Goal: Information Seeking & Learning: Learn about a topic

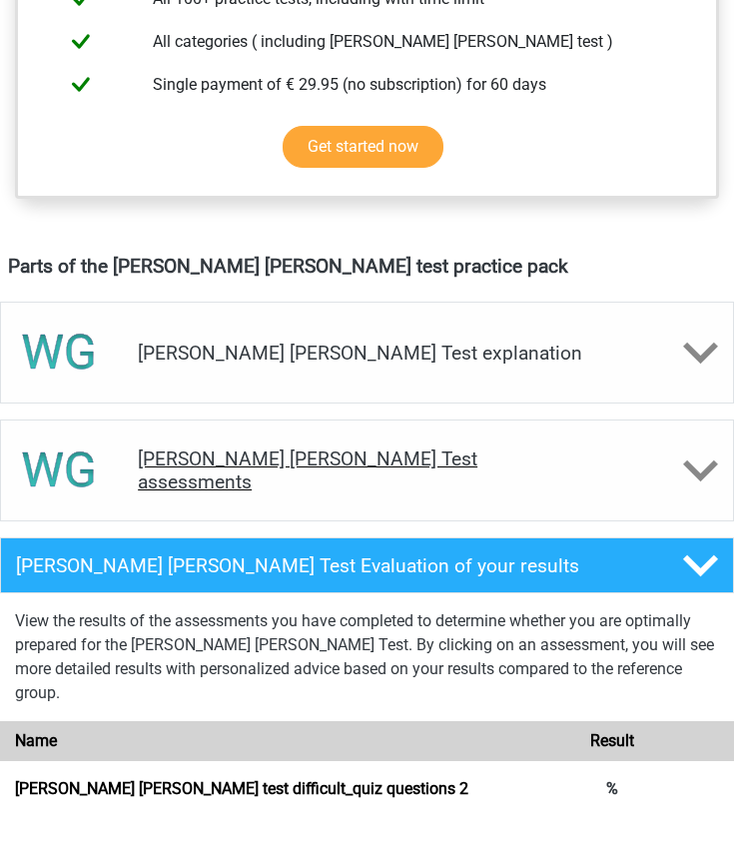
scroll to position [920, 0]
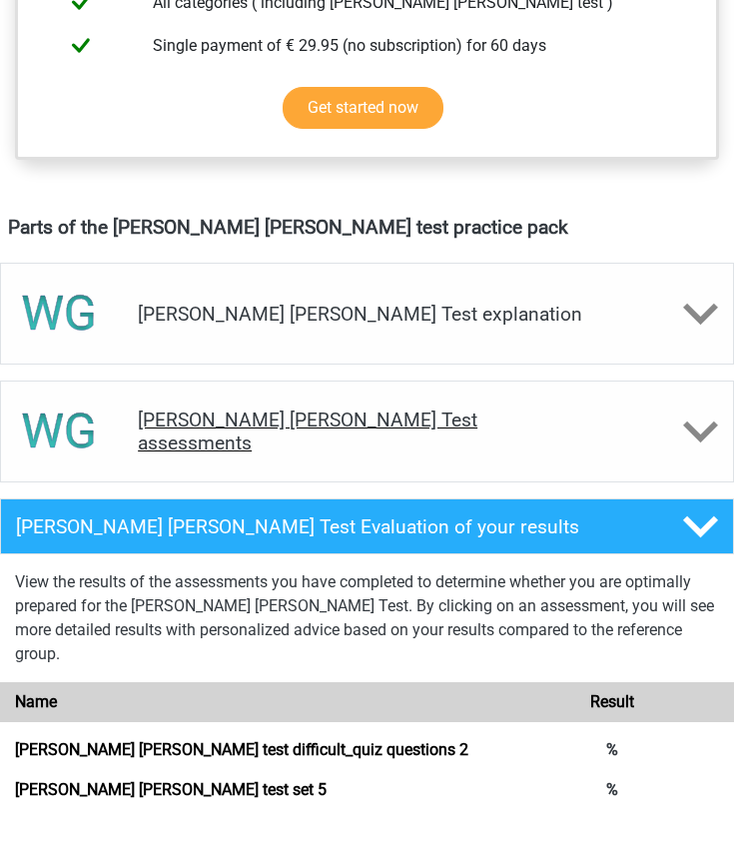
click at [361, 412] on div "Watson Glaser Test assessments" at bounding box center [367, 463] width 734 height 102
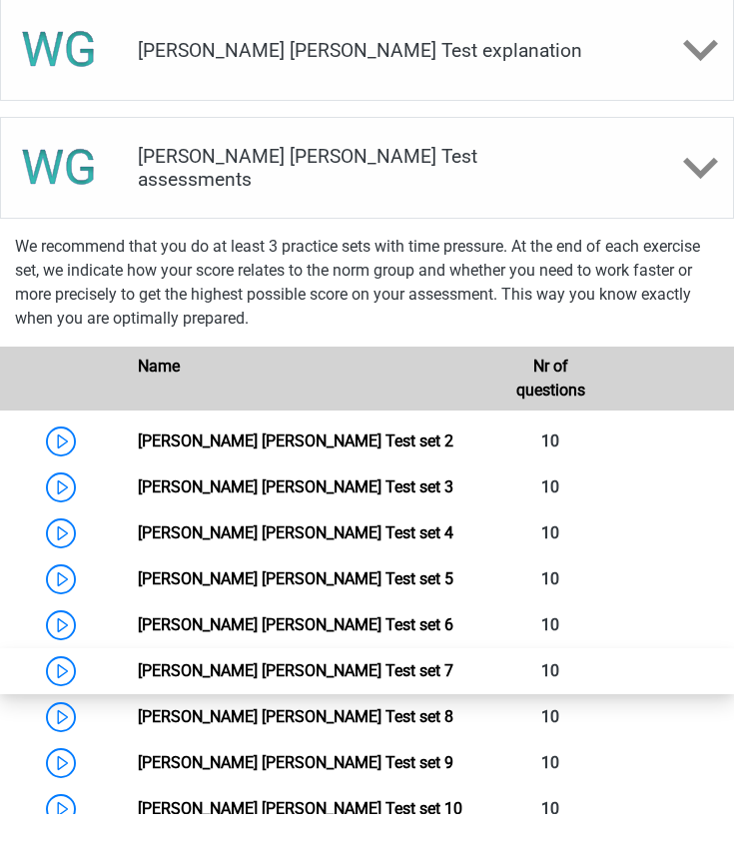
scroll to position [1293, 0]
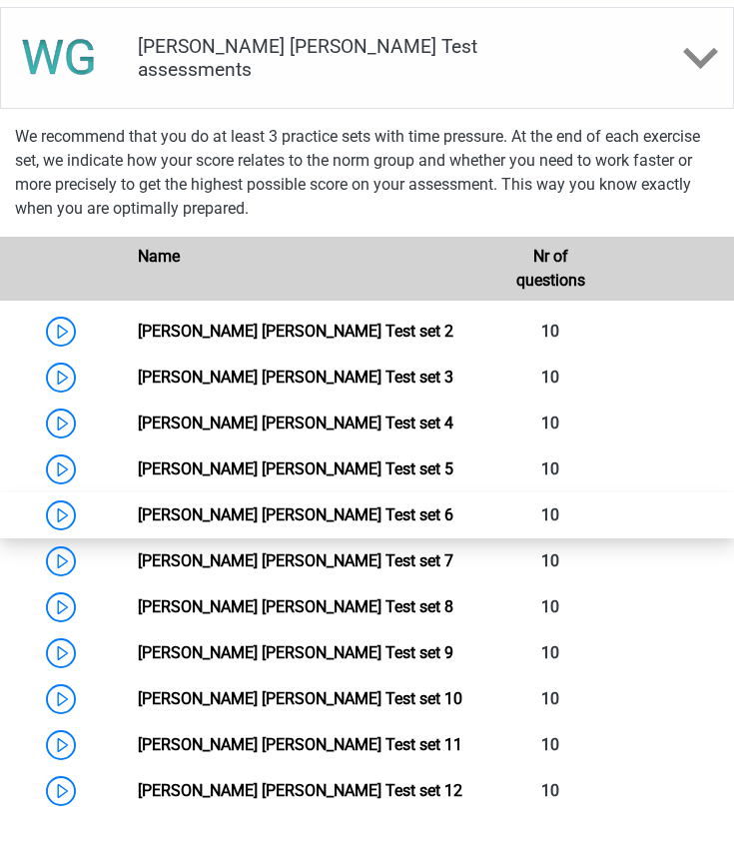
click at [138, 537] on link "Watson Glaser Test set 6" at bounding box center [295, 546] width 315 height 19
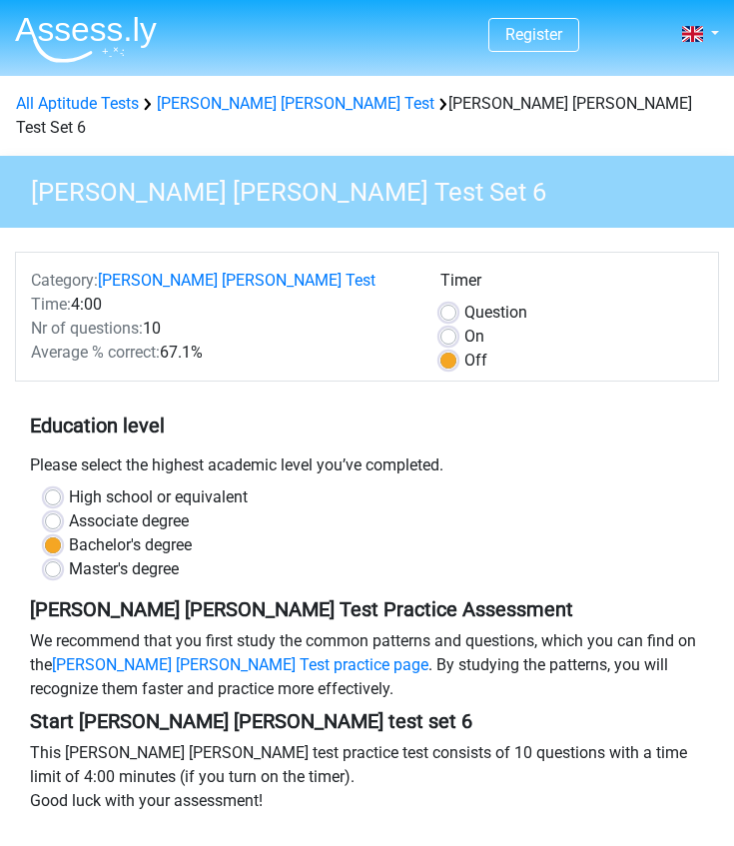
scroll to position [24, 0]
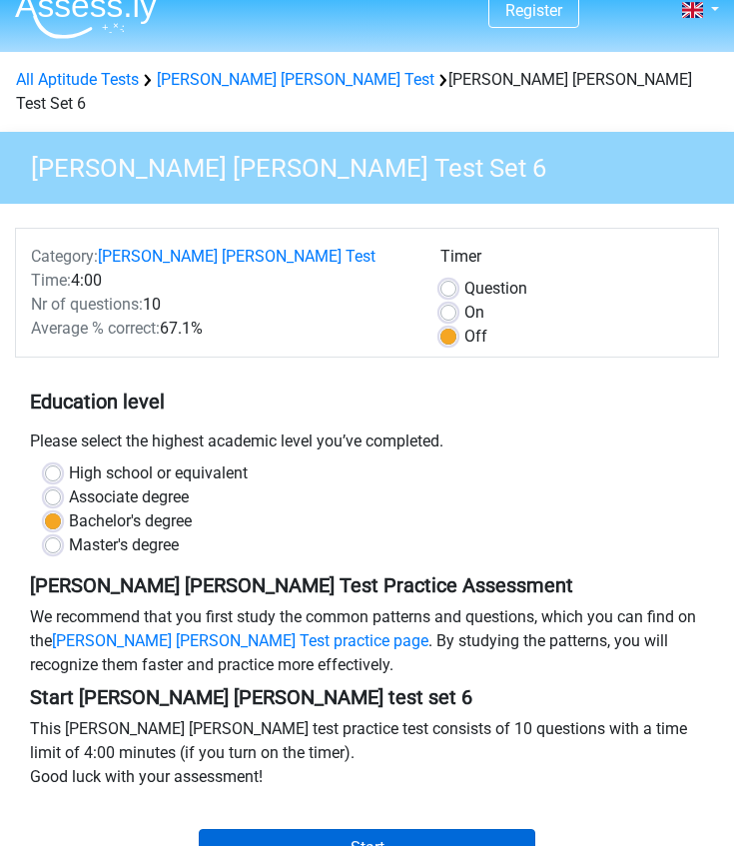
click at [330, 829] on input "Start" at bounding box center [367, 848] width 337 height 38
click at [348, 829] on input "Start" at bounding box center [367, 848] width 337 height 38
click at [369, 829] on input "Start" at bounding box center [367, 848] width 337 height 38
click at [374, 829] on input "Start" at bounding box center [367, 848] width 337 height 38
click at [362, 829] on input "Start" at bounding box center [367, 848] width 337 height 38
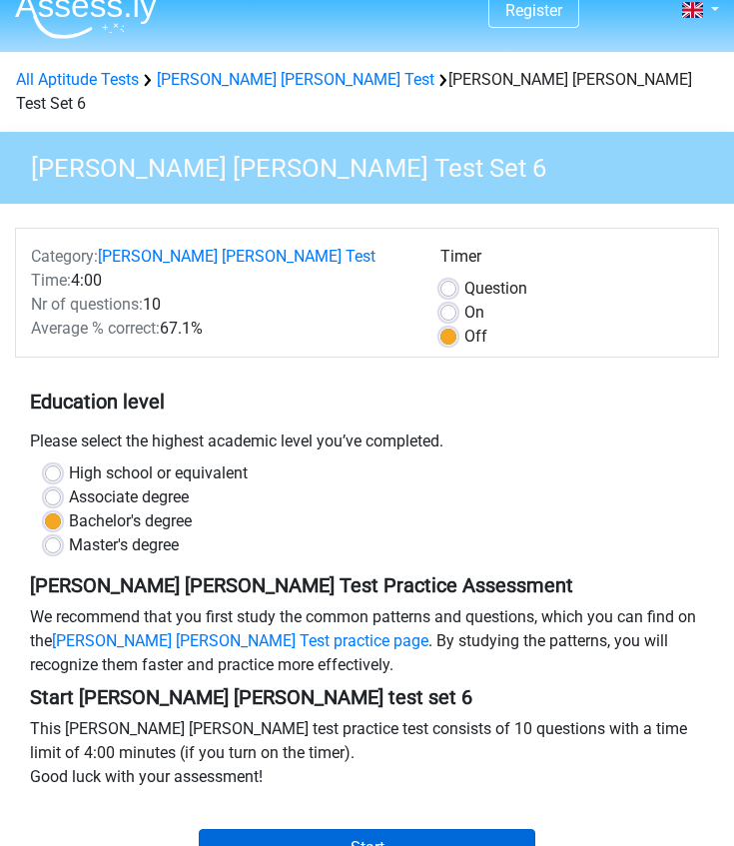
click at [341, 829] on input "Start" at bounding box center [367, 848] width 337 height 38
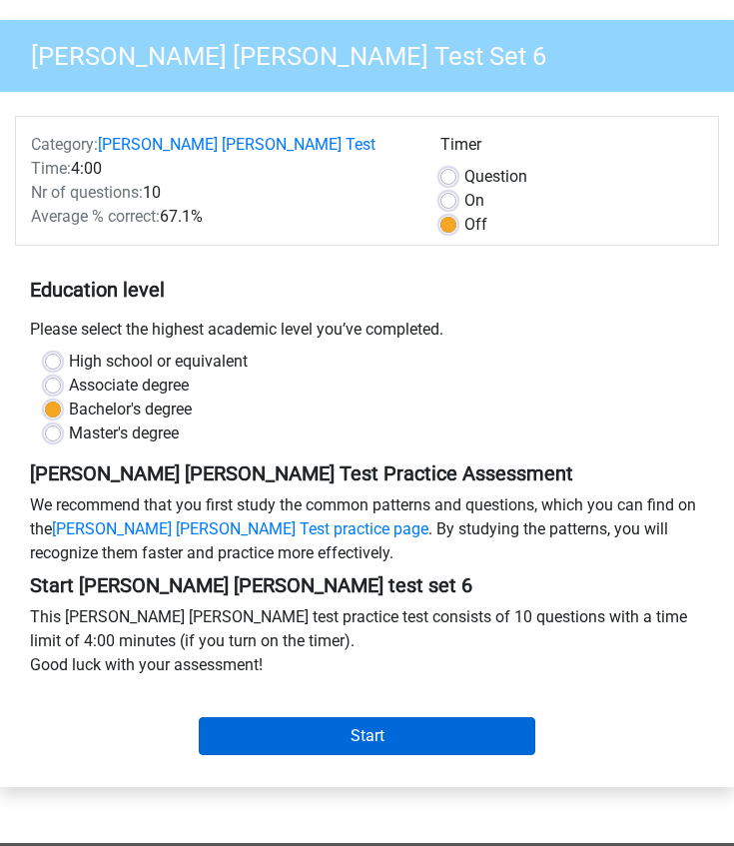
scroll to position [136, 0]
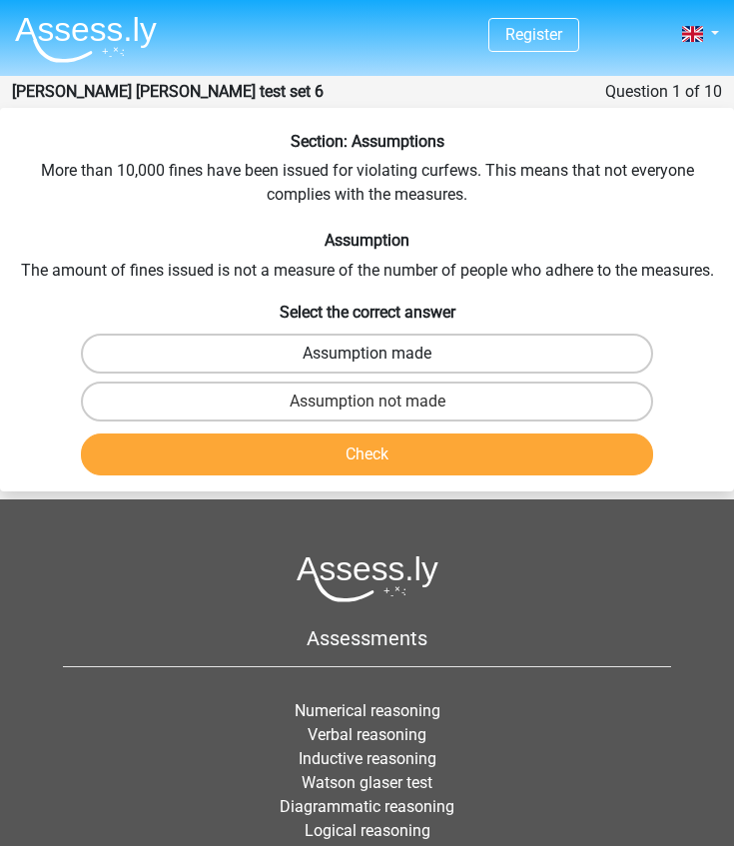
click at [325, 354] on label "Assumption made" at bounding box center [367, 353] width 573 height 40
click at [367, 354] on input "Assumption made" at bounding box center [373, 359] width 13 height 13
radio input "true"
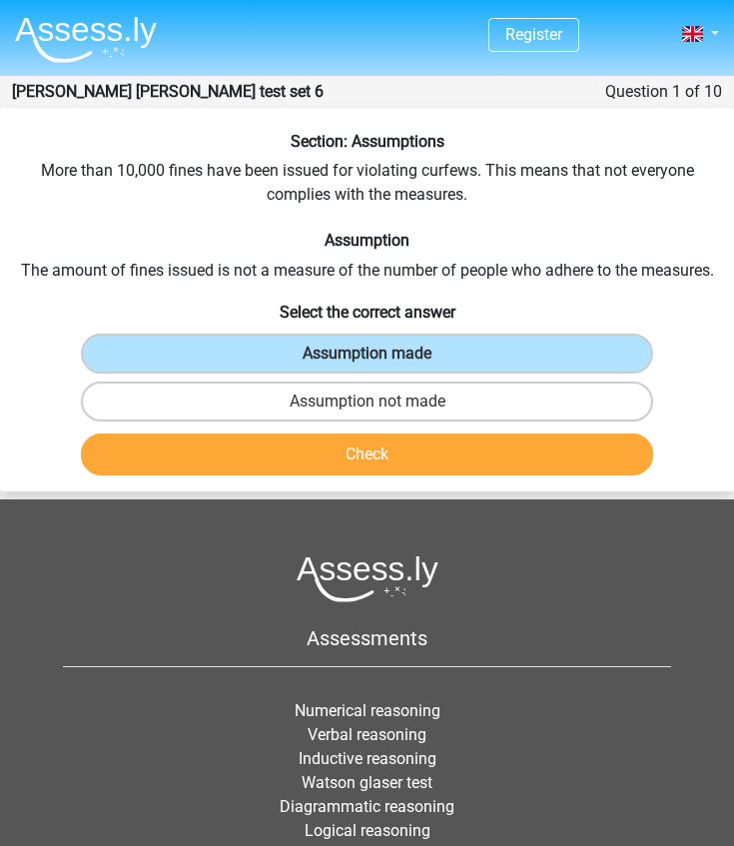
click at [359, 462] on button "Check" at bounding box center [367, 454] width 573 height 42
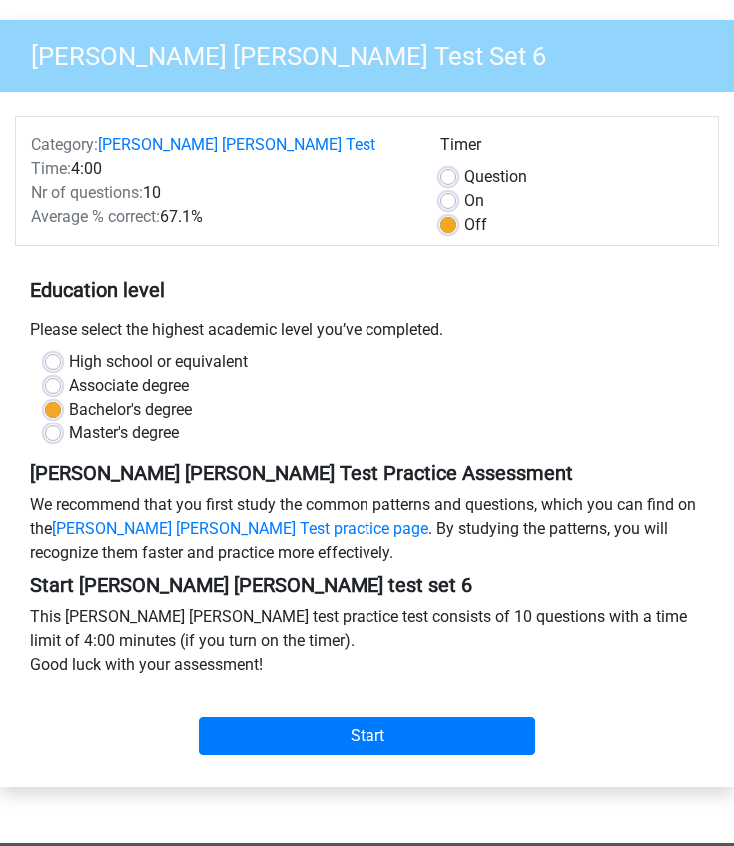
scroll to position [136, 0]
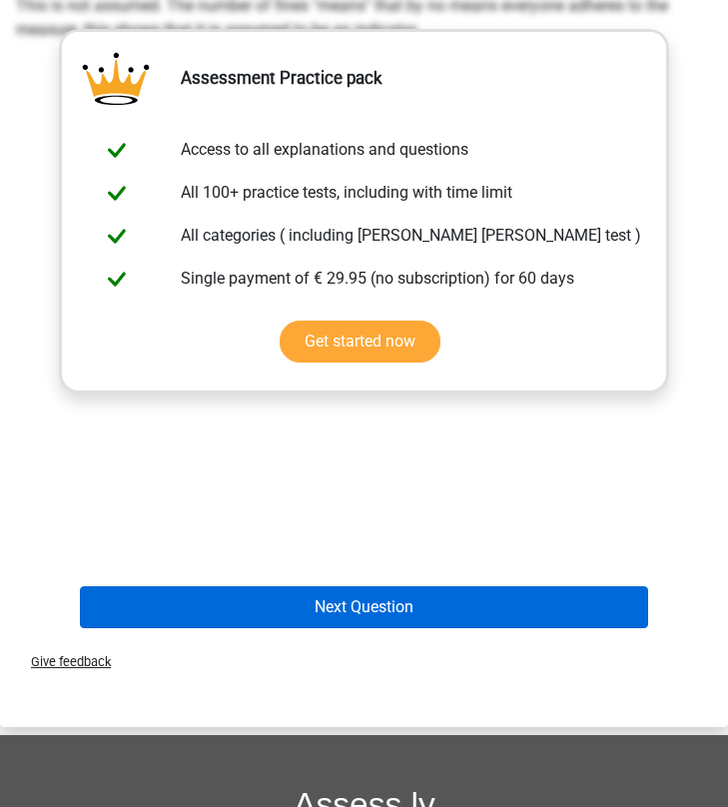
click at [322, 612] on button "Next Question" at bounding box center [364, 607] width 568 height 42
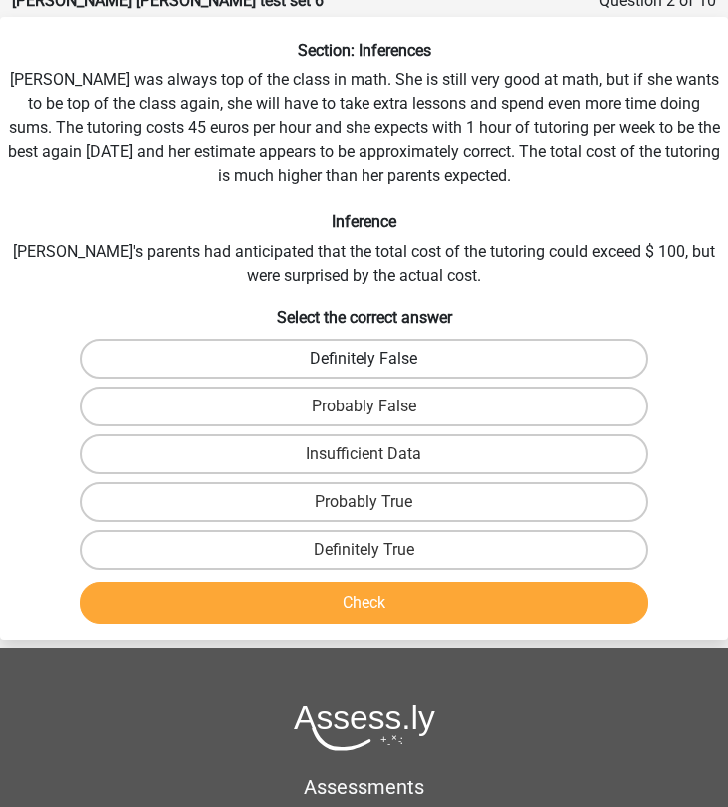
scroll to position [80, 0]
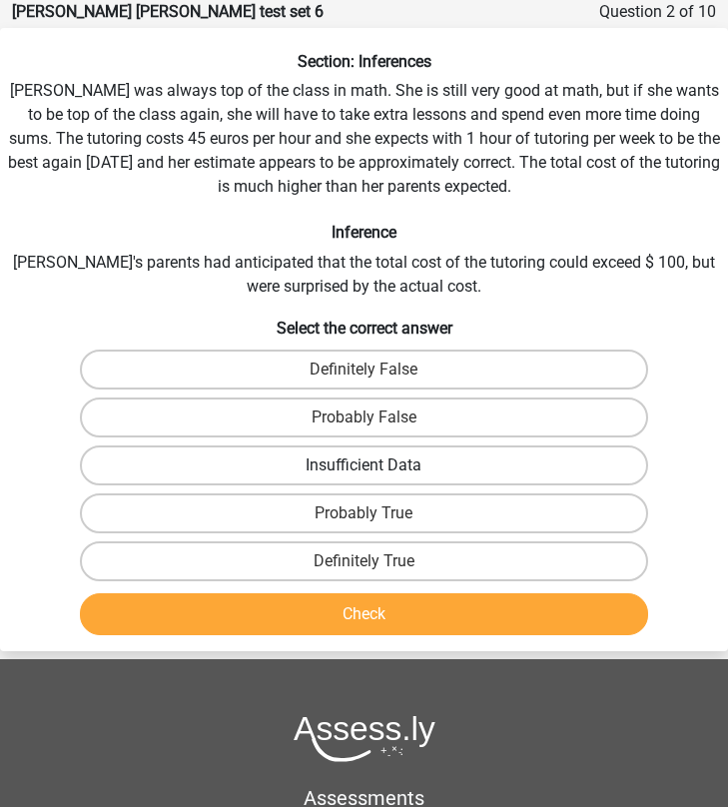
click at [231, 473] on label "Insufficient Data" at bounding box center [364, 465] width 568 height 40
click at [364, 473] on input "Insufficient Data" at bounding box center [370, 471] width 13 height 13
radio input "true"
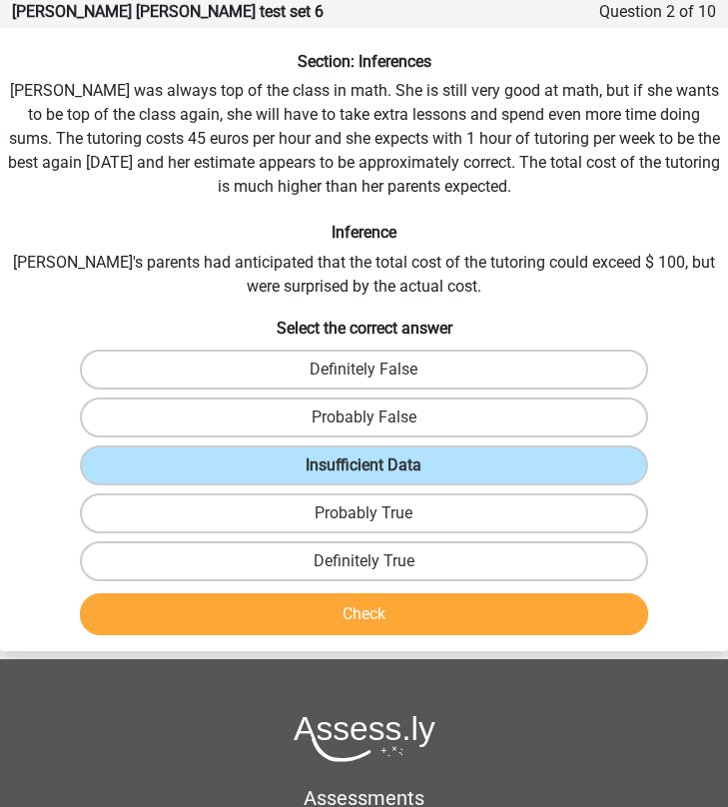
click at [299, 605] on button "Check" at bounding box center [364, 614] width 568 height 42
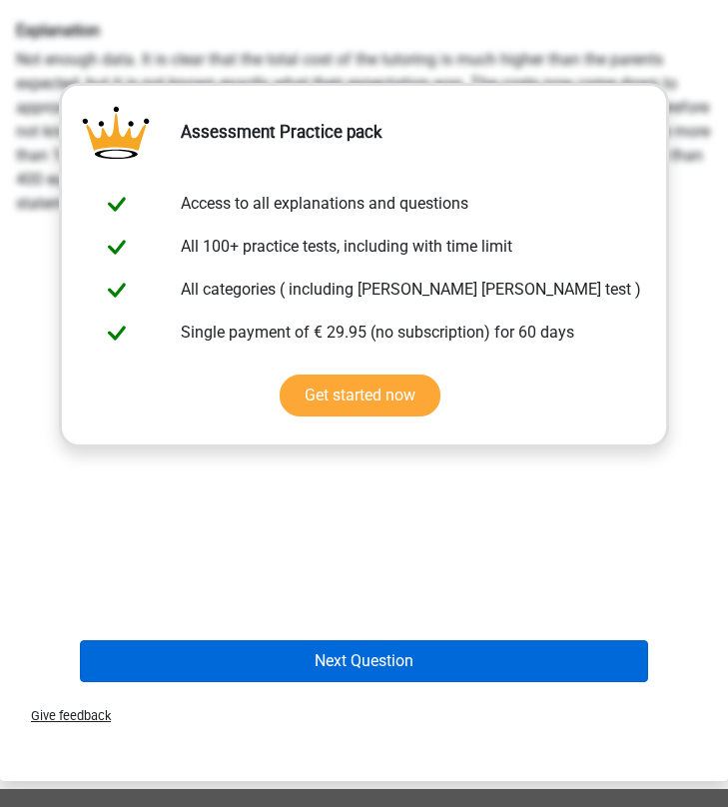
click at [313, 669] on button "Next Question" at bounding box center [364, 661] width 568 height 42
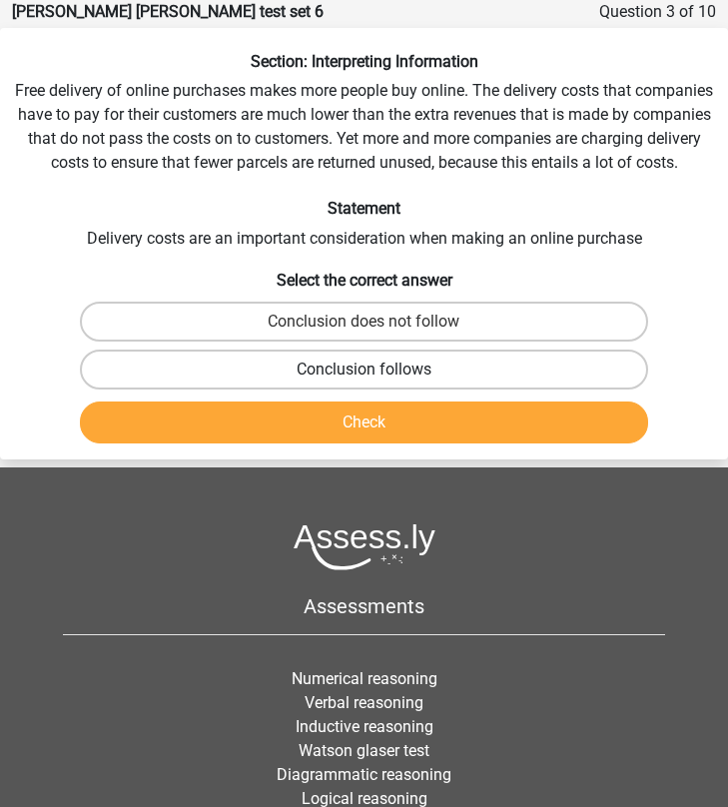
click at [276, 369] on label "Conclusion follows" at bounding box center [364, 369] width 568 height 40
click at [364, 369] on input "Conclusion follows" at bounding box center [370, 375] width 13 height 13
radio input "true"
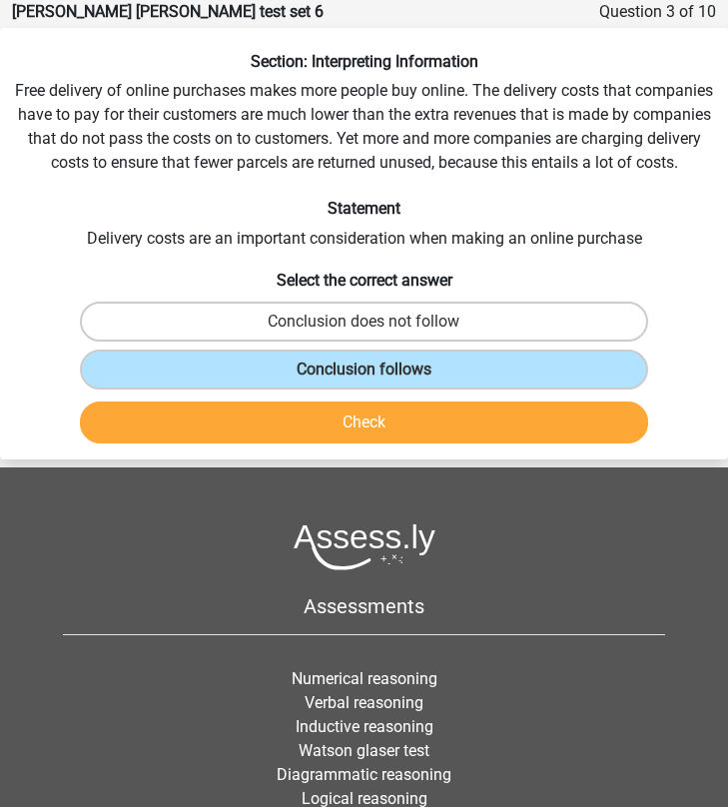
click at [290, 419] on button "Check" at bounding box center [364, 422] width 568 height 42
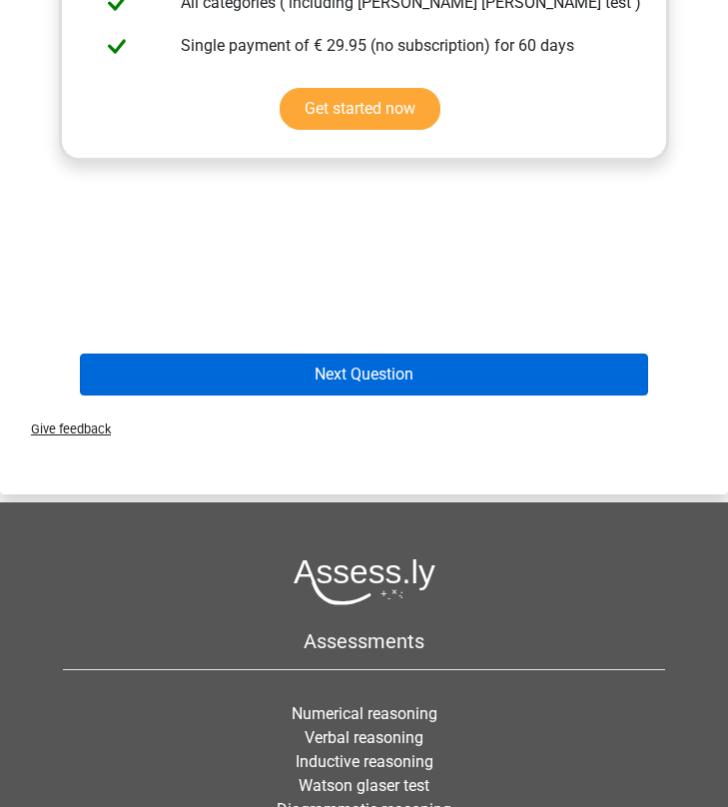
click at [373, 379] on button "Next Question" at bounding box center [364, 374] width 568 height 42
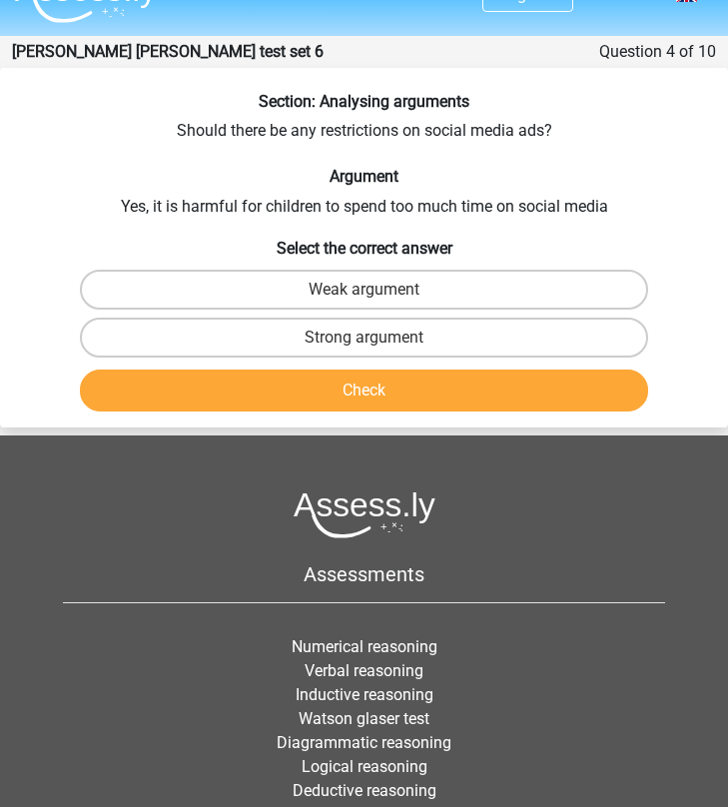
scroll to position [35, 0]
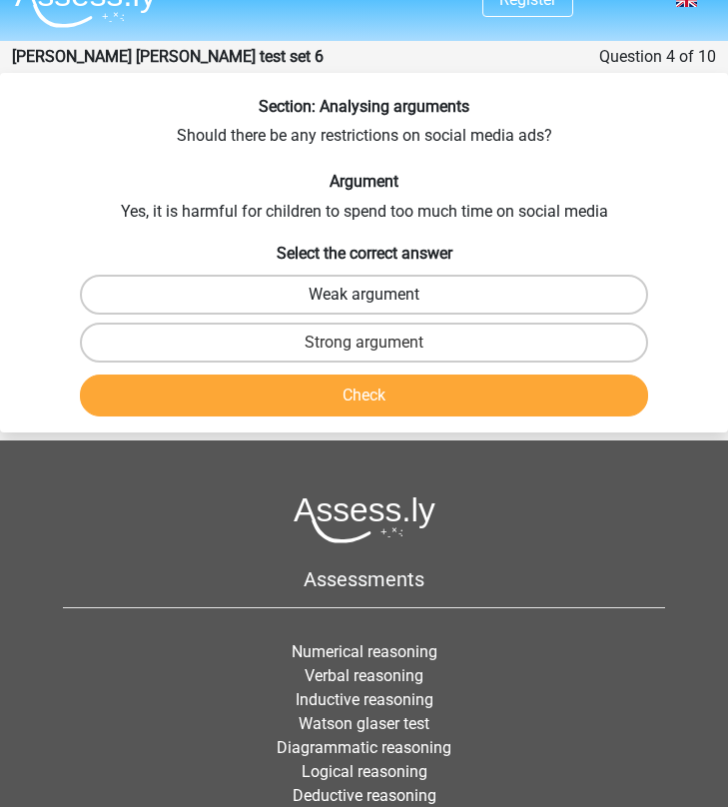
click at [354, 302] on label "Weak argument" at bounding box center [364, 295] width 568 height 40
click at [364, 302] on input "Weak argument" at bounding box center [370, 301] width 13 height 13
radio input "true"
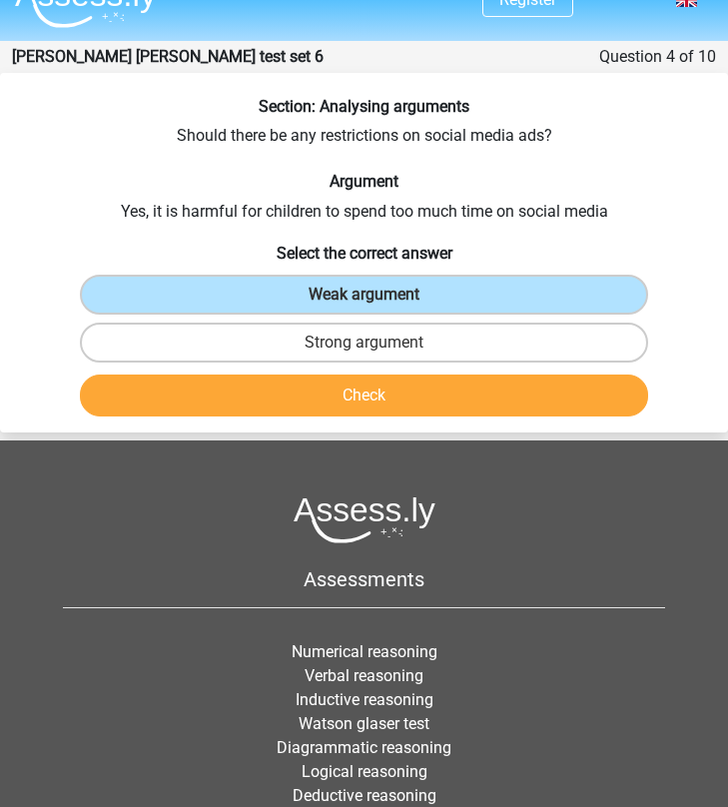
click at [357, 379] on button "Check" at bounding box center [364, 395] width 568 height 42
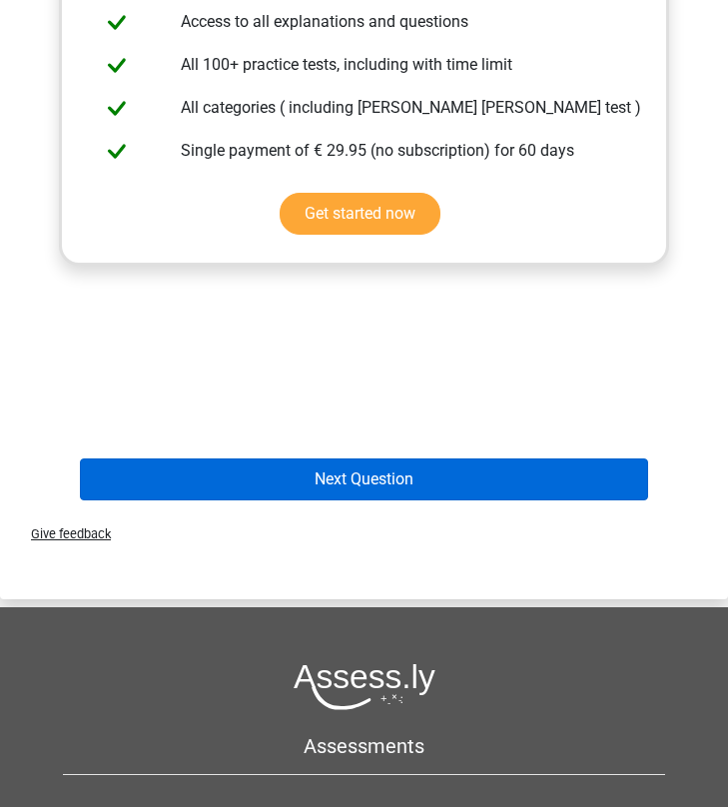
click at [388, 469] on button "Next Question" at bounding box center [364, 479] width 568 height 42
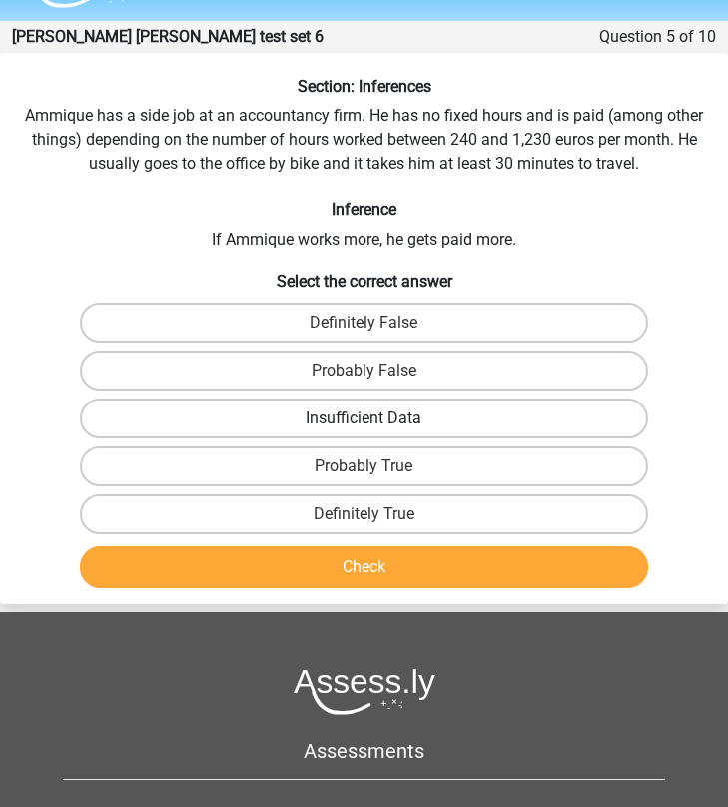
scroll to position [52, 0]
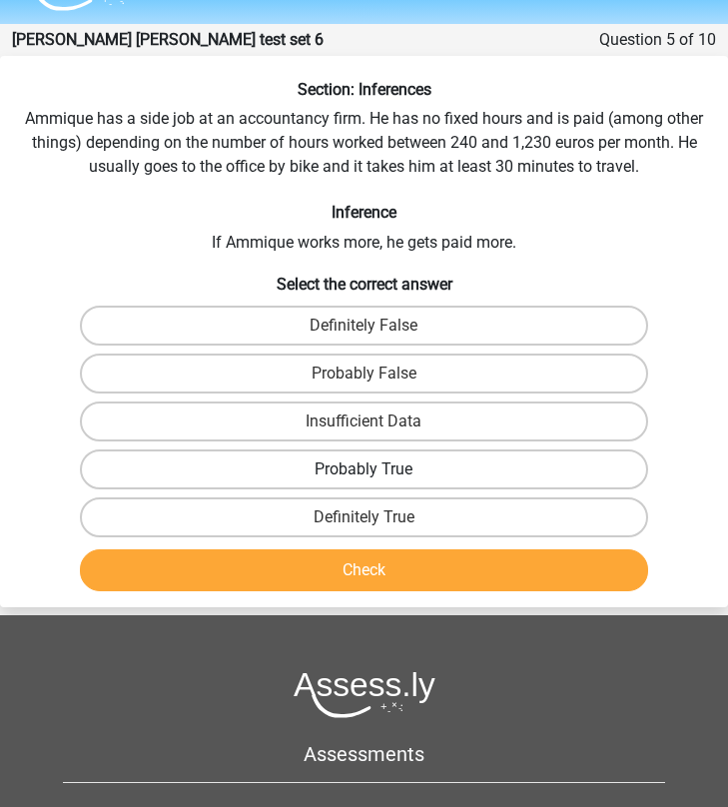
click at [380, 463] on label "Probably True" at bounding box center [364, 469] width 568 height 40
click at [377, 469] on input "Probably True" at bounding box center [370, 475] width 13 height 13
radio input "true"
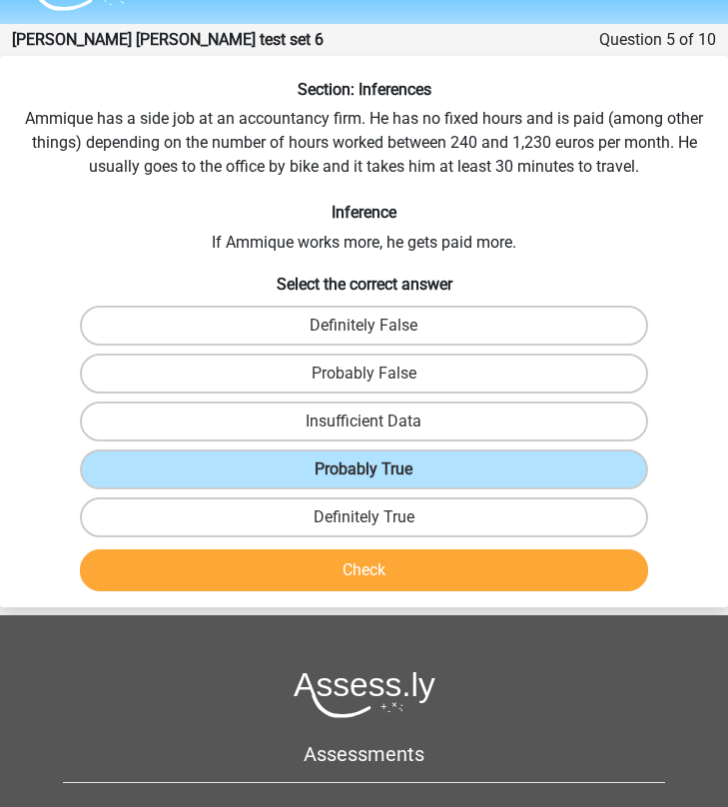
click at [370, 539] on div "Definitely True" at bounding box center [364, 517] width 726 height 48
click at [364, 564] on button "Check" at bounding box center [364, 570] width 568 height 42
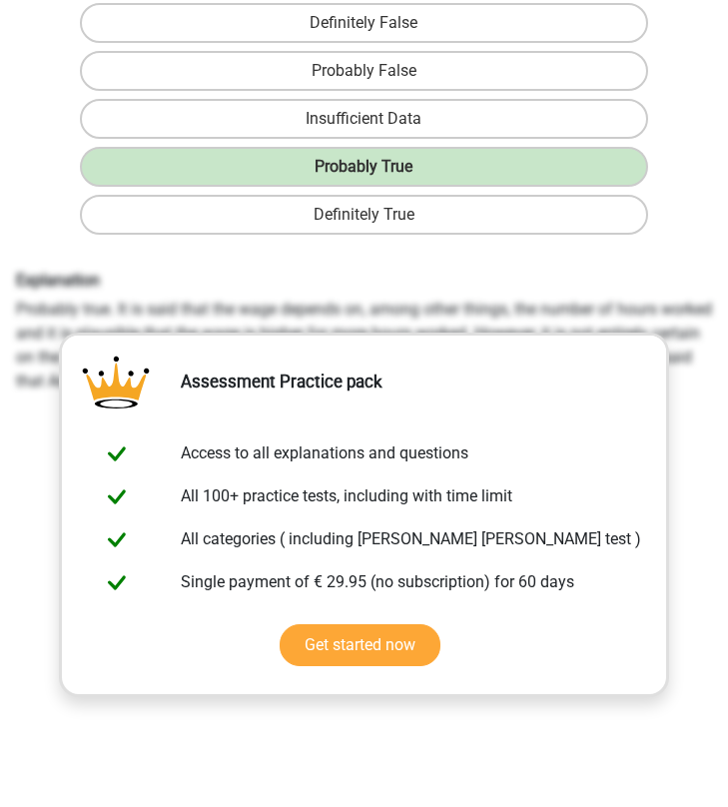
scroll to position [559, 0]
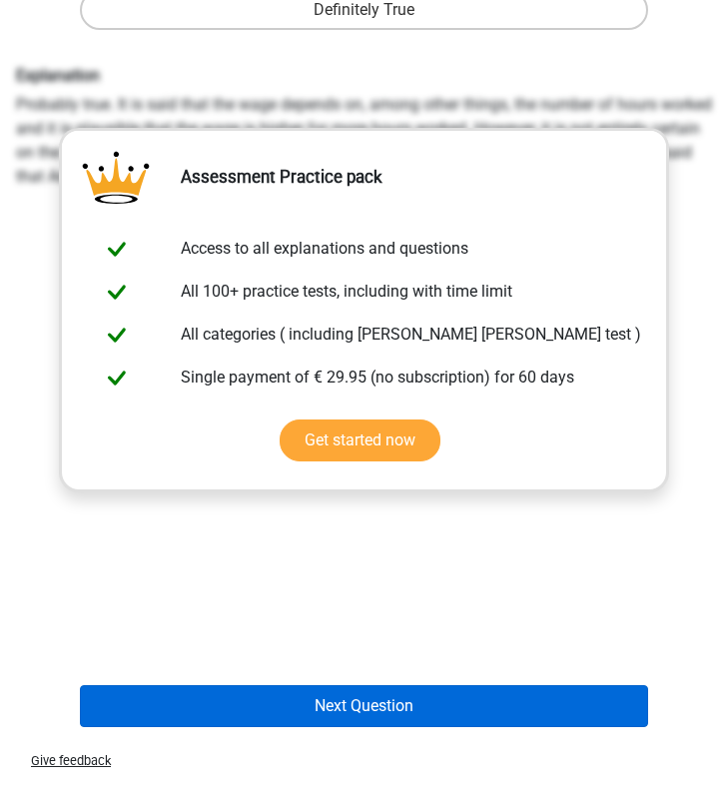
click at [367, 705] on button "Next Question" at bounding box center [364, 706] width 568 height 42
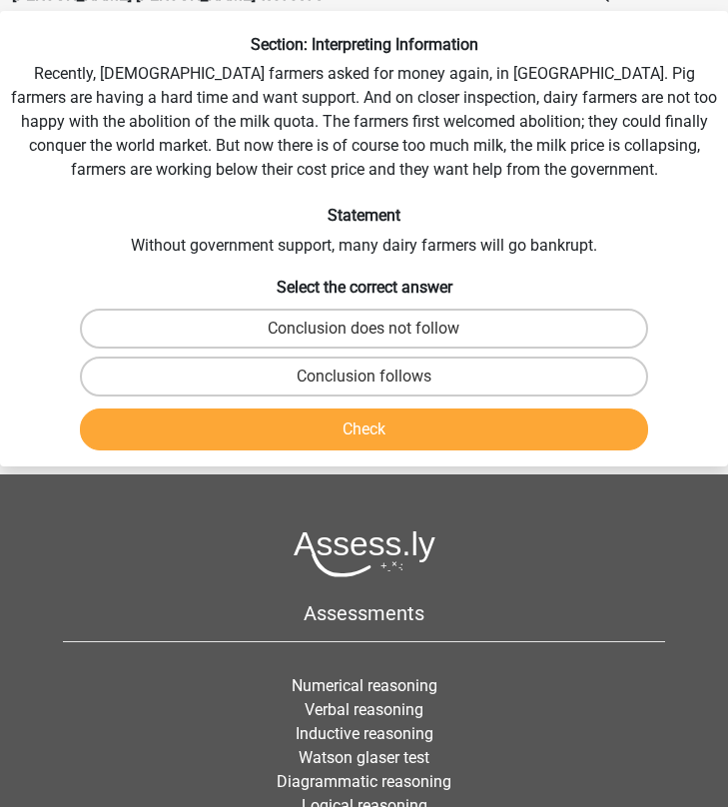
scroll to position [80, 0]
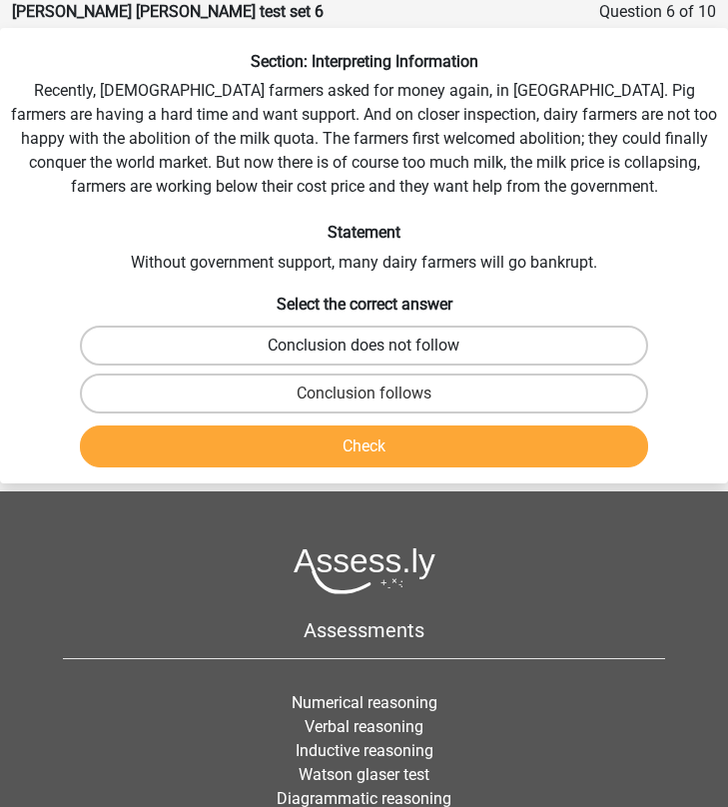
click at [363, 336] on label "Conclusion does not follow" at bounding box center [364, 345] width 568 height 40
click at [364, 345] on input "Conclusion does not follow" at bounding box center [370, 351] width 13 height 13
radio input "true"
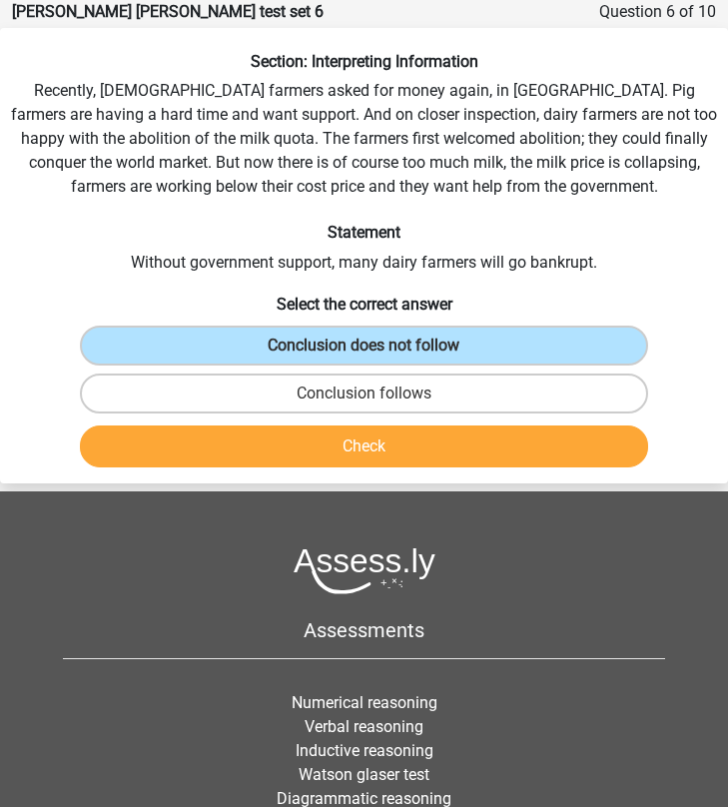
click at [346, 443] on button "Check" at bounding box center [364, 446] width 568 height 42
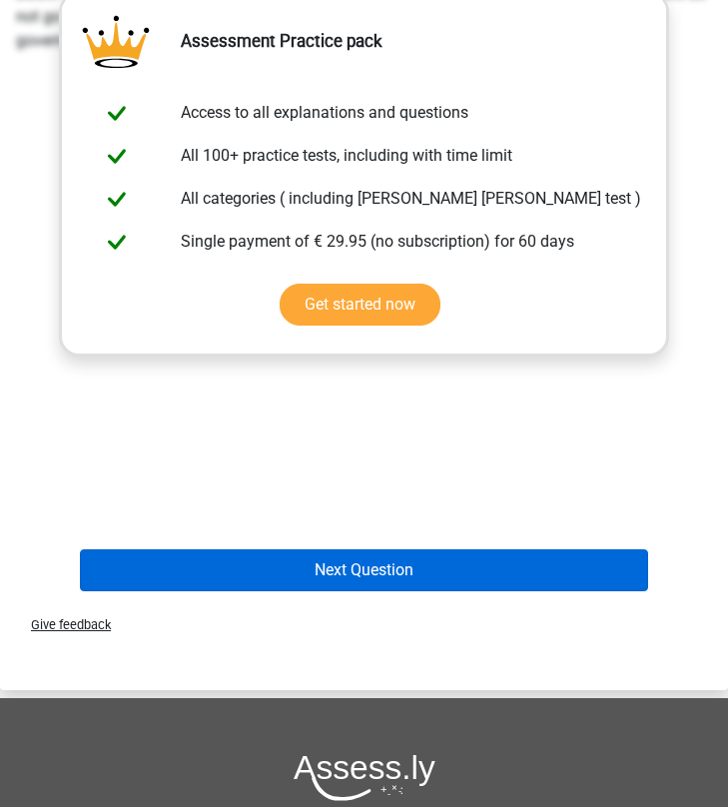
click at [382, 575] on button "Next Question" at bounding box center [364, 570] width 568 height 42
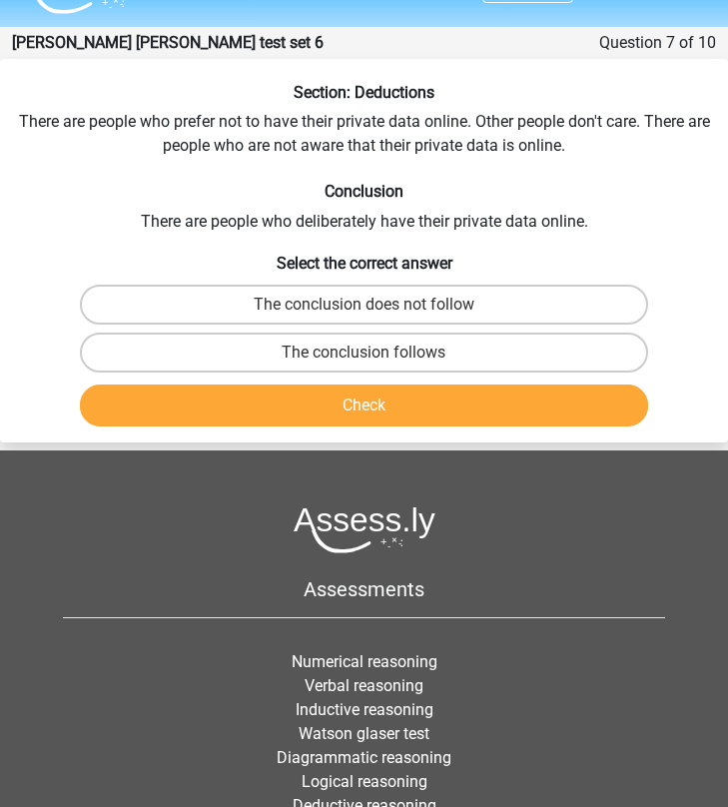
scroll to position [50, 0]
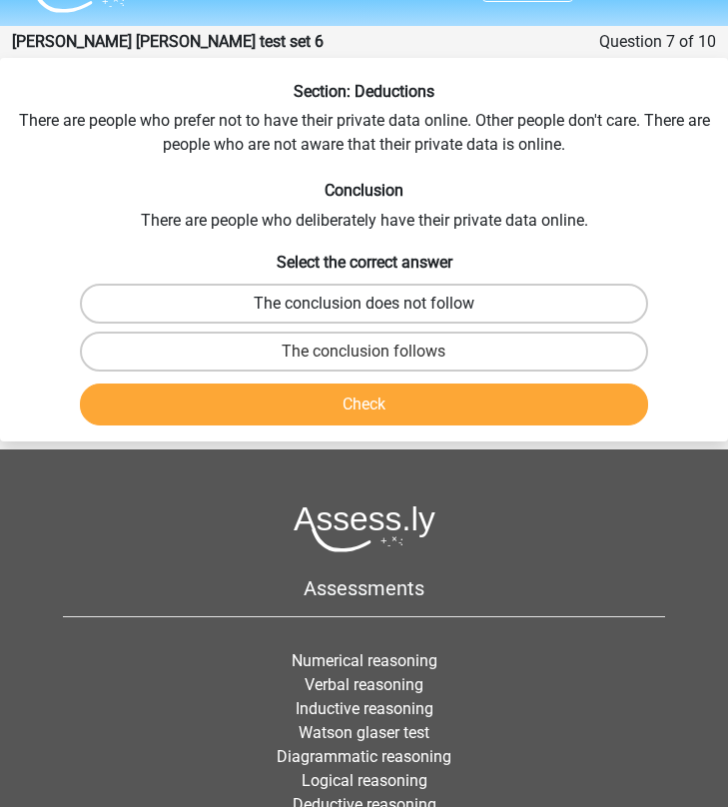
click at [364, 302] on label "The conclusion does not follow" at bounding box center [364, 304] width 568 height 40
click at [364, 304] on input "The conclusion does not follow" at bounding box center [370, 310] width 13 height 13
radio input "true"
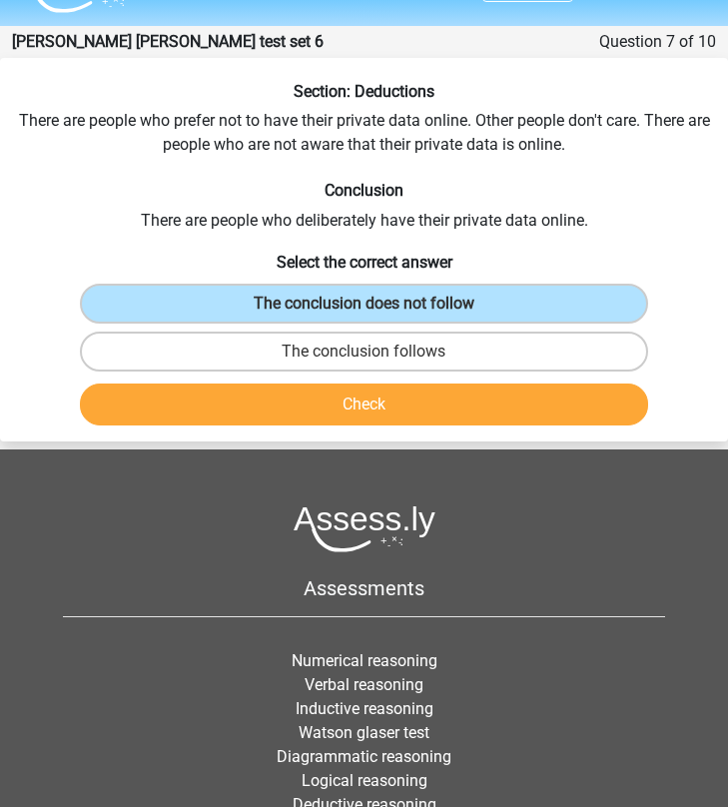
click at [352, 407] on button "Check" at bounding box center [364, 404] width 568 height 42
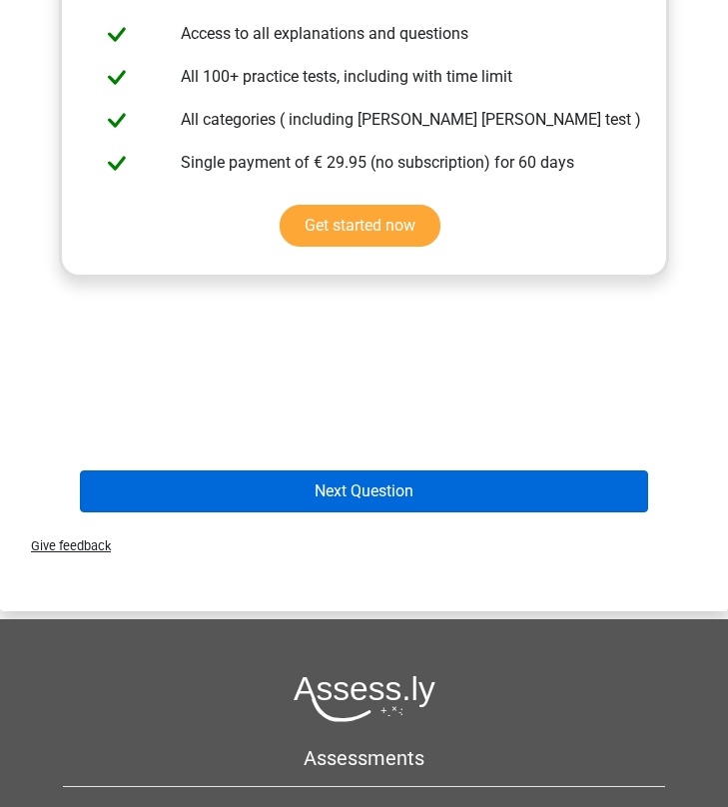
click at [385, 506] on button "Next Question" at bounding box center [364, 491] width 568 height 42
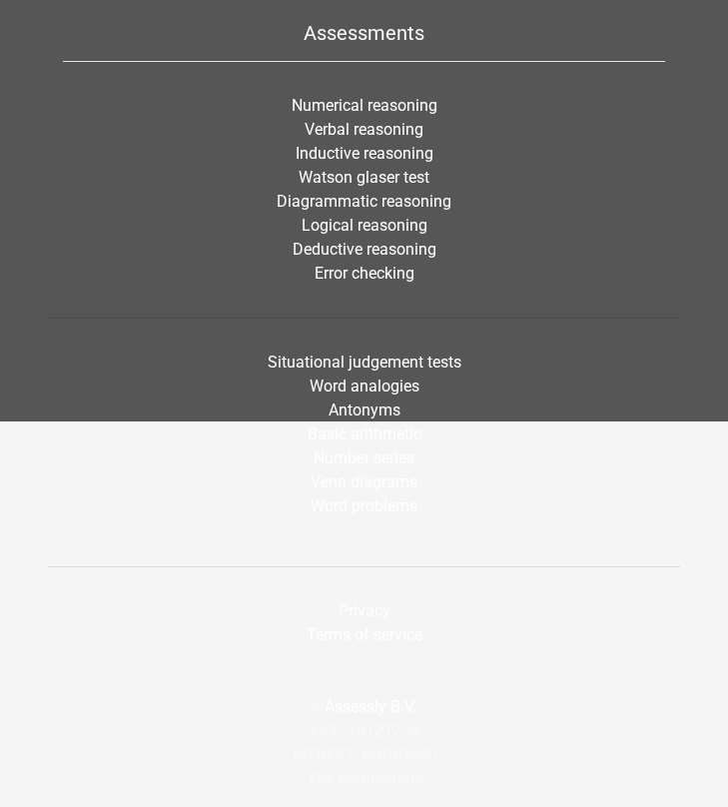
scroll to position [80, 0]
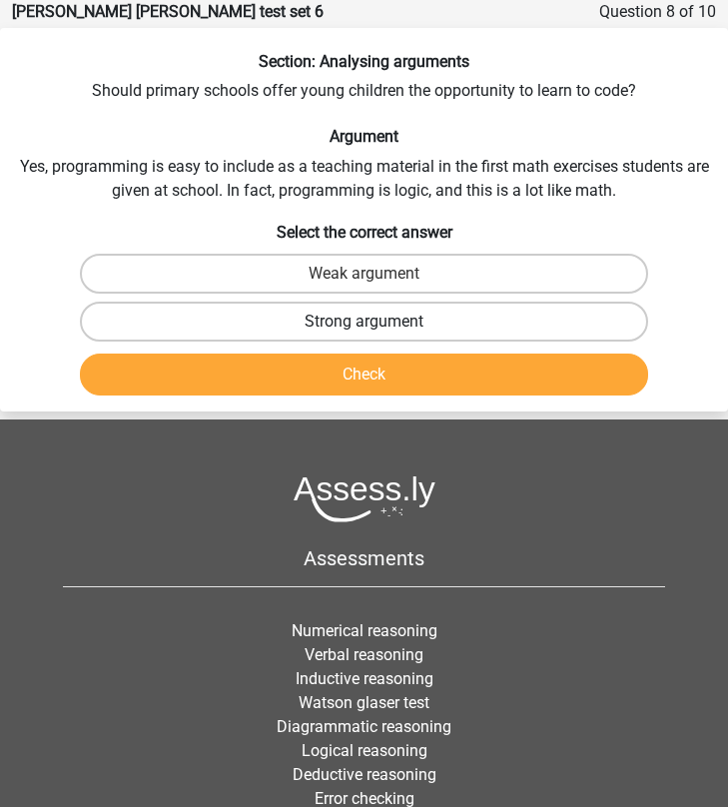
click at [337, 330] on label "Strong argument" at bounding box center [364, 322] width 568 height 40
click at [364, 330] on input "Strong argument" at bounding box center [370, 327] width 13 height 13
radio input "true"
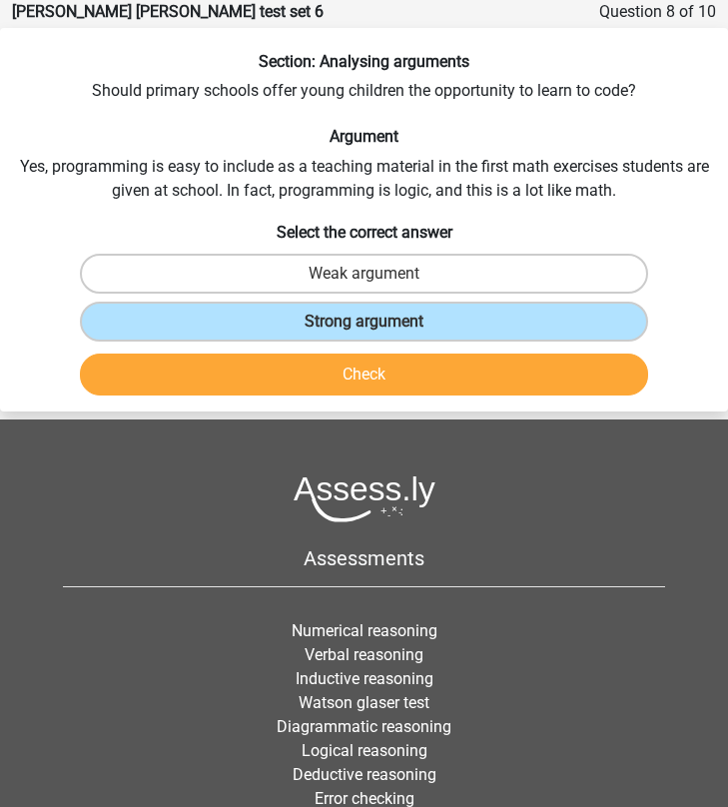
click at [356, 367] on button "Check" at bounding box center [364, 374] width 568 height 42
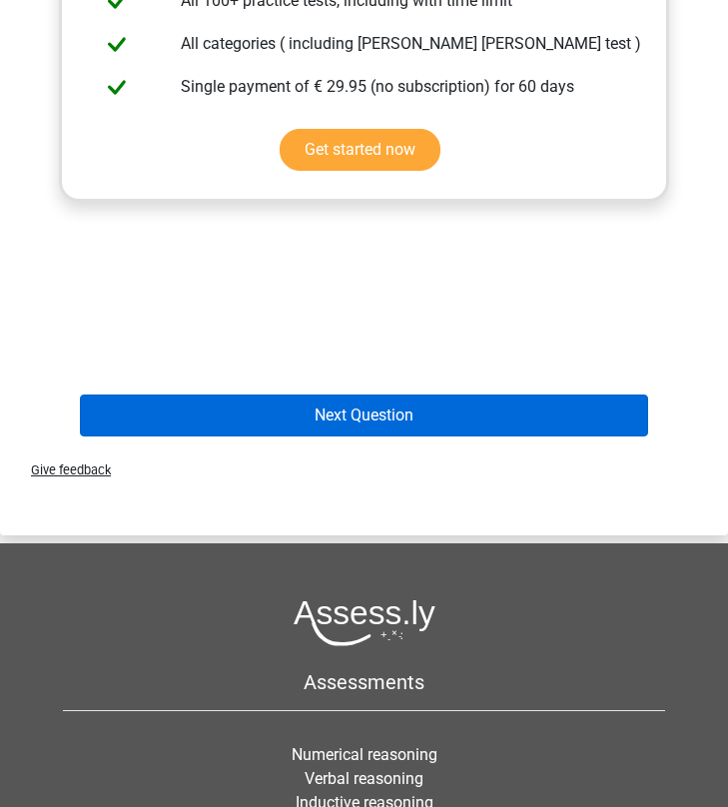
click at [371, 415] on button "Next Question" at bounding box center [364, 415] width 568 height 42
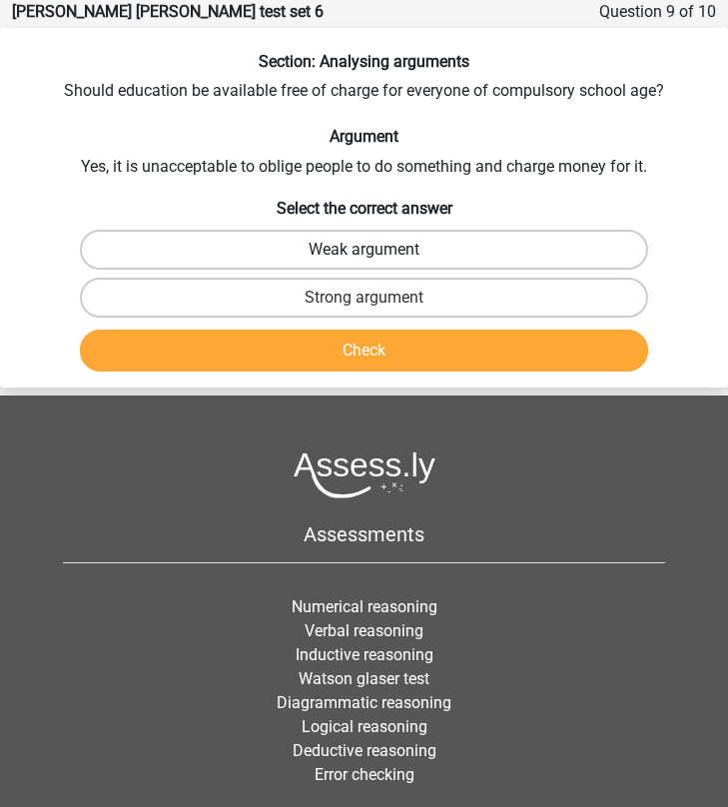
click at [275, 253] on label "Weak argument" at bounding box center [364, 250] width 568 height 40
click at [364, 253] on input "Weak argument" at bounding box center [370, 256] width 13 height 13
radio input "true"
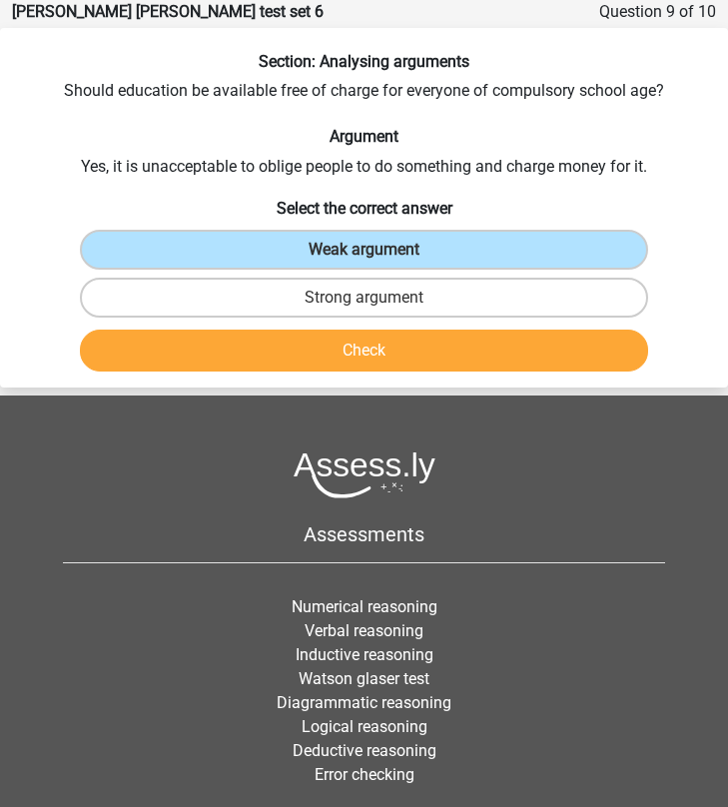
click at [322, 349] on button "Check" at bounding box center [364, 350] width 568 height 42
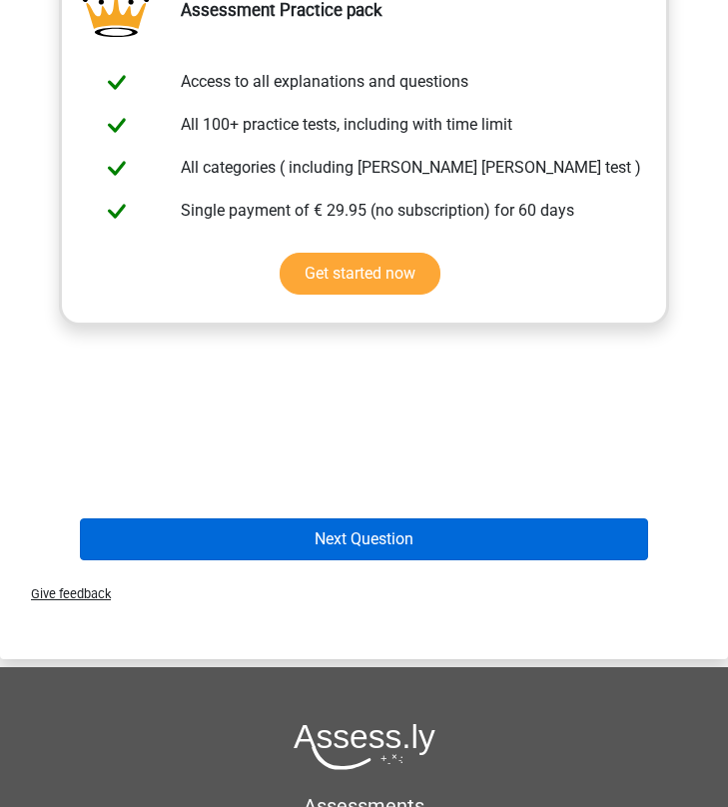
click at [360, 538] on button "Next Question" at bounding box center [364, 539] width 568 height 42
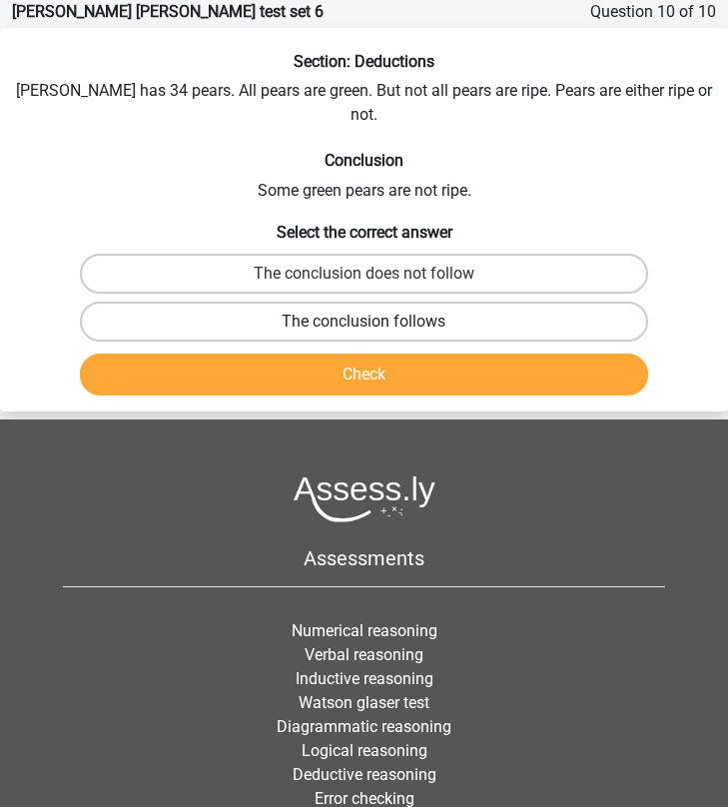
click at [350, 302] on label "The conclusion follows" at bounding box center [364, 322] width 568 height 40
click at [364, 321] on input "The conclusion follows" at bounding box center [370, 327] width 13 height 13
radio input "true"
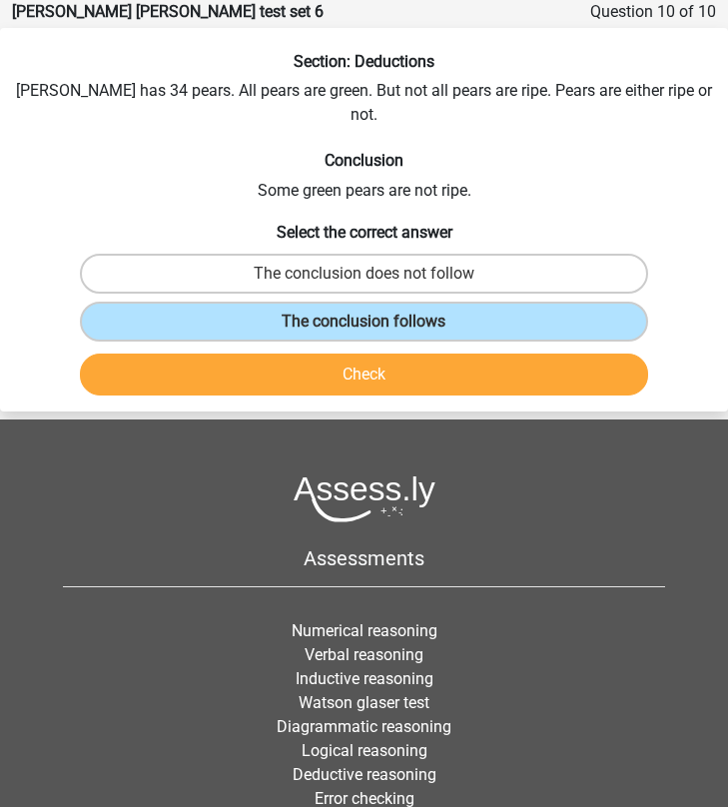
click at [357, 353] on button "Check" at bounding box center [364, 374] width 568 height 42
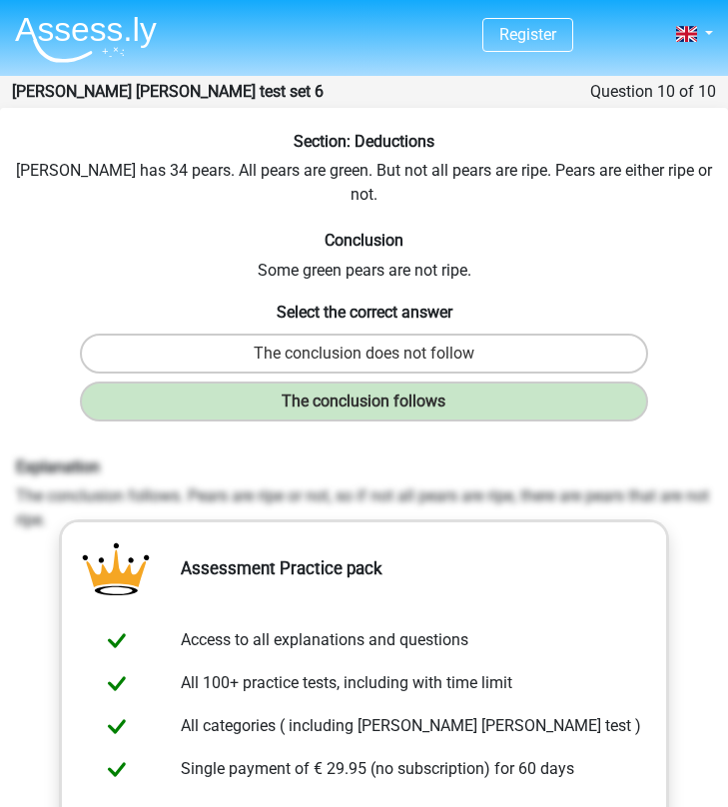
scroll to position [0, 0]
click at [88, 32] on img at bounding box center [86, 39] width 142 height 47
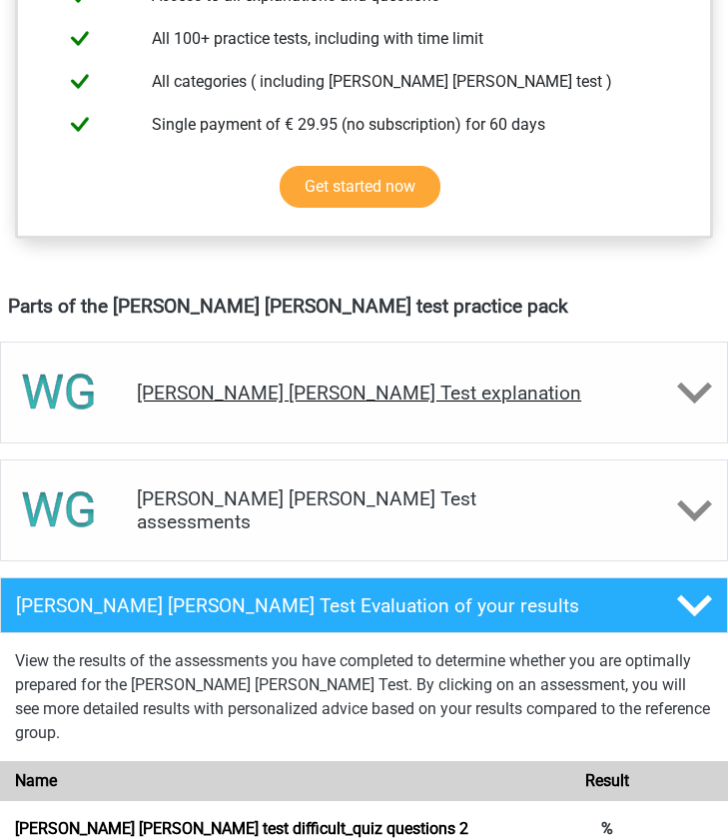
scroll to position [843, 0]
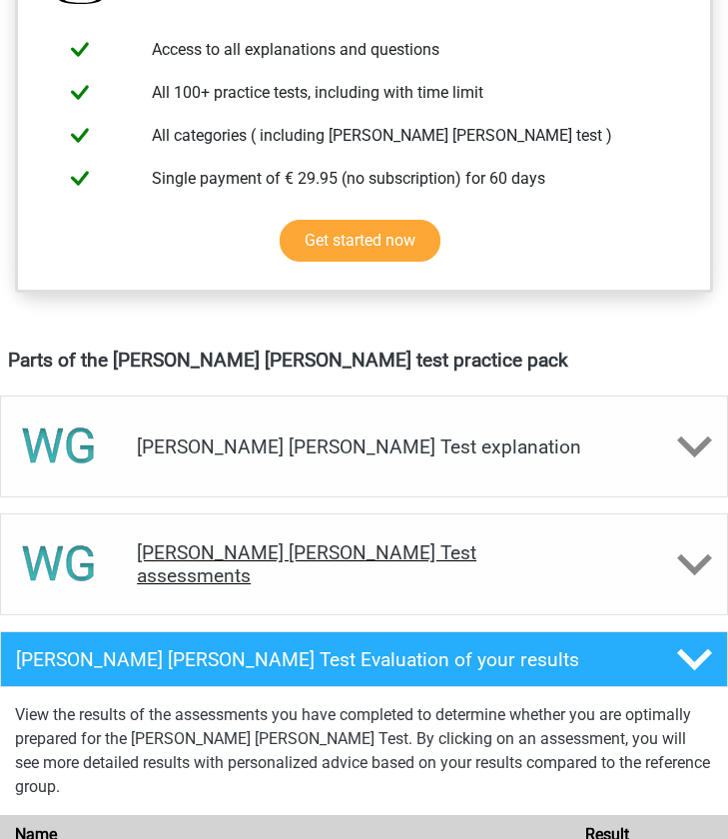
click at [266, 518] on div "[PERSON_NAME] [PERSON_NAME] Test assessments" at bounding box center [364, 564] width 728 height 102
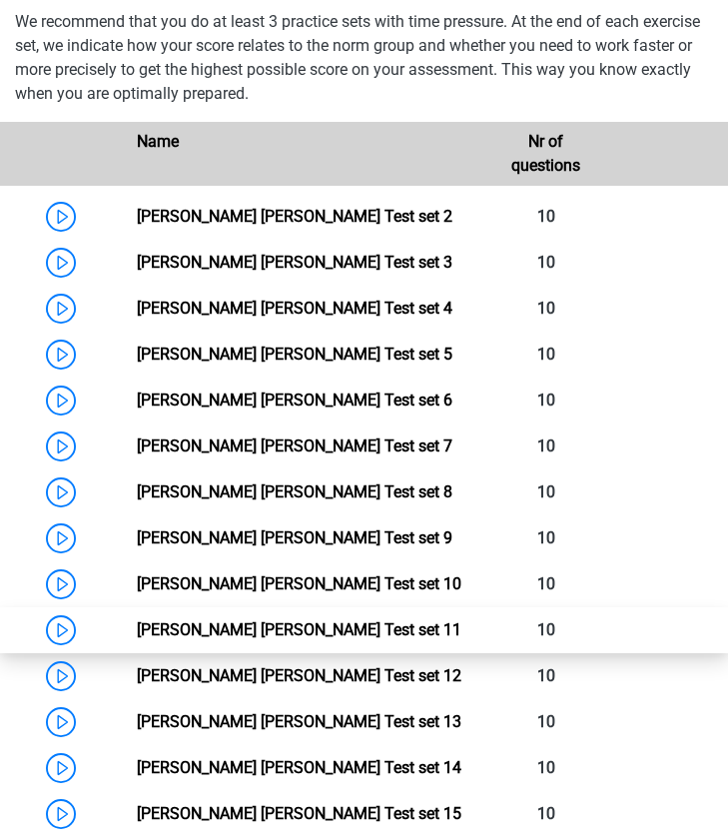
scroll to position [1465, 0]
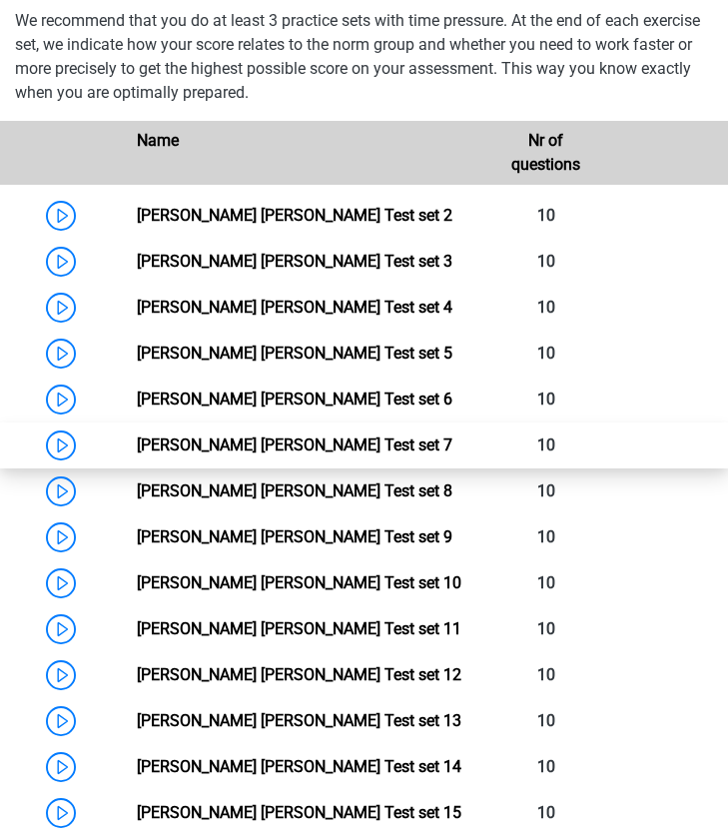
click at [238, 435] on link "Watson Glaser Test set 7" at bounding box center [294, 444] width 315 height 19
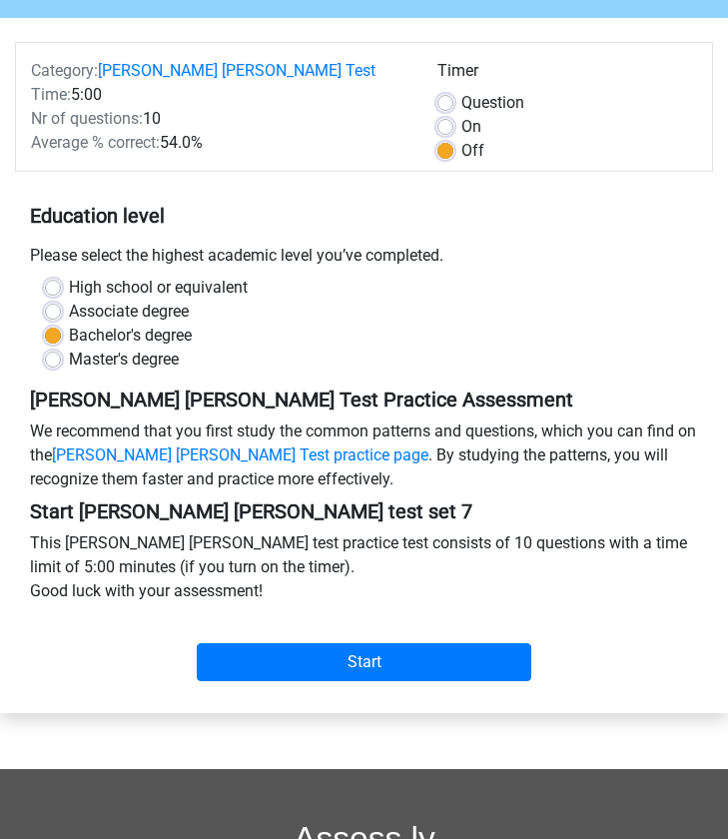
scroll to position [211, 0]
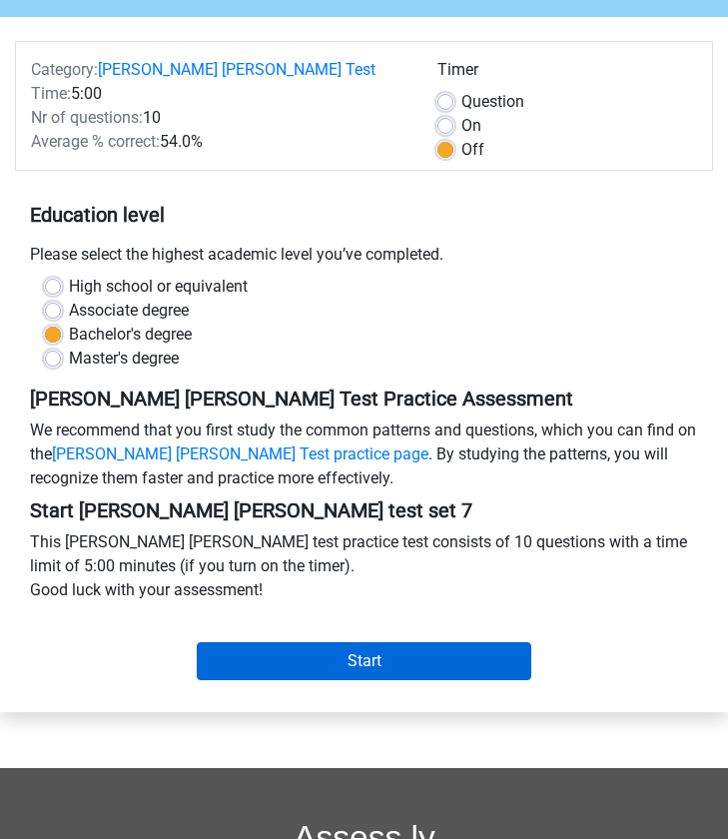
click at [324, 642] on input "Start" at bounding box center [364, 661] width 334 height 38
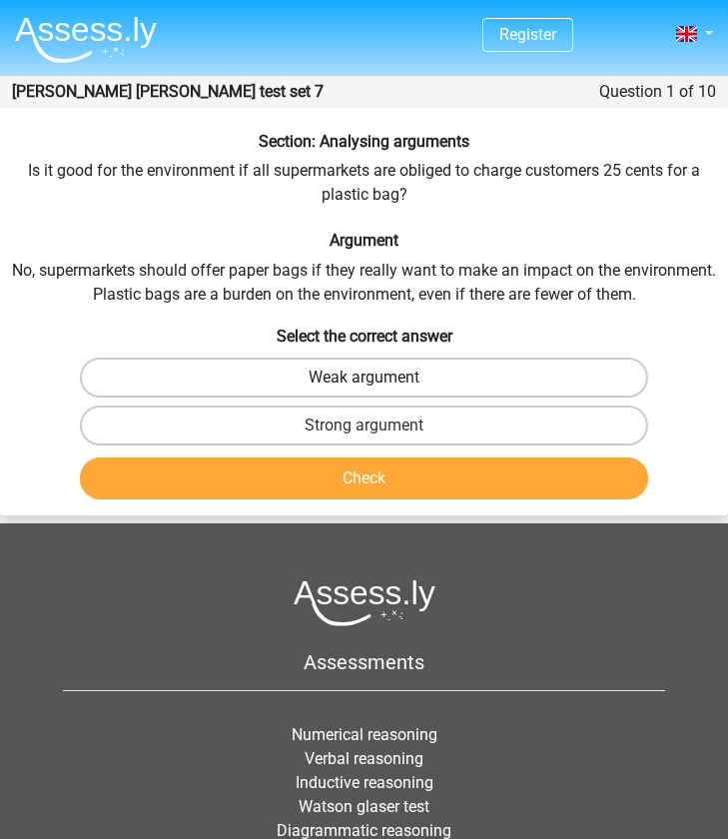
click at [341, 367] on label "Weak argument" at bounding box center [364, 377] width 568 height 40
click at [364, 377] on input "Weak argument" at bounding box center [370, 383] width 13 height 13
radio input "true"
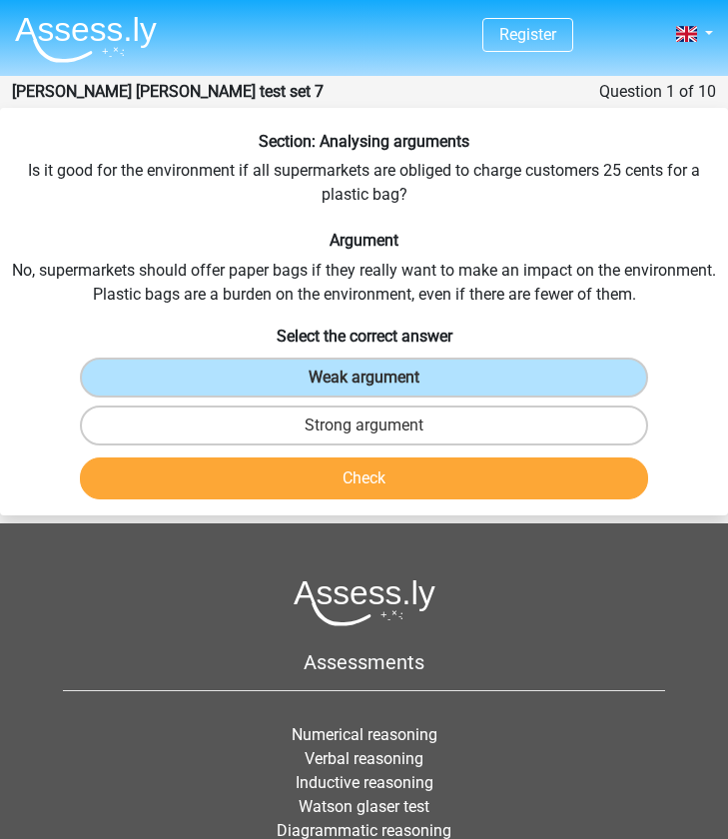
click at [346, 478] on button "Check" at bounding box center [364, 478] width 568 height 42
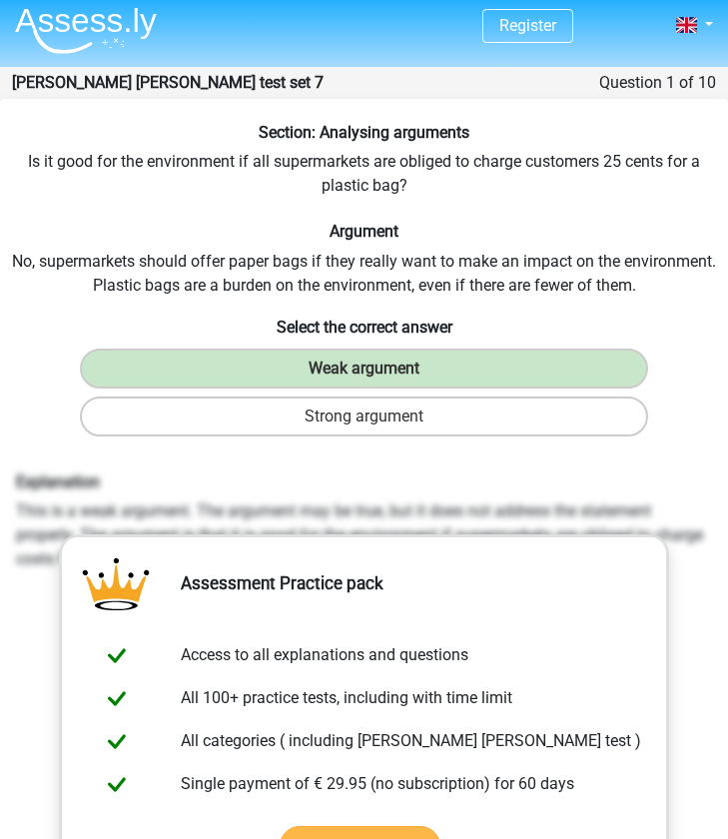
scroll to position [3, 0]
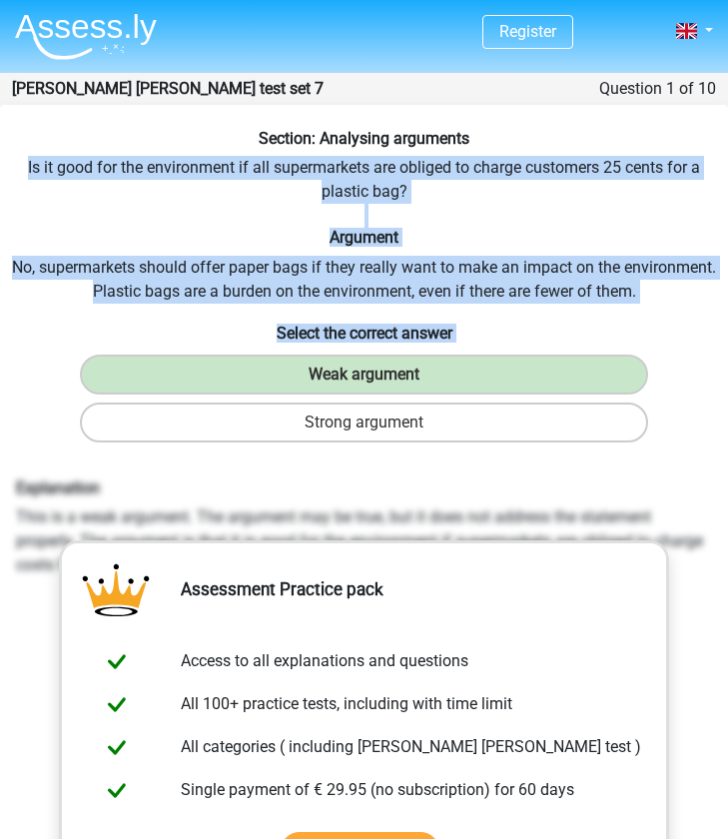
drag, startPoint x: 24, startPoint y: 171, endPoint x: 650, endPoint y: 432, distance: 678.5
click at [650, 432] on div "Section: Analysing arguments Is it good for the environment if all supermarkets…" at bounding box center [364, 638] width 728 height 1018
drag, startPoint x: 18, startPoint y: 489, endPoint x: 721, endPoint y: 567, distance: 707.2
click at [721, 567] on div "Explanation This is a weak argument. The argument may be true, but it does not …" at bounding box center [364, 527] width 726 height 99
copy div "Explanation This is a weak argument. The argument may be true, but it does not …"
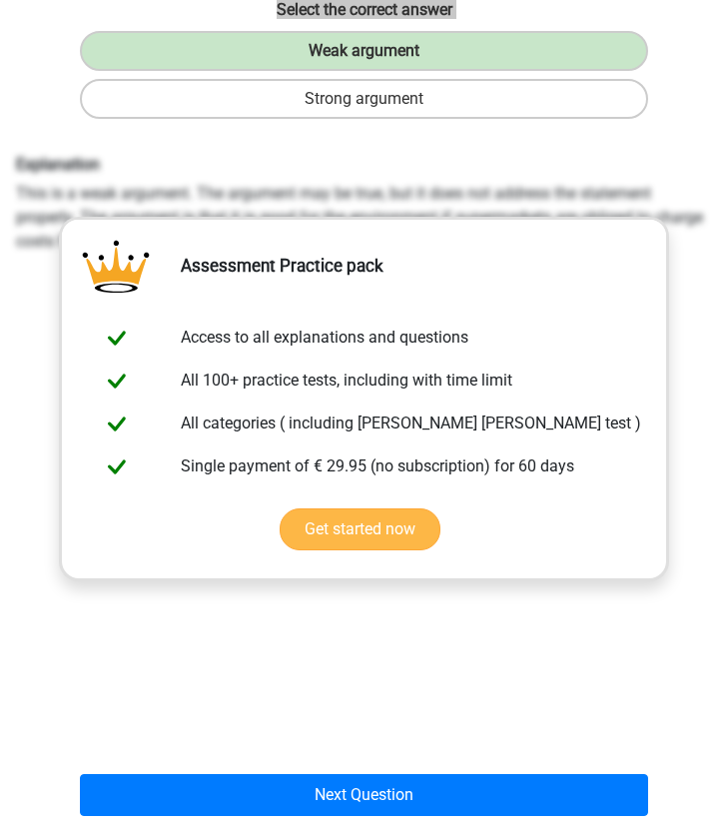
scroll to position [536, 0]
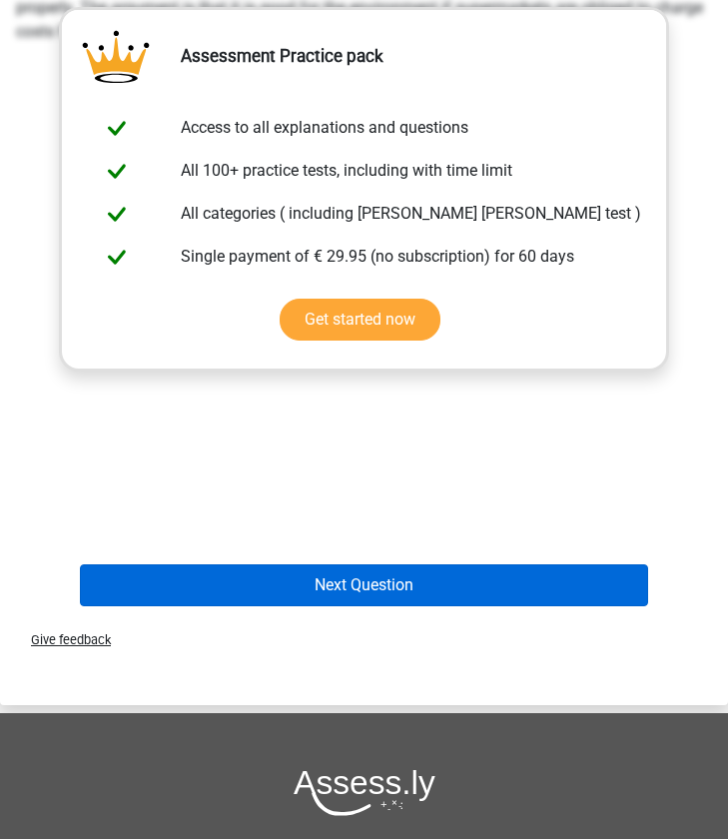
click at [325, 589] on button "Next Question" at bounding box center [364, 585] width 568 height 42
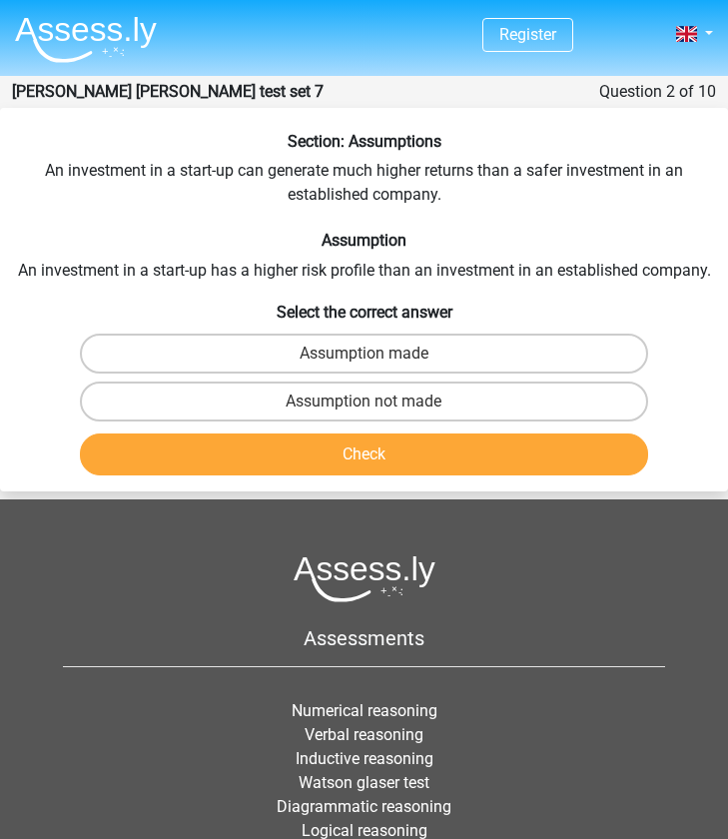
scroll to position [0, 0]
click at [330, 403] on label "Assumption not made" at bounding box center [364, 401] width 568 height 40
click at [364, 403] on input "Assumption not made" at bounding box center [370, 407] width 13 height 13
radio input "true"
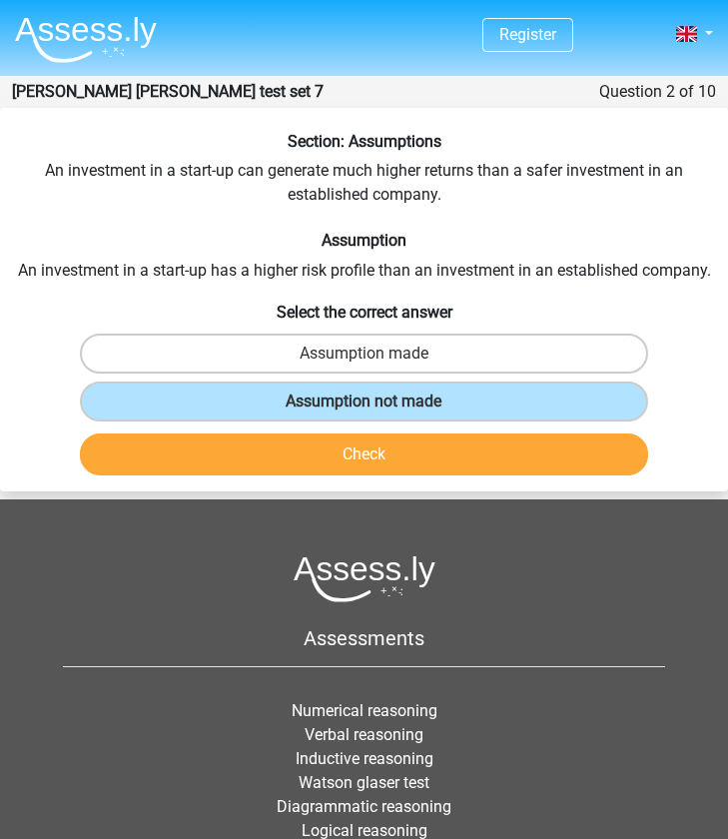
click at [335, 452] on button "Check" at bounding box center [364, 454] width 568 height 42
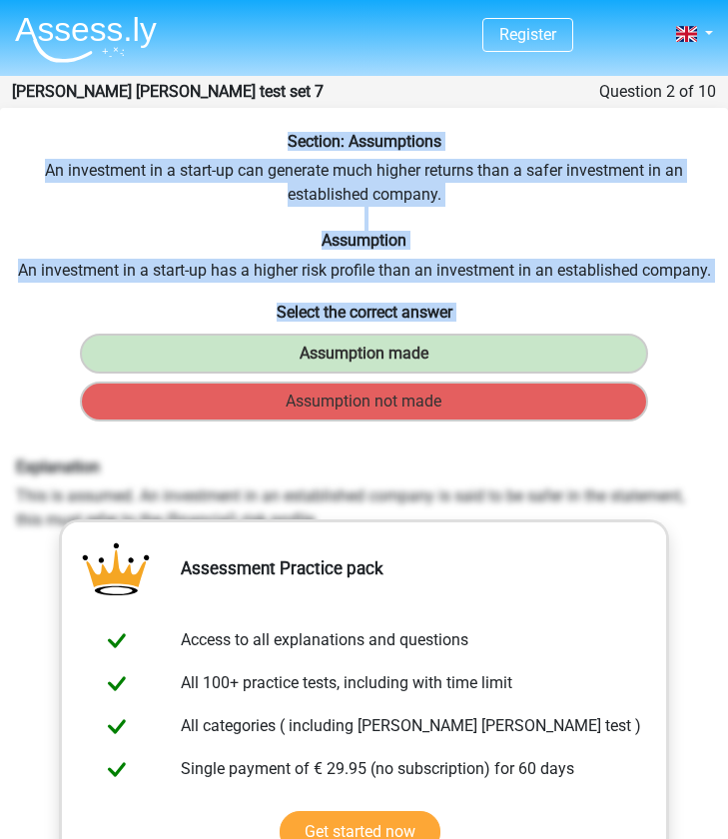
drag, startPoint x: 273, startPoint y: 140, endPoint x: 660, endPoint y: 413, distance: 474.2
click at [660, 413] on div "Section: Assumptions An investment in a start-up can generate much higher retur…" at bounding box center [364, 629] width 728 height 994
copy div "Section: Assumptions An investment in a start-up can generate much higher retur…"
drag, startPoint x: 31, startPoint y: 466, endPoint x: 725, endPoint y: 553, distance: 699.3
click at [726, 553] on div "Section: Assumptions An investment in a start-up can generate much higher retur…" at bounding box center [364, 629] width 728 height 994
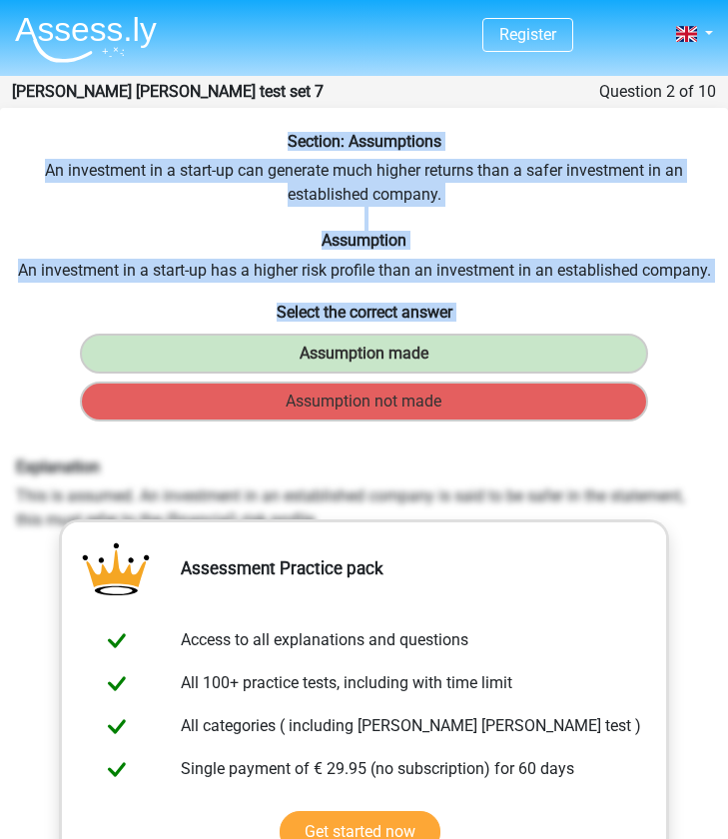
copy div "Explanation This is assumed. An investment in an established company is said to…"
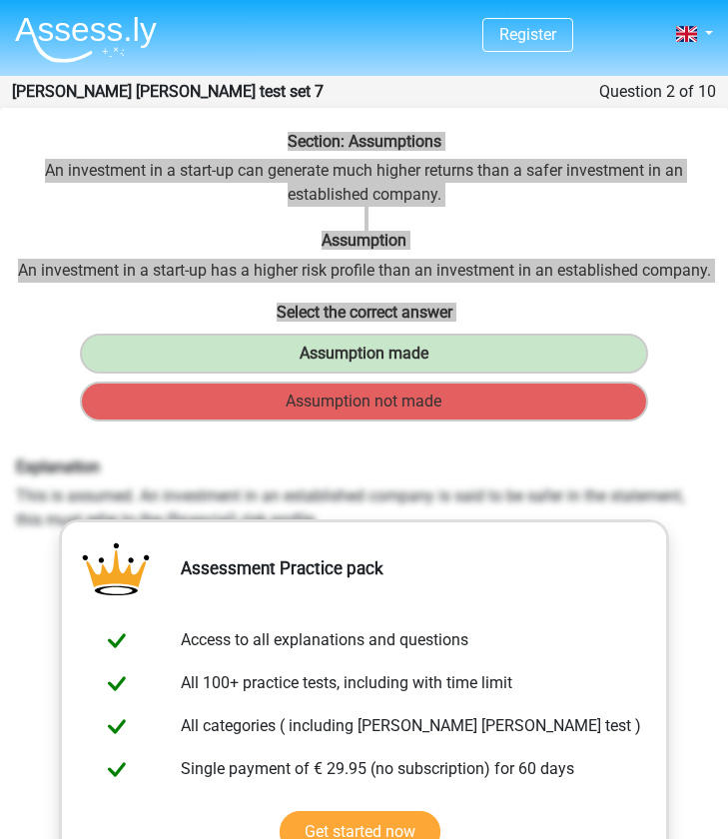
drag, startPoint x: 43, startPoint y: 495, endPoint x: 694, endPoint y: 471, distance: 651.4
click at [694, 471] on h6 "Explanation" at bounding box center [364, 466] width 696 height 19
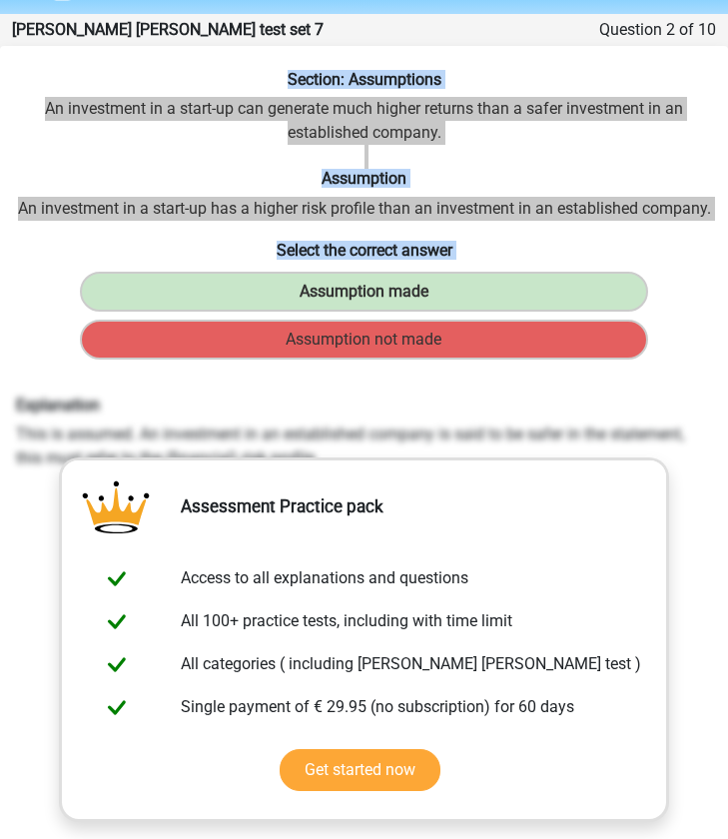
scroll to position [332, 0]
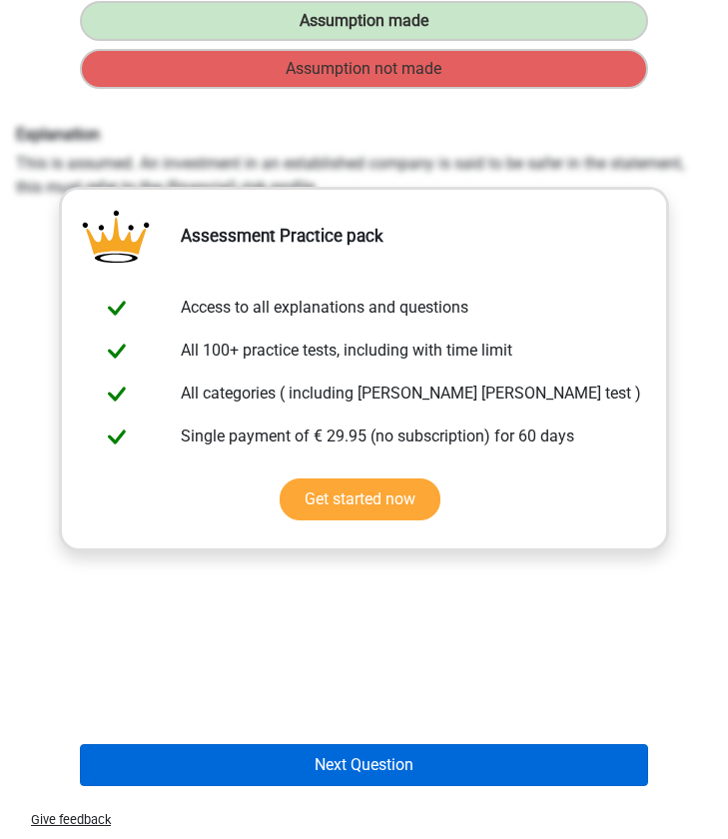
click at [351, 755] on button "Next Question" at bounding box center [364, 765] width 568 height 42
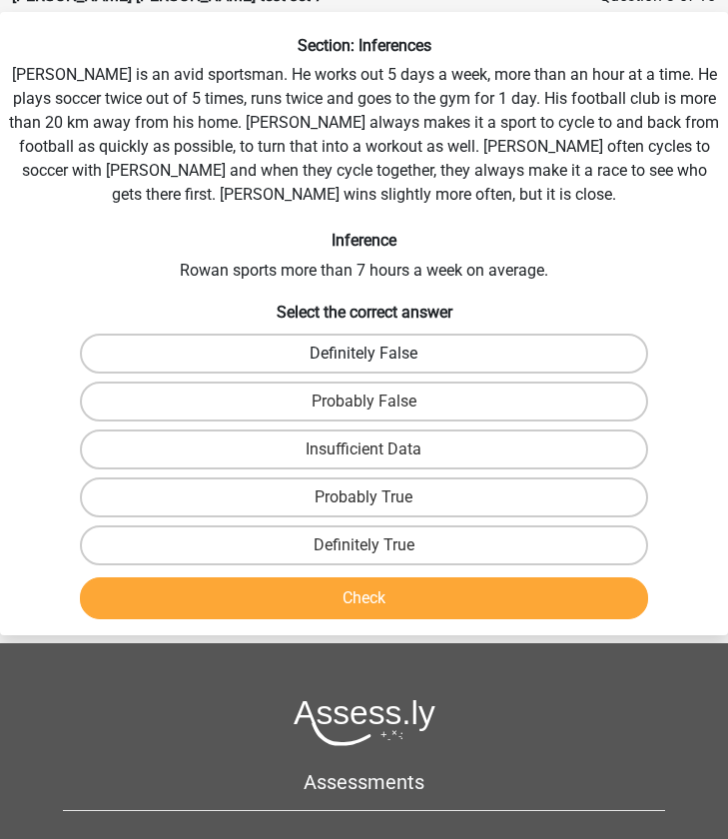
scroll to position [80, 0]
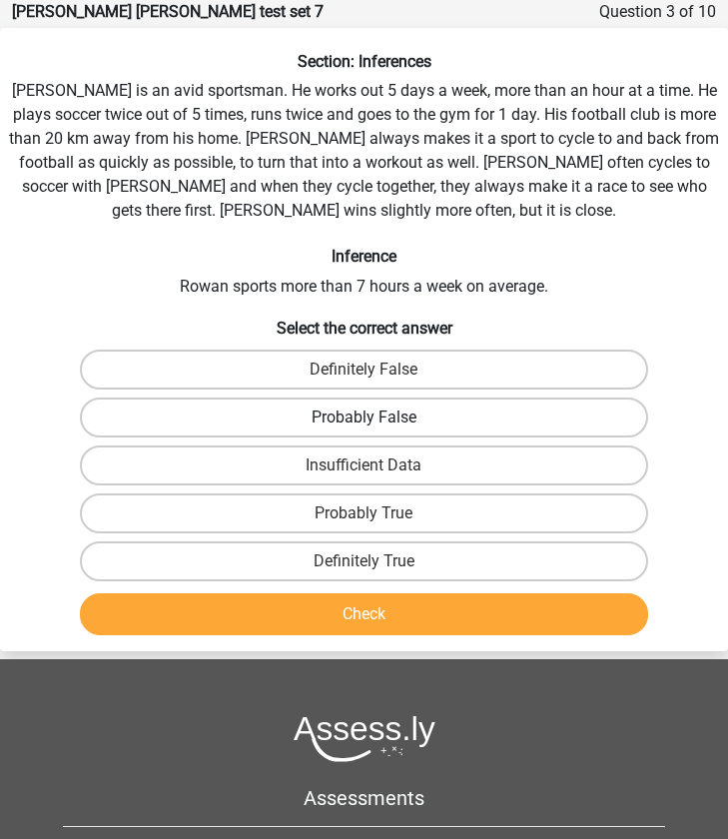
click at [280, 411] on label "Probably False" at bounding box center [364, 417] width 568 height 40
click at [364, 417] on input "Probably False" at bounding box center [370, 423] width 13 height 13
radio input "true"
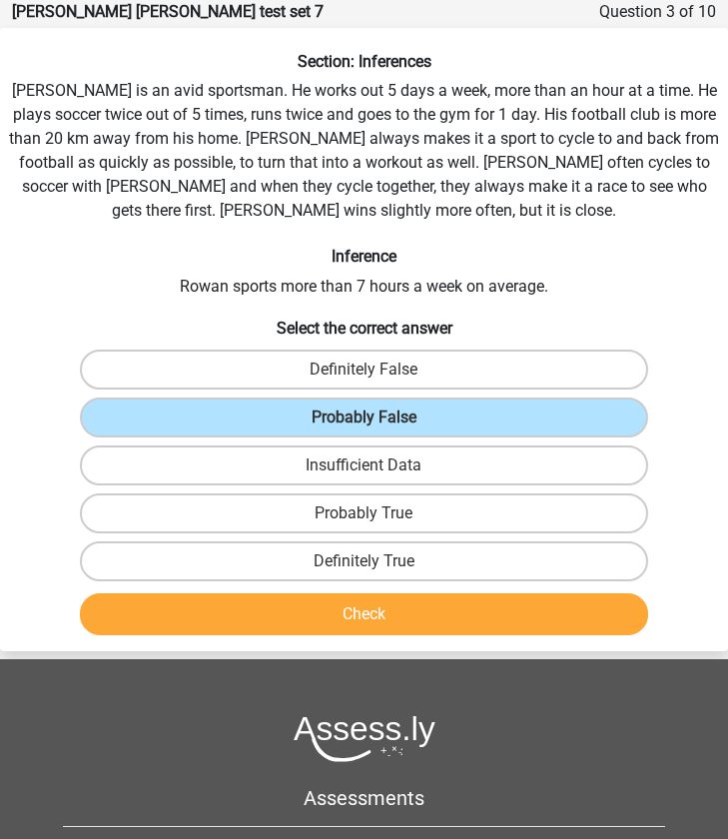
click at [297, 610] on button "Check" at bounding box center [364, 614] width 568 height 42
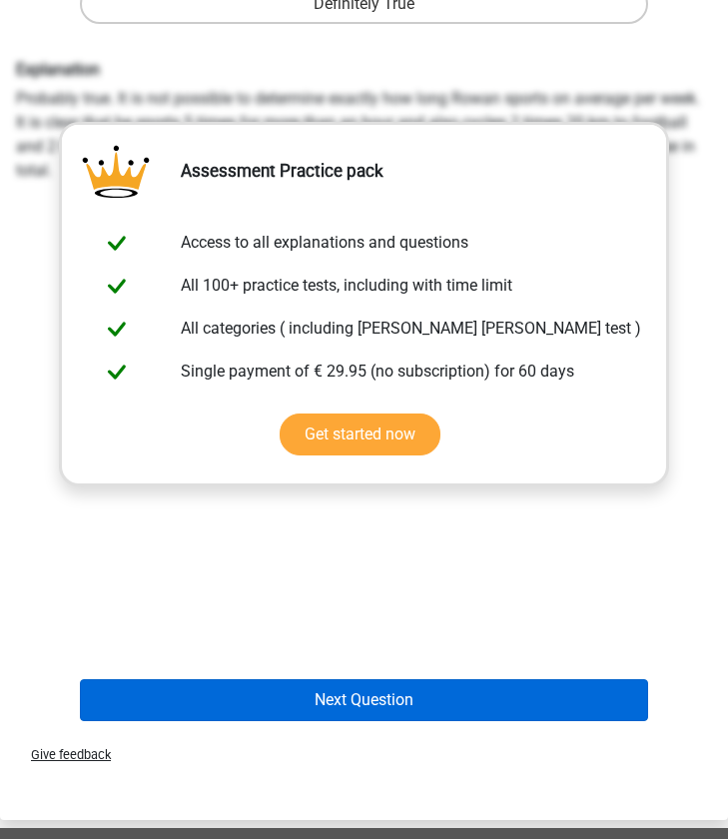
click at [307, 693] on button "Next Question" at bounding box center [364, 700] width 568 height 42
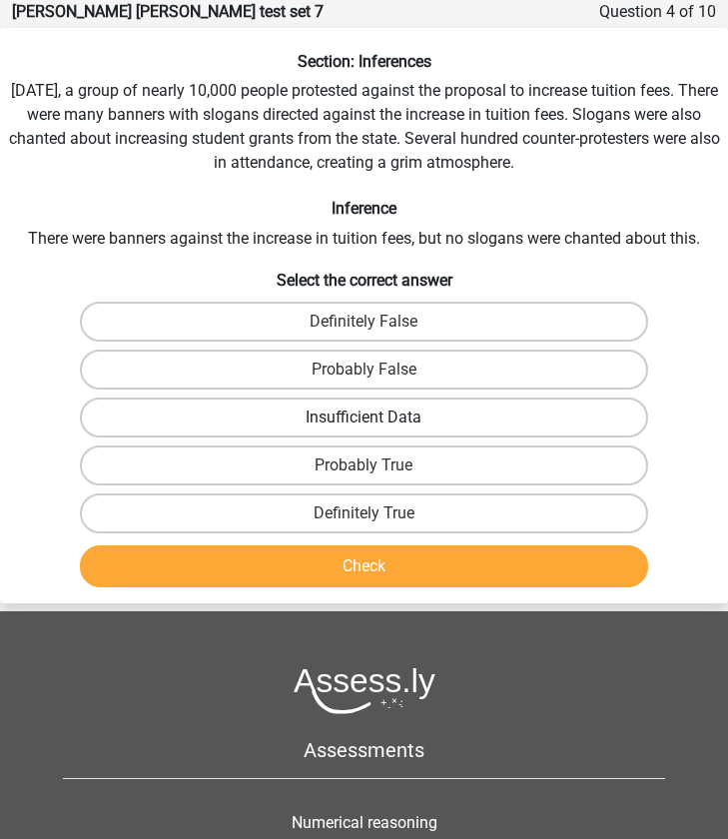
click at [210, 416] on label "Insufficient Data" at bounding box center [364, 417] width 568 height 40
click at [364, 417] on input "Insufficient Data" at bounding box center [370, 423] width 13 height 13
radio input "true"
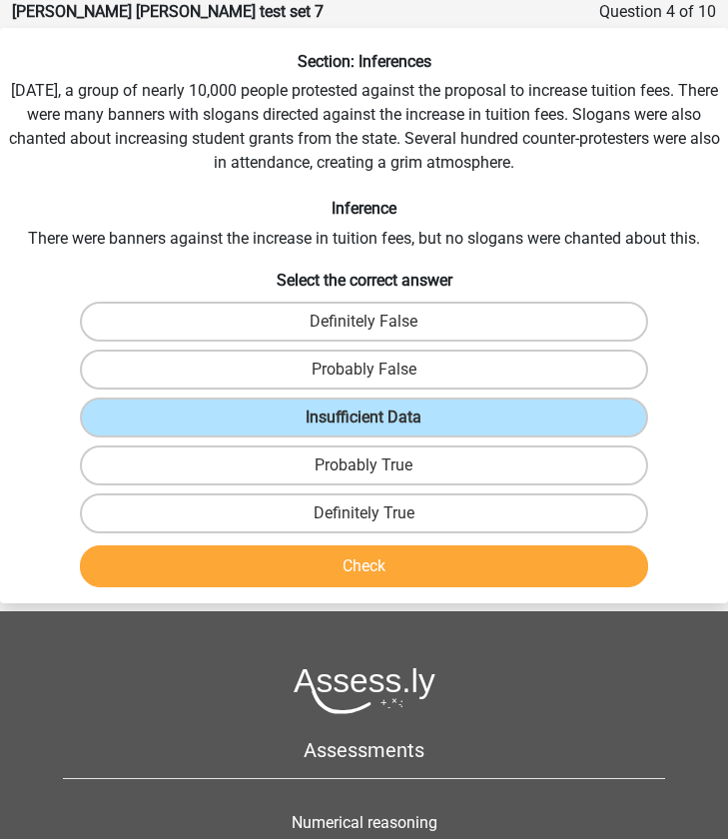
click at [245, 561] on button "Check" at bounding box center [364, 566] width 568 height 42
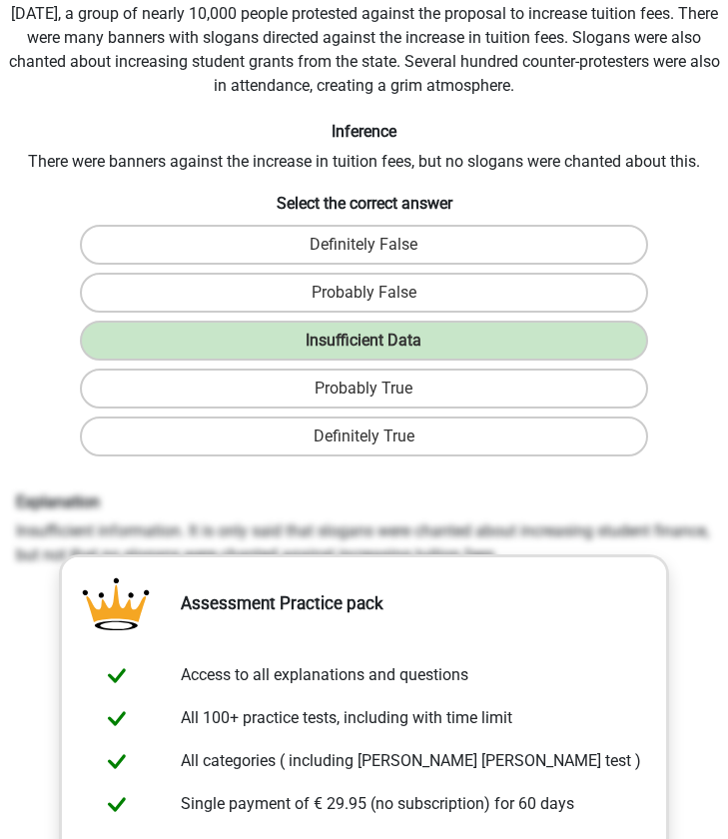
scroll to position [590, 0]
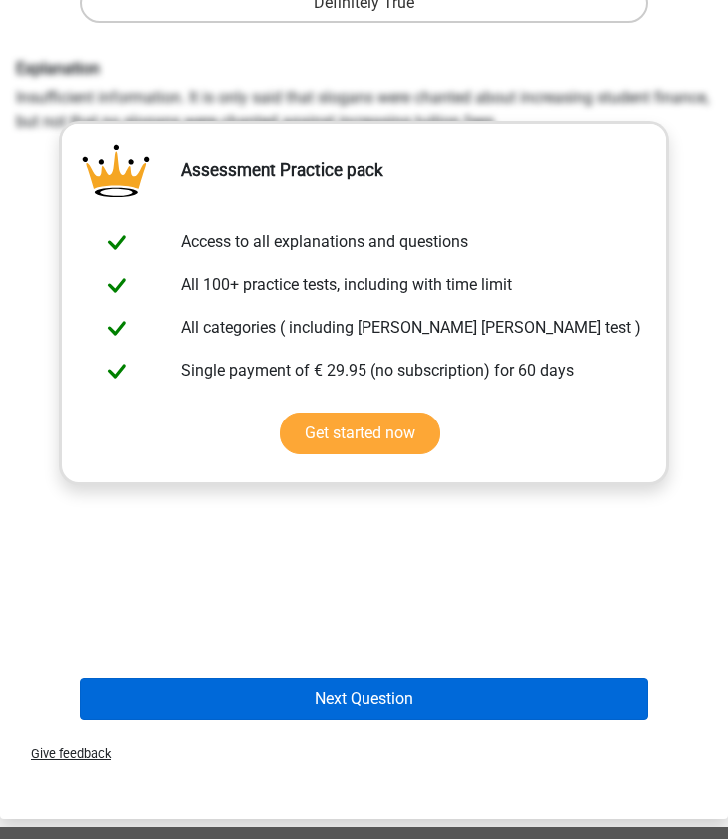
click at [284, 711] on button "Next Question" at bounding box center [364, 699] width 568 height 42
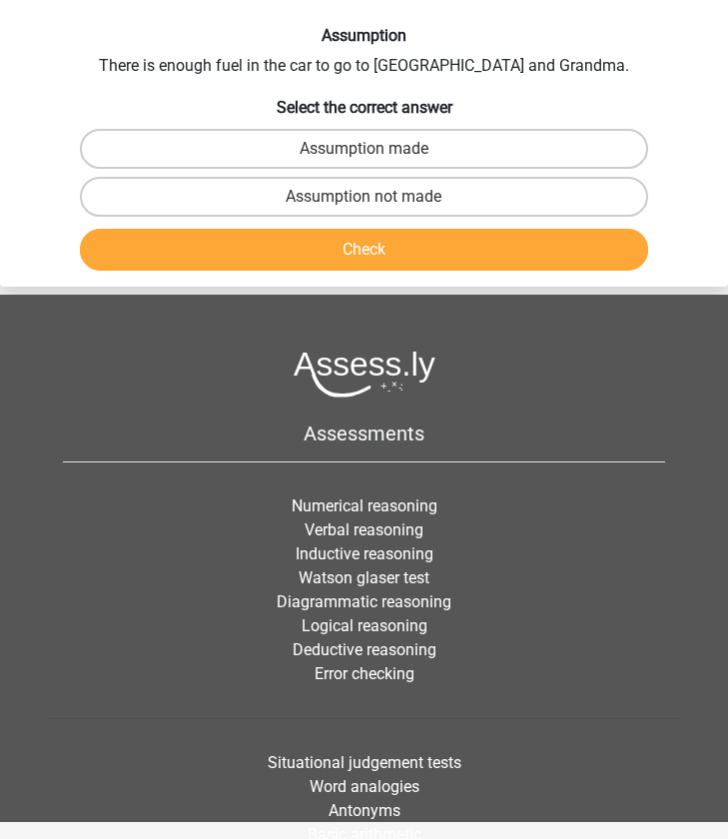
scroll to position [80, 0]
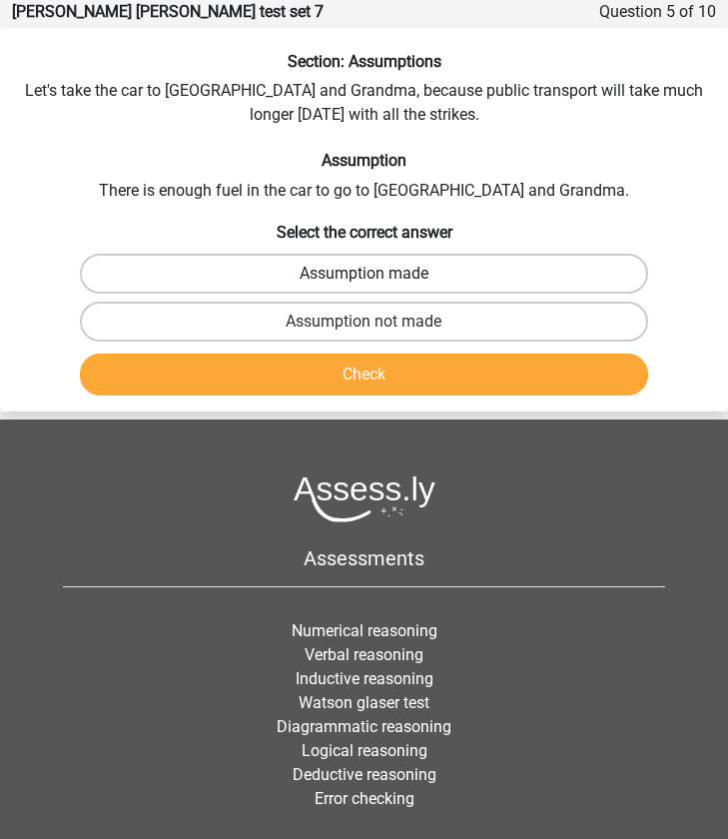
click at [318, 276] on label "Assumption made" at bounding box center [364, 274] width 568 height 40
click at [364, 276] on input "Assumption made" at bounding box center [370, 280] width 13 height 13
radio input "true"
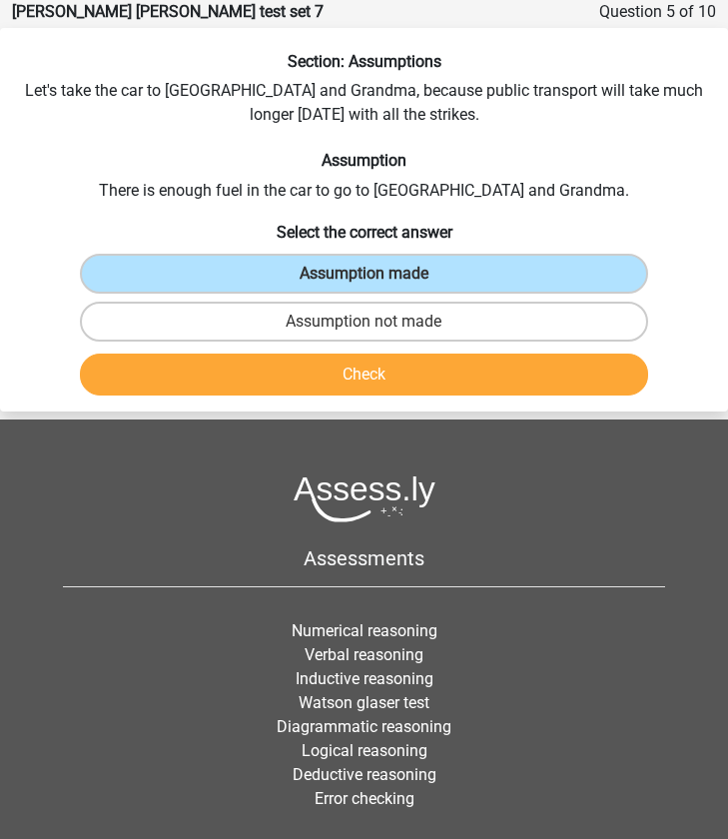
click at [318, 375] on button "Check" at bounding box center [364, 374] width 568 height 42
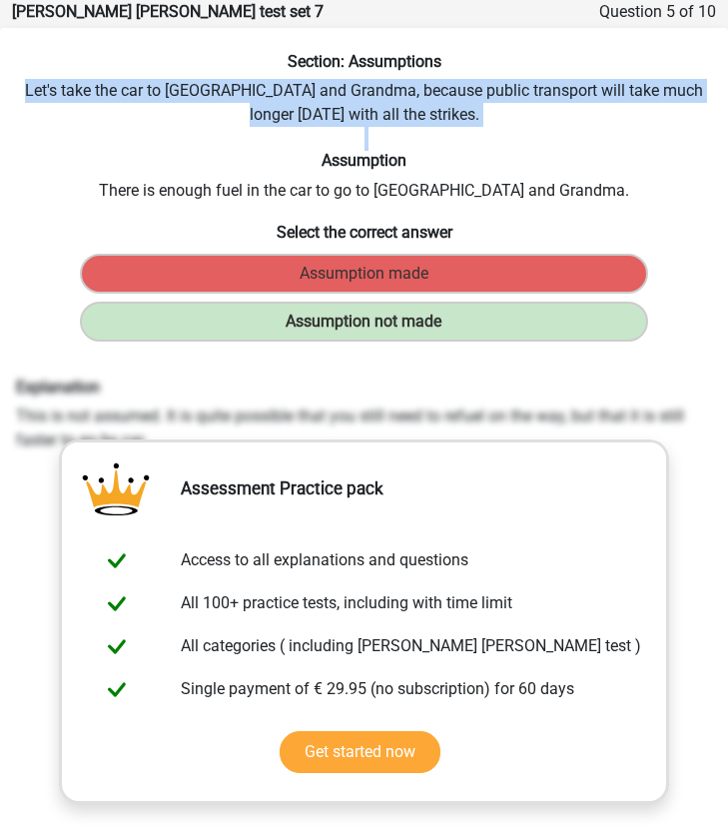
drag, startPoint x: 22, startPoint y: 88, endPoint x: 301, endPoint y: 152, distance: 285.8
click at [301, 152] on div "Section: Assumptions Let's take the car to [GEOGRAPHIC_DATA] and Grandma, becau…" at bounding box center [364, 549] width 728 height 994
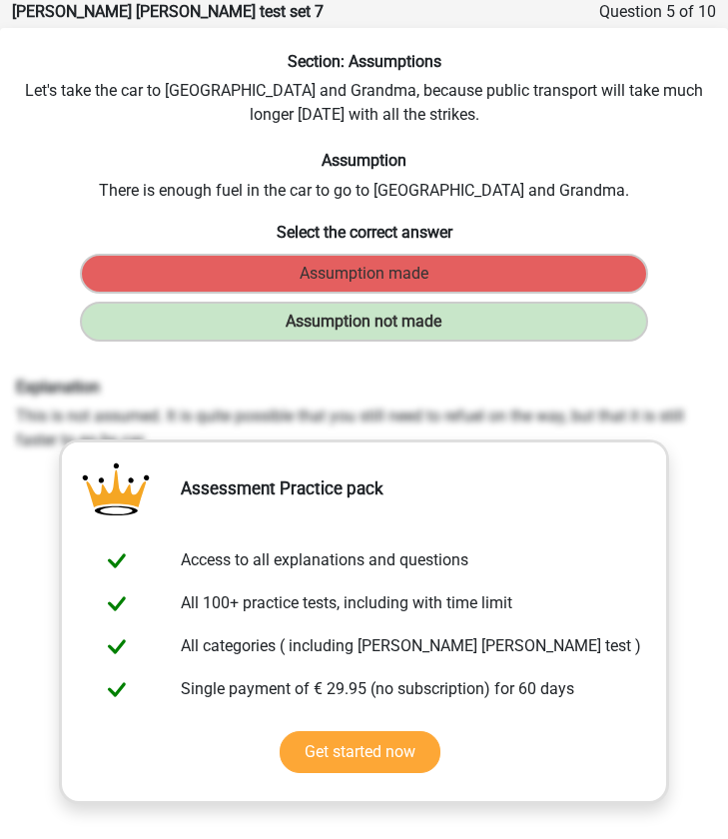
click at [301, 152] on h6 "Assumption" at bounding box center [364, 160] width 712 height 19
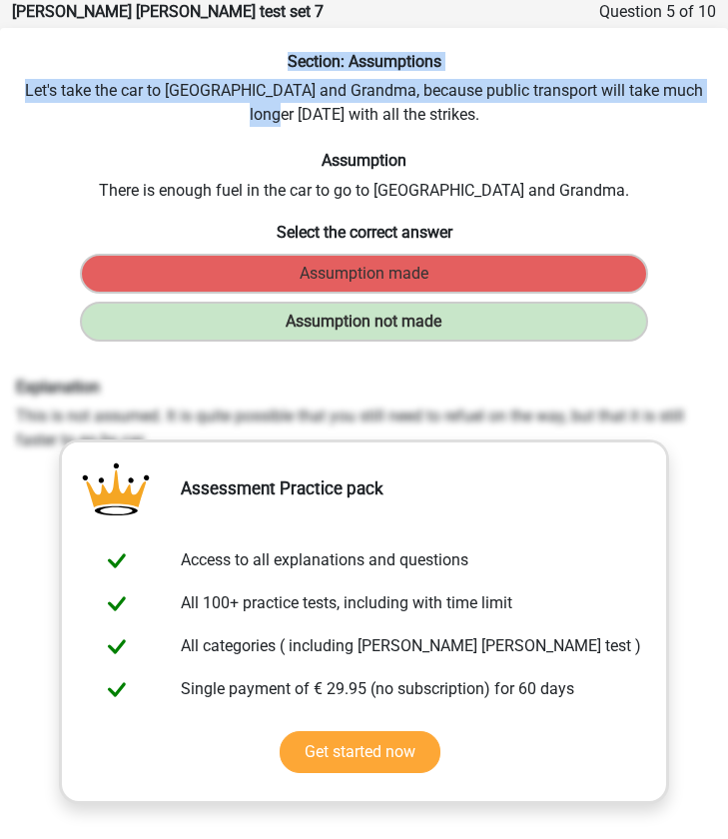
drag, startPoint x: 277, startPoint y: 61, endPoint x: 311, endPoint y: 108, distance: 57.9
click at [311, 108] on div "Section: Assumptions Let's take the car to [GEOGRAPHIC_DATA] and Grandma, becau…" at bounding box center [364, 549] width 728 height 994
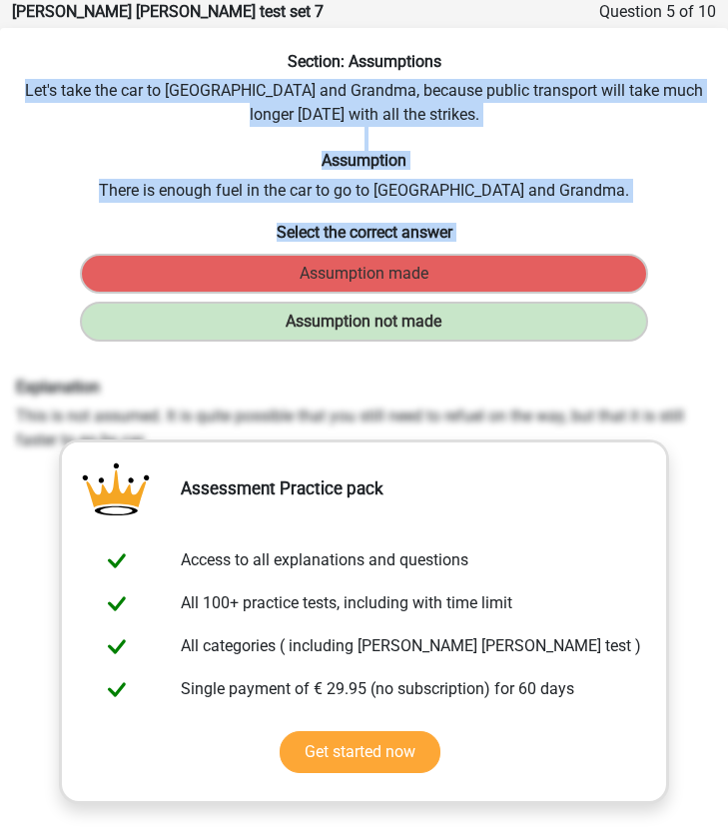
drag, startPoint x: 24, startPoint y: 86, endPoint x: 674, endPoint y: 319, distance: 690.7
click at [674, 319] on div "Section: Assumptions Let's take the car to [GEOGRAPHIC_DATA] and Grandma, becau…" at bounding box center [364, 549] width 728 height 994
copy div "Let's take the car to [GEOGRAPHIC_DATA] and Grandma, because public transport w…"
drag, startPoint x: 19, startPoint y: 385, endPoint x: 727, endPoint y: 491, distance: 715.7
click at [727, 491] on div "Section: Assumptions Let's take the car to [GEOGRAPHIC_DATA] and Grandma, becau…" at bounding box center [364, 549] width 728 height 994
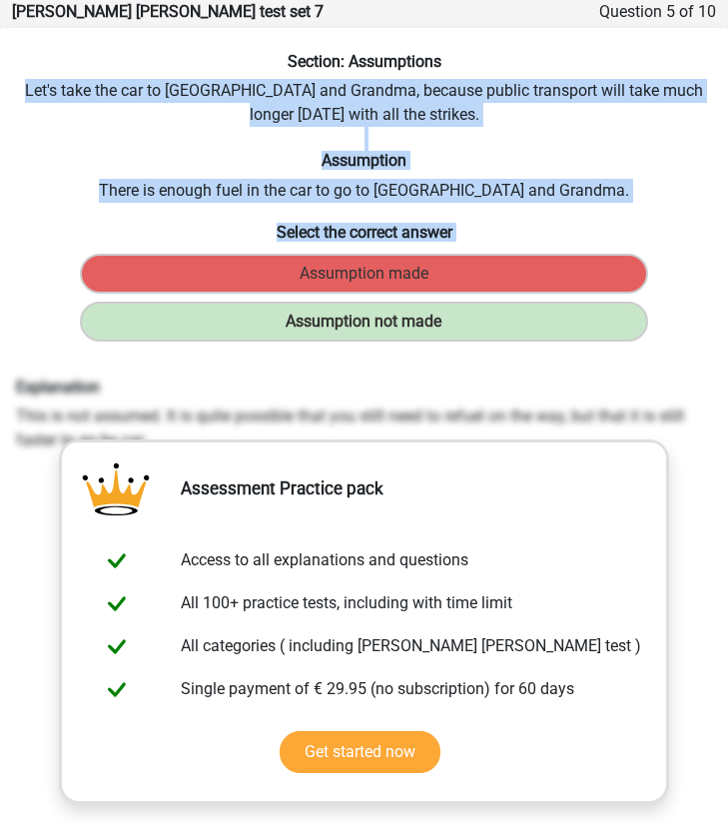
copy div "Explanation This is not assumed. It is quite possible that you still need to re…"
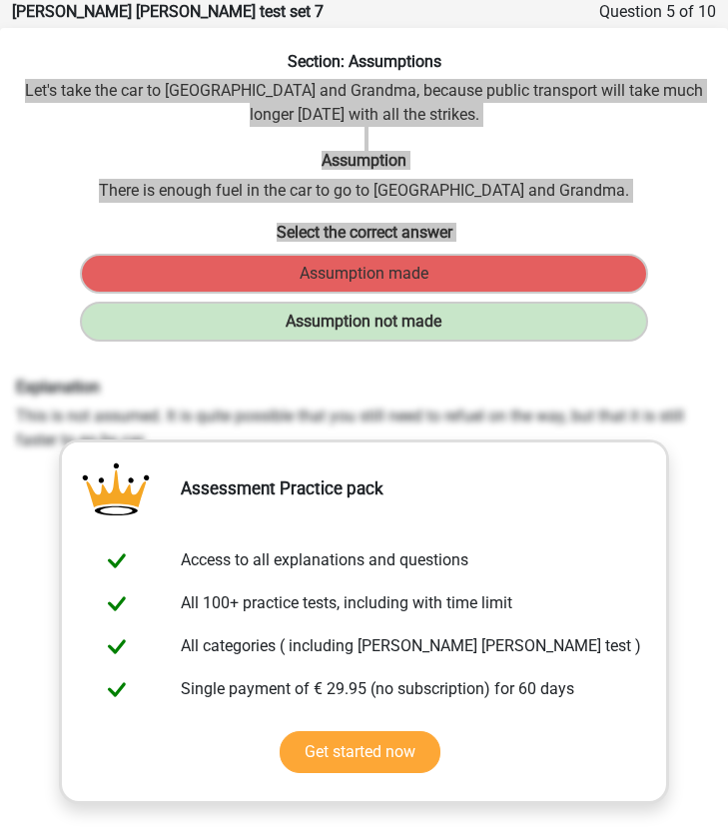
click at [160, 364] on div "Section: Assumptions Let's take the car to [GEOGRAPHIC_DATA] and Grandma, becau…" at bounding box center [364, 549] width 728 height 994
click at [197, 381] on h6 "Explanation" at bounding box center [364, 386] width 696 height 19
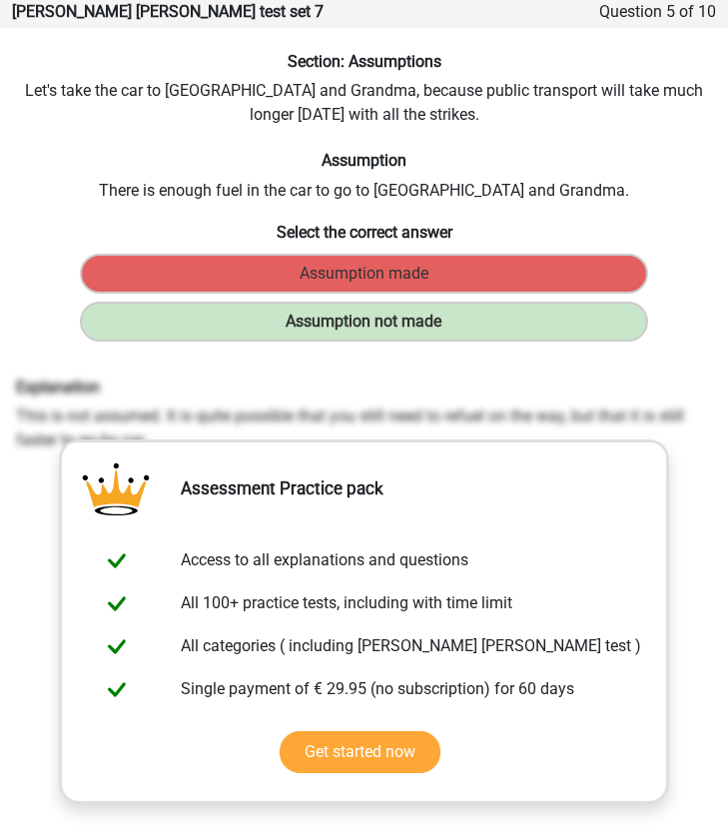
click at [170, 356] on div "Section: Assumptions Let's take the car to [GEOGRAPHIC_DATA] and Grandma, becau…" at bounding box center [364, 549] width 728 height 994
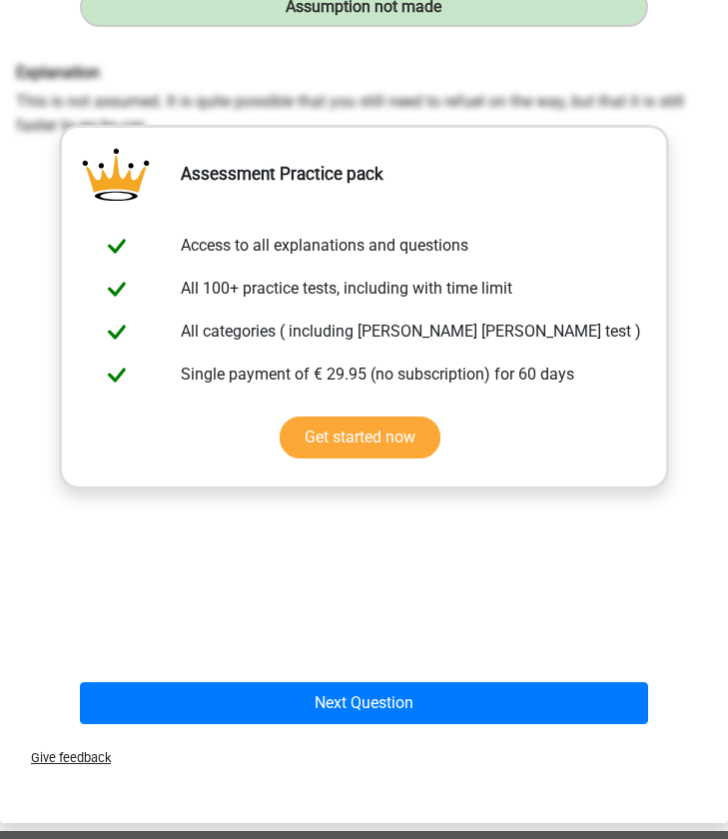
scroll to position [603, 0]
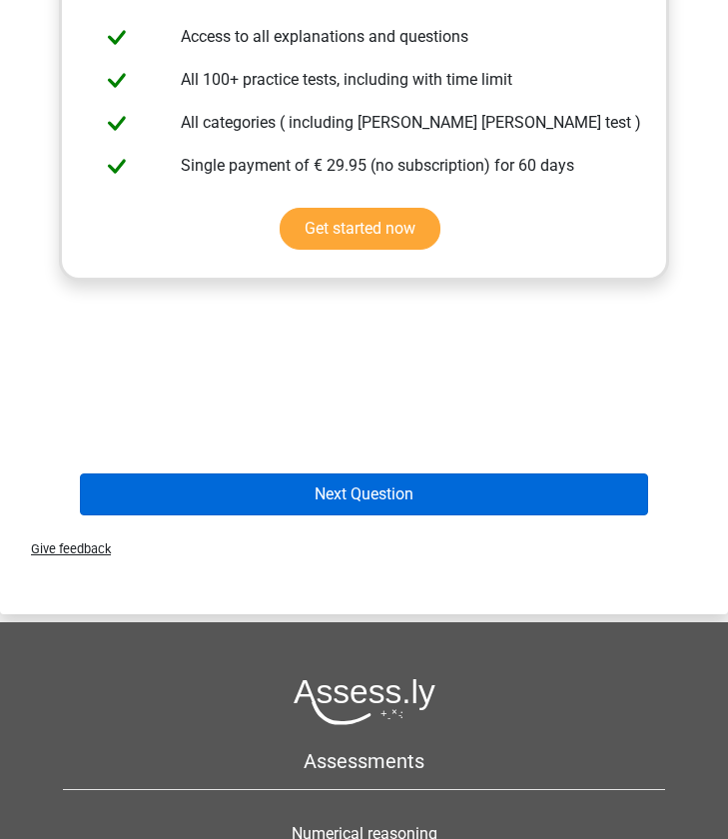
click at [340, 493] on button "Next Question" at bounding box center [364, 494] width 568 height 42
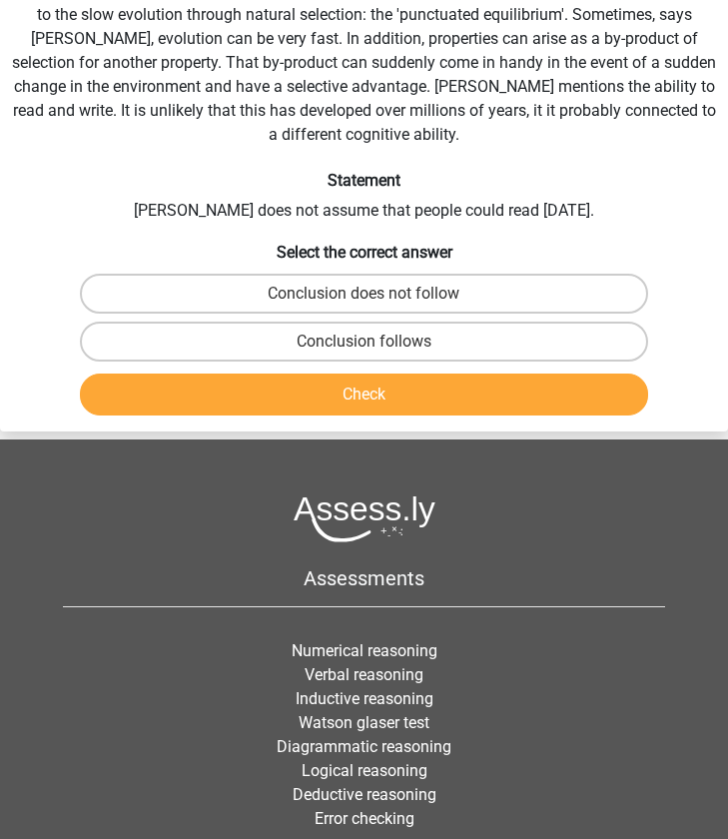
scroll to position [80, 0]
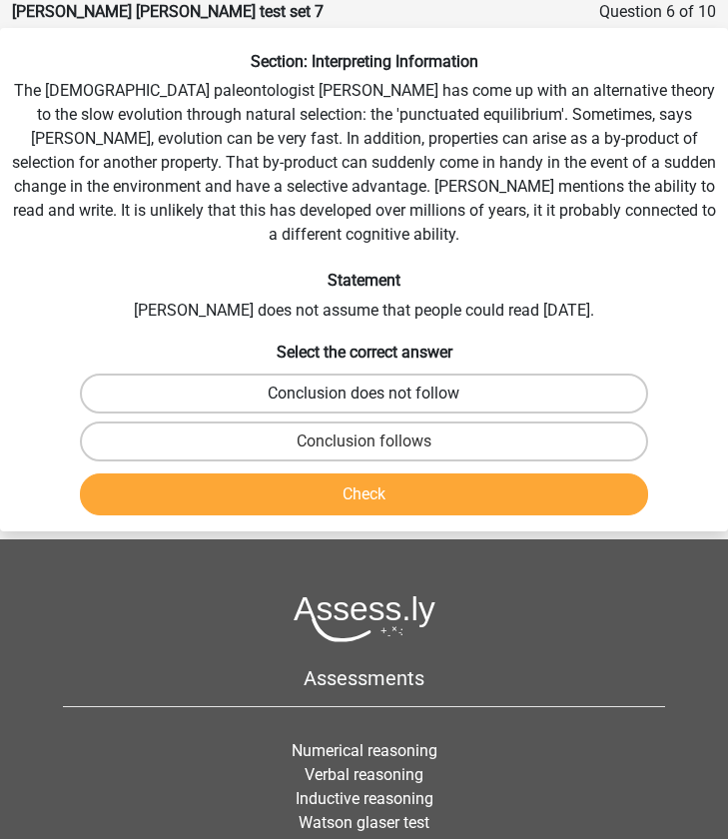
click at [308, 381] on label "Conclusion does not follow" at bounding box center [364, 393] width 568 height 40
click at [364, 393] on input "Conclusion does not follow" at bounding box center [370, 399] width 13 height 13
radio input "true"
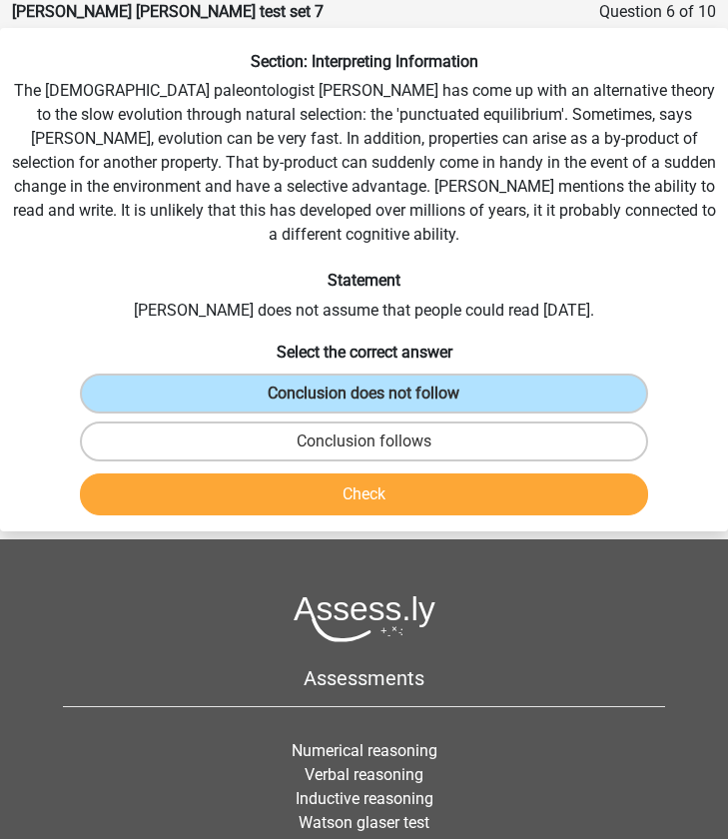
click at [315, 476] on button "Check" at bounding box center [364, 494] width 568 height 42
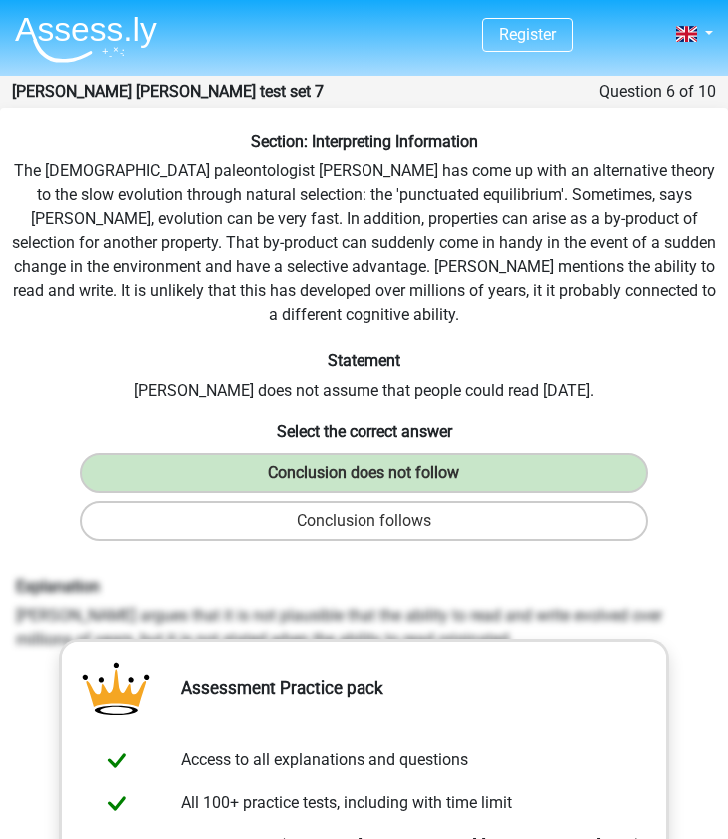
scroll to position [0, 0]
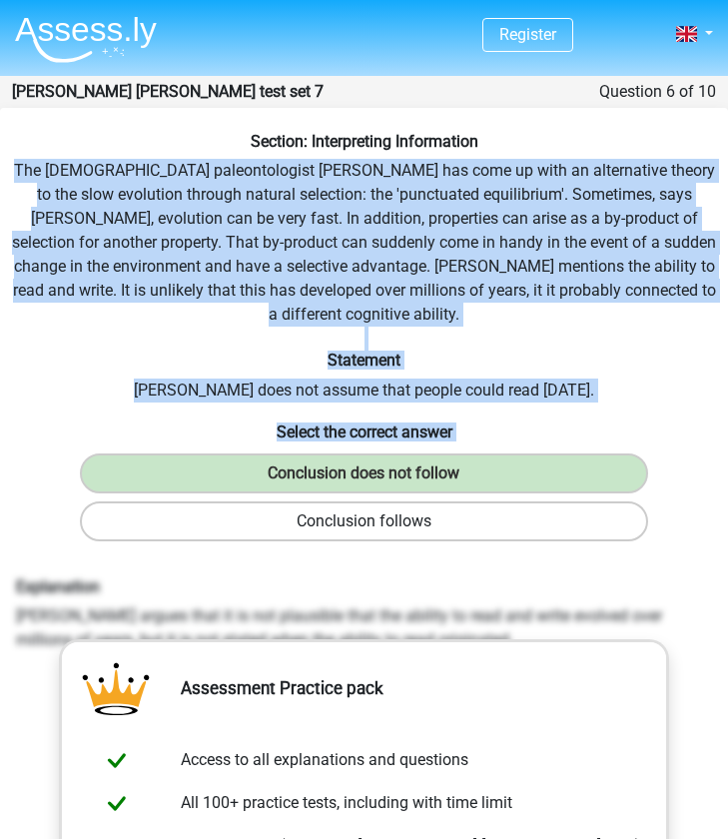
drag, startPoint x: 13, startPoint y: 168, endPoint x: 631, endPoint y: 500, distance: 701.8
click at [631, 500] on div "Section: Interpreting Information The [DEMOGRAPHIC_DATA] paleontologist [PERSON…" at bounding box center [364, 689] width 728 height 1114
copy div "The [DEMOGRAPHIC_DATA] paleontologist [PERSON_NAME] has come up with an alterna…"
drag, startPoint x: 17, startPoint y: 560, endPoint x: 659, endPoint y: 612, distance: 644.1
click at [659, 612] on div "Explanation [PERSON_NAME] argues that it is not plausible that the ability to r…" at bounding box center [364, 614] width 726 height 75
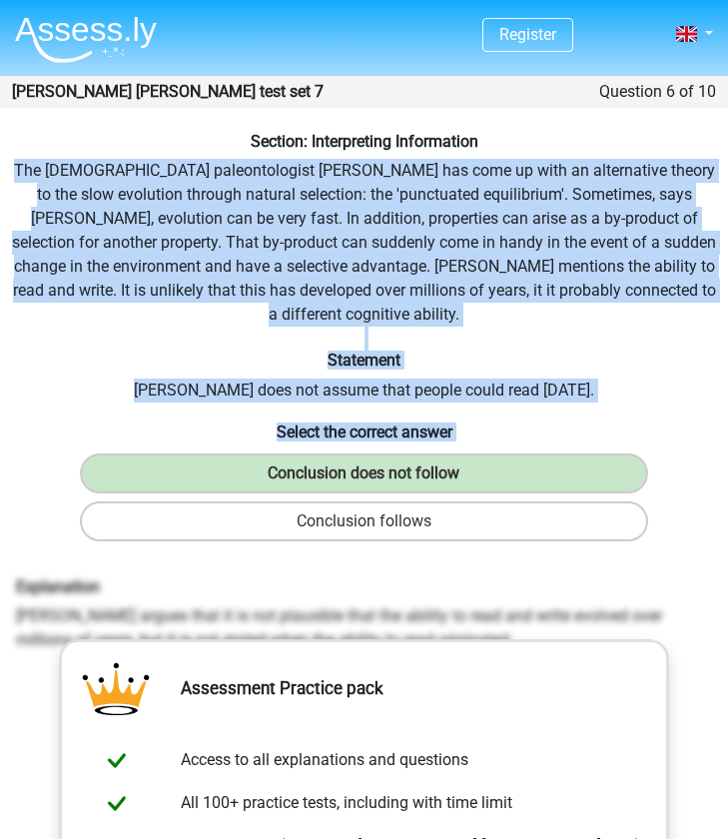
copy div "Explanation [PERSON_NAME] argues that it is not plausible that the ability to r…"
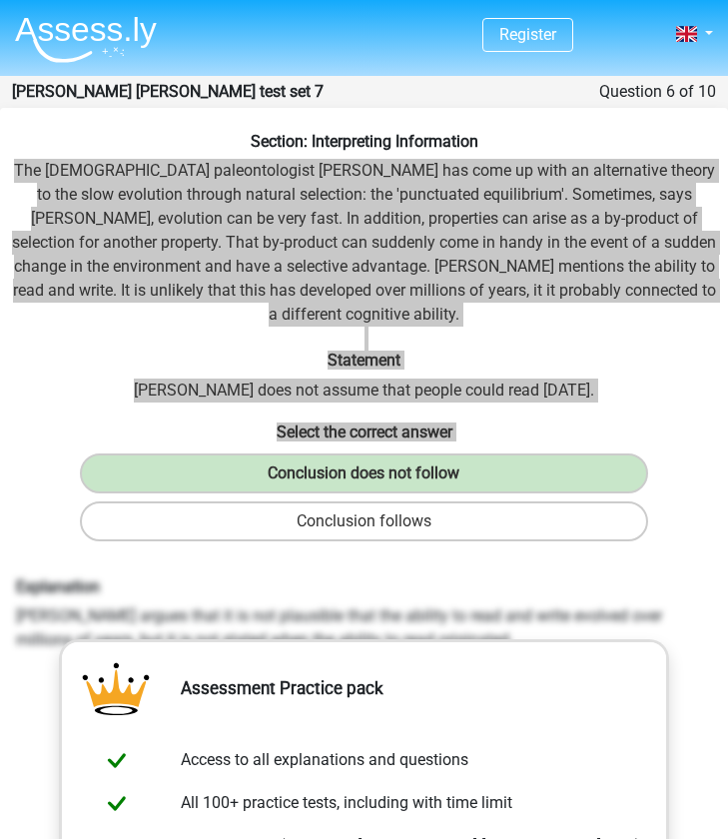
click at [674, 577] on h6 "Explanation" at bounding box center [364, 586] width 696 height 19
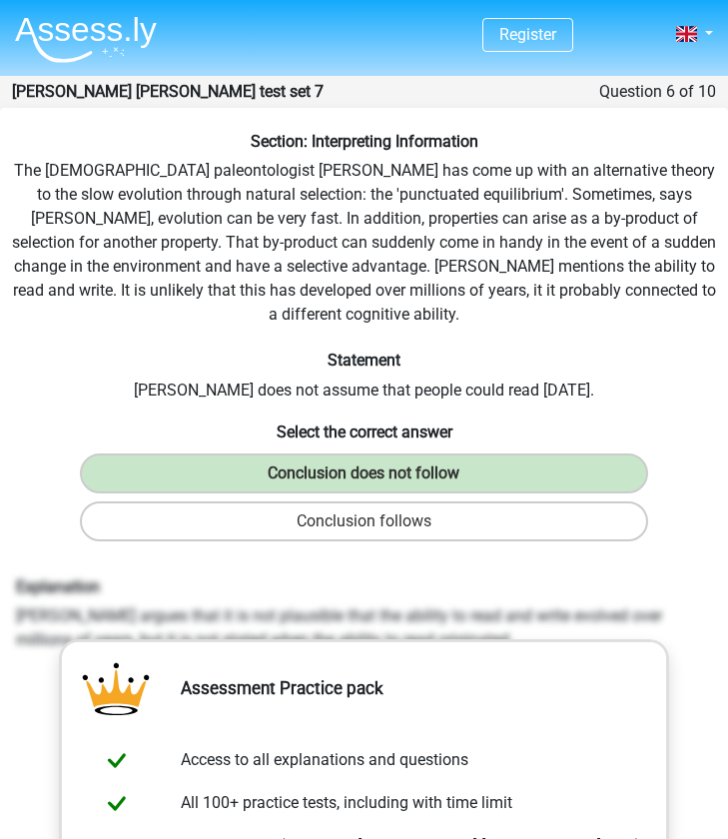
click at [679, 535] on div "Section: Interpreting Information The [DEMOGRAPHIC_DATA] paleontologist [PERSON…" at bounding box center [364, 689] width 728 height 1114
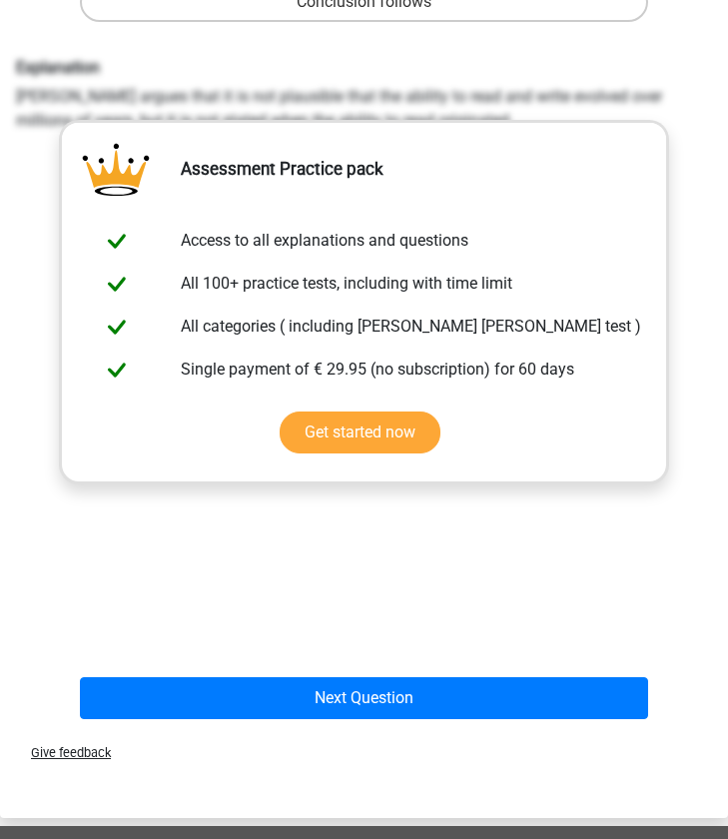
scroll to position [554, 0]
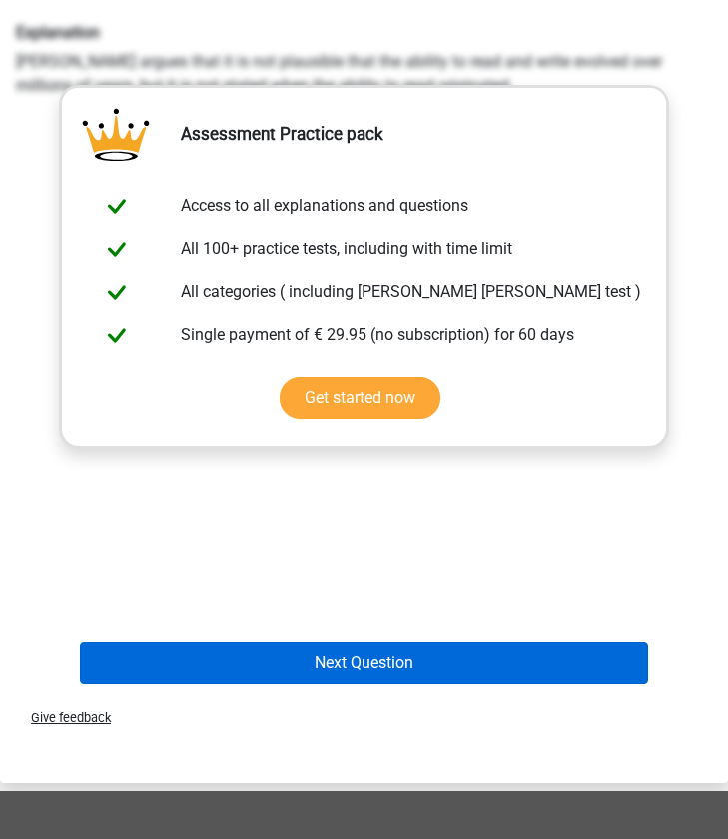
click at [369, 642] on button "Next Question" at bounding box center [364, 663] width 568 height 42
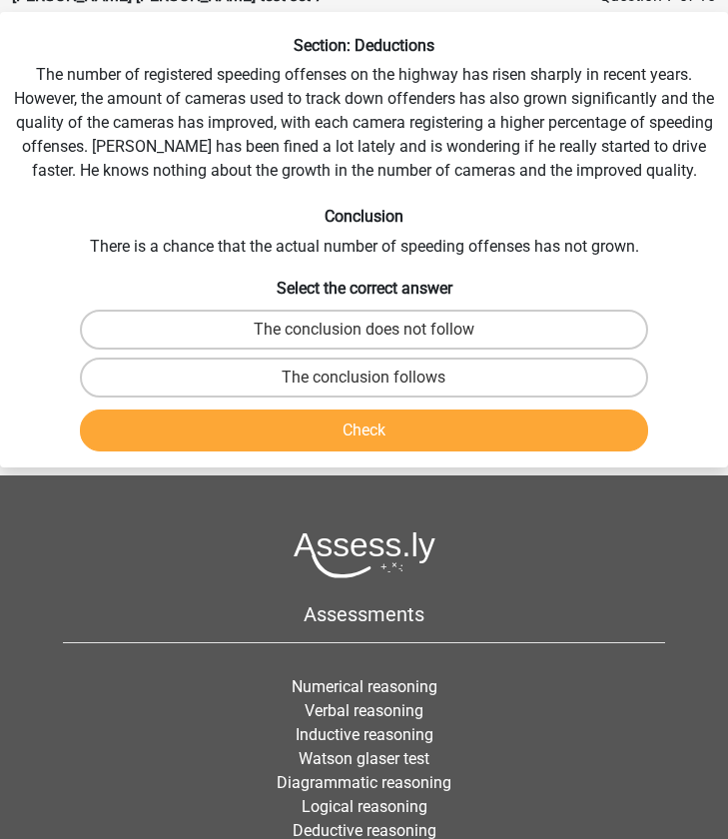
scroll to position [80, 0]
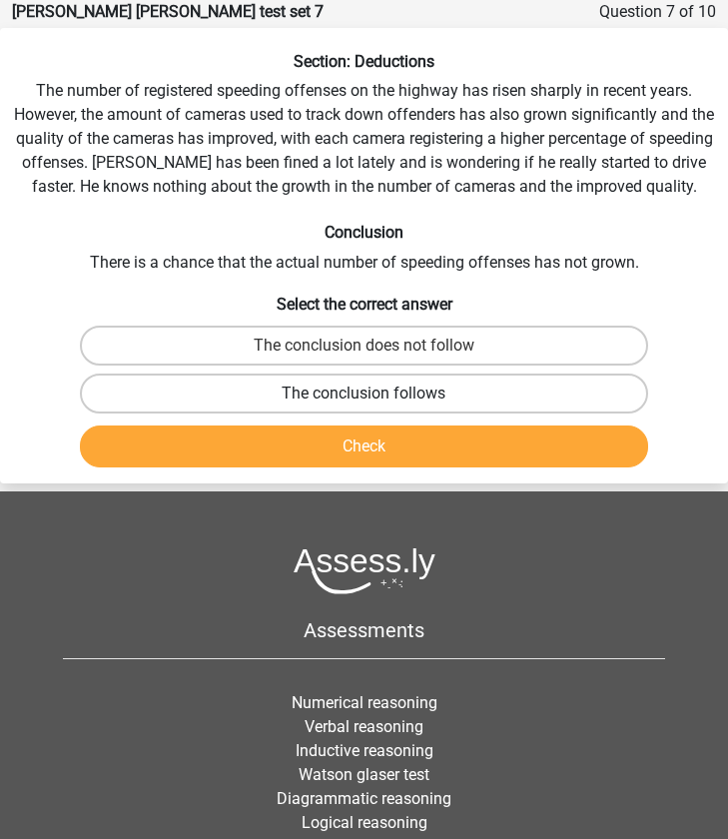
click at [343, 401] on label "The conclusion follows" at bounding box center [364, 393] width 568 height 40
click at [364, 401] on input "The conclusion follows" at bounding box center [370, 399] width 13 height 13
radio input "true"
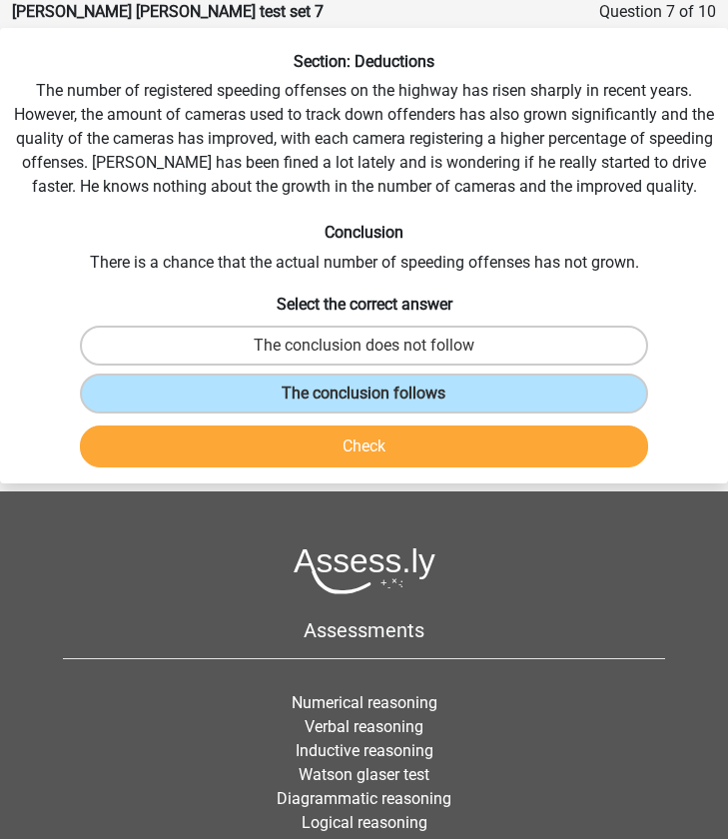
click at [344, 438] on button "Check" at bounding box center [364, 446] width 568 height 42
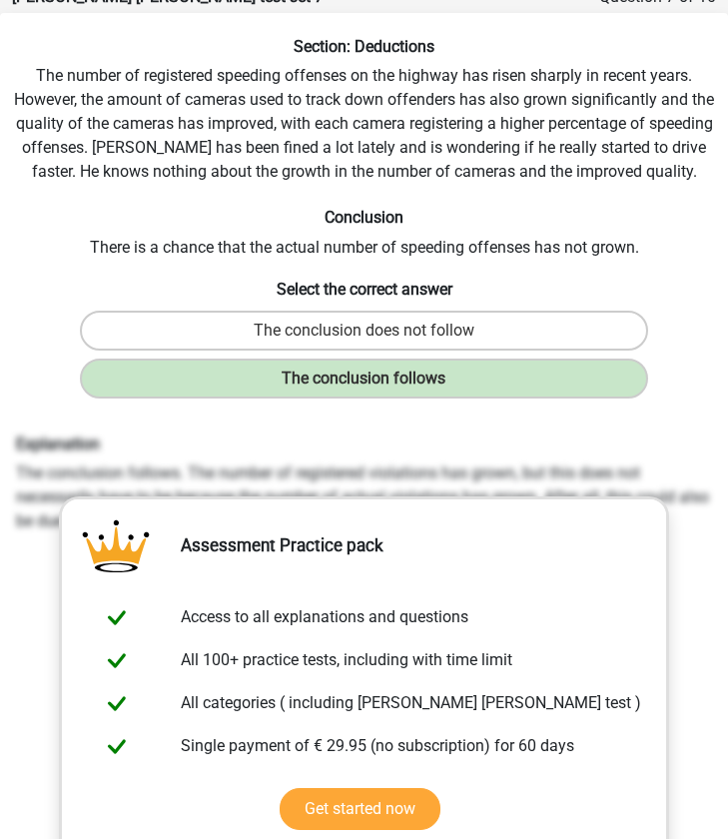
scroll to position [91, 0]
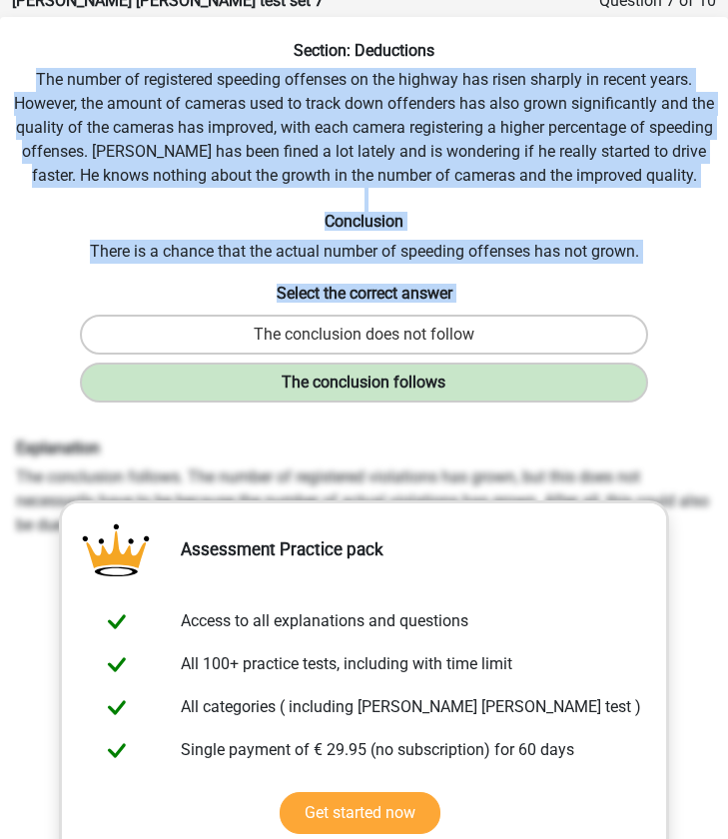
drag, startPoint x: 35, startPoint y: 80, endPoint x: 647, endPoint y: 377, distance: 680.5
click at [647, 377] on div "Section: Deductions The number of registered speeding offenses on the highway h…" at bounding box center [364, 574] width 728 height 1066
copy div "The number of registered speeding offenses on the highway has risen sharply in …"
drag, startPoint x: 17, startPoint y: 445, endPoint x: 727, endPoint y: 521, distance: 713.9
click at [727, 521] on div "Section: Deductions The number of registered speeding offenses on the highway h…" at bounding box center [364, 574] width 728 height 1066
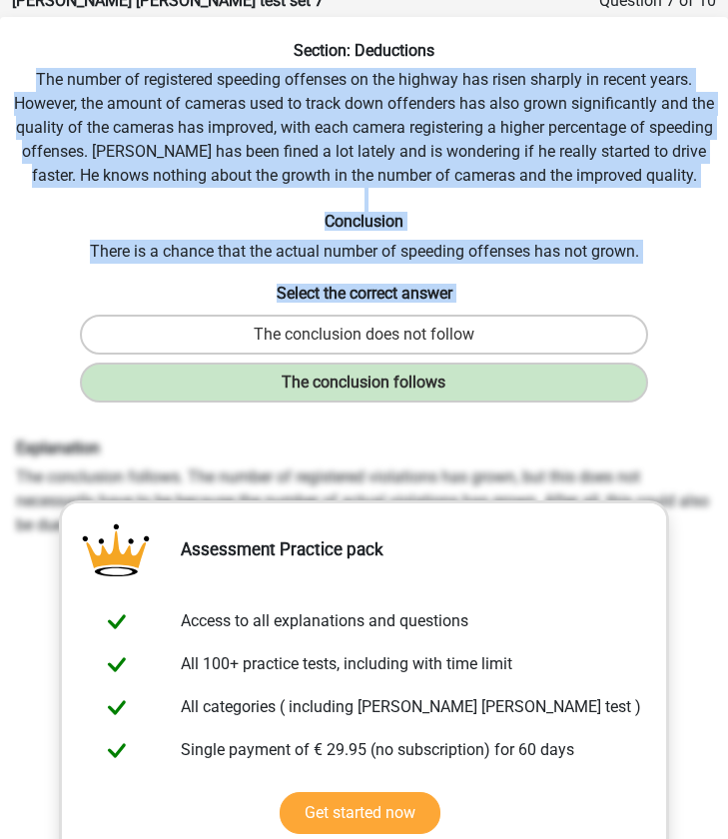
copy div "Explanation The conclusion follows. The number of registered violations has gro…"
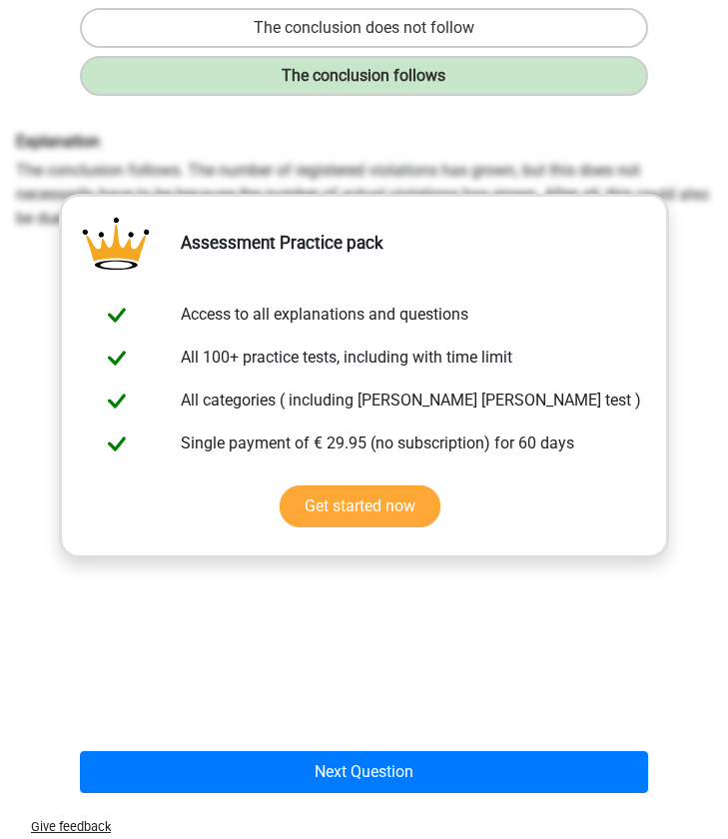
scroll to position [528, 0]
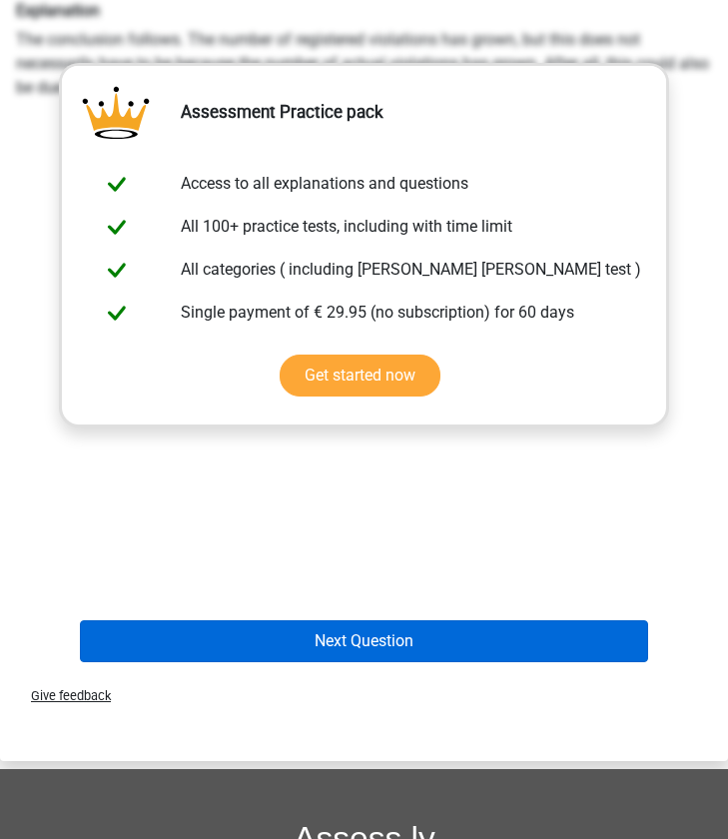
click at [342, 644] on button "Next Question" at bounding box center [364, 641] width 568 height 42
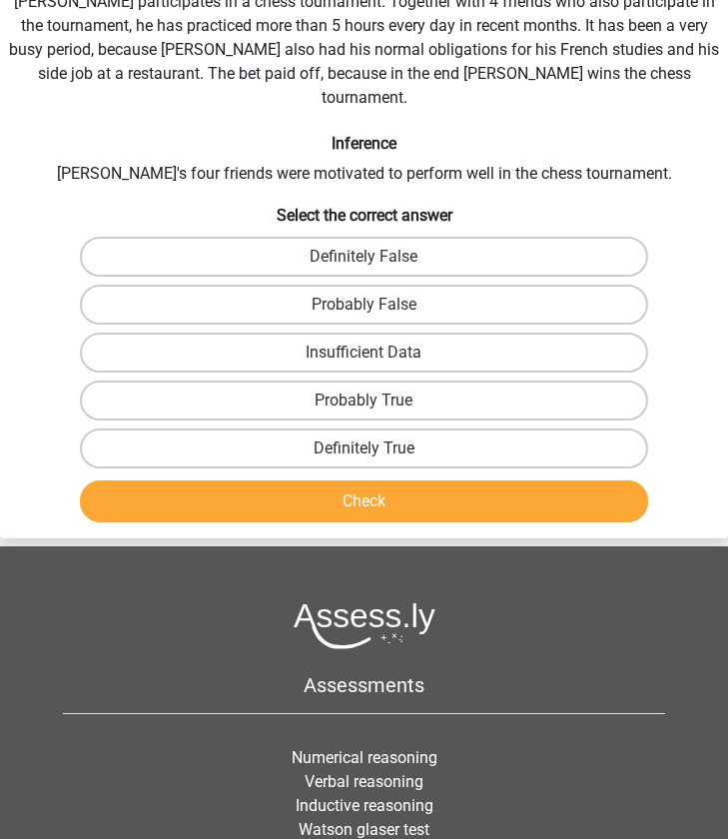
scroll to position [80, 0]
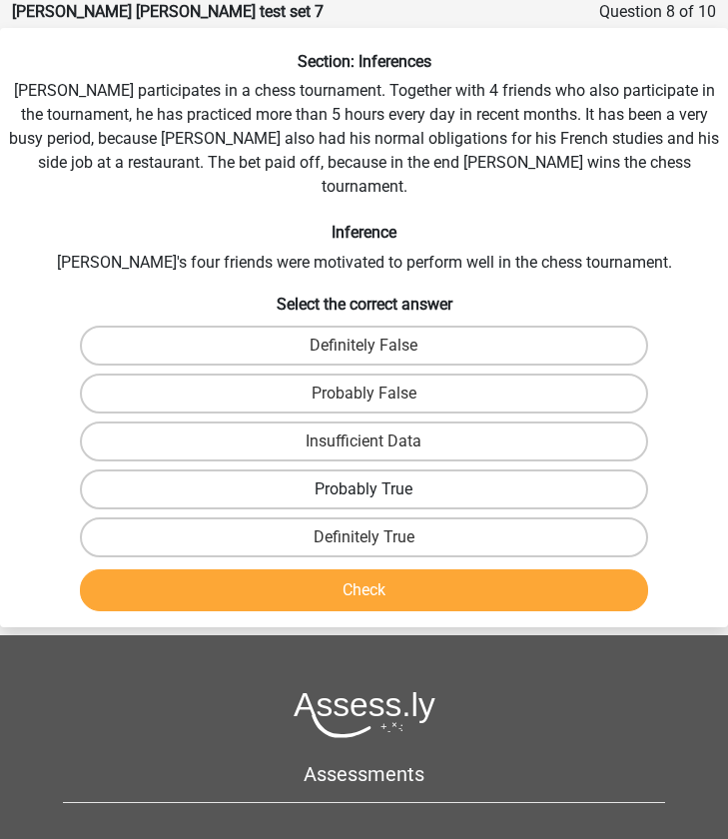
click at [376, 469] on label "Probably True" at bounding box center [364, 489] width 568 height 40
click at [376, 489] on input "Probably True" at bounding box center [370, 495] width 13 height 13
radio input "true"
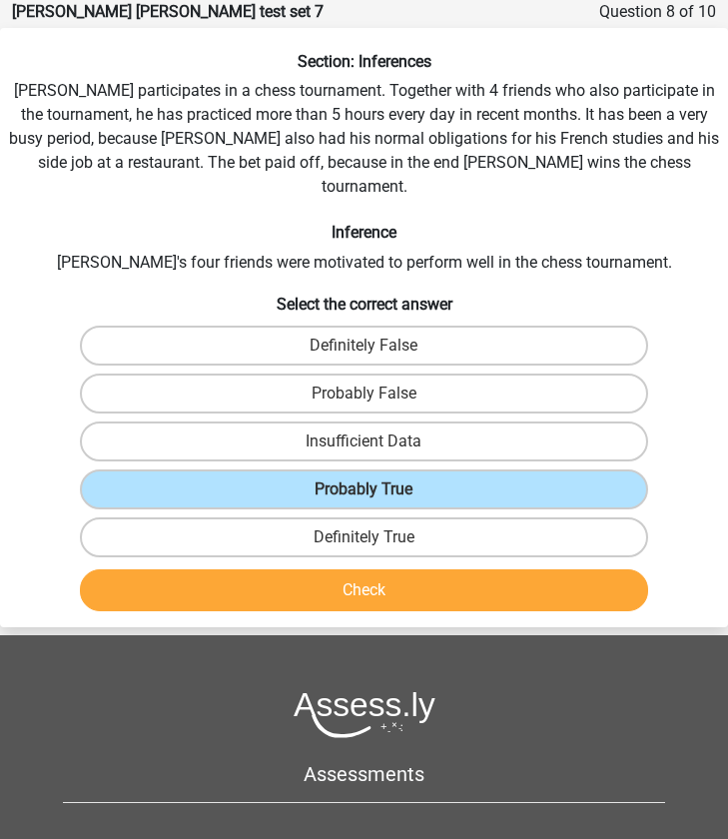
click at [372, 569] on button "Check" at bounding box center [364, 590] width 568 height 42
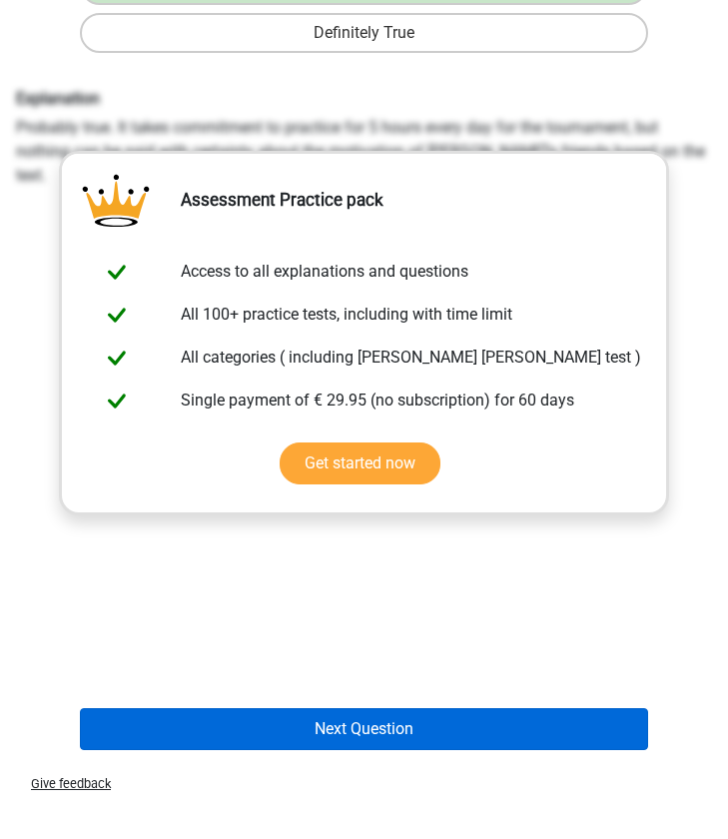
click at [364, 708] on button "Next Question" at bounding box center [364, 729] width 568 height 42
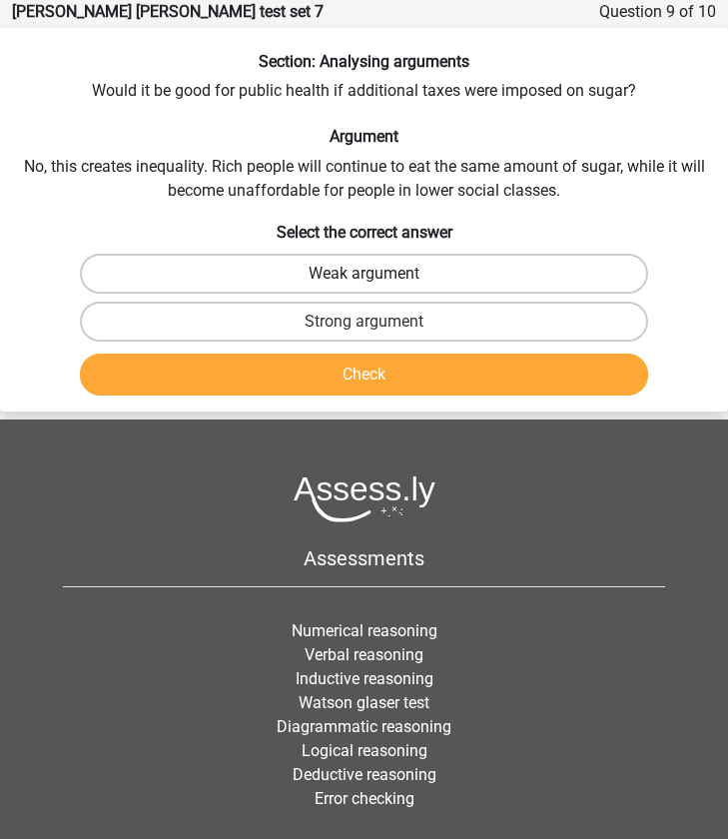
click at [329, 278] on label "Weak argument" at bounding box center [364, 274] width 568 height 40
click at [364, 278] on input "Weak argument" at bounding box center [370, 280] width 13 height 13
radio input "true"
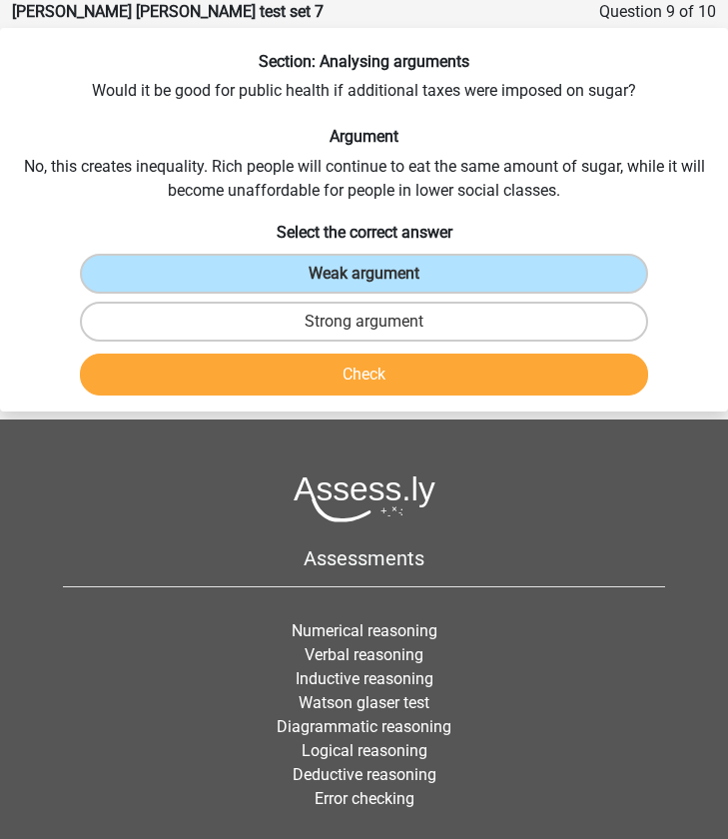
click at [338, 366] on button "Check" at bounding box center [364, 374] width 568 height 42
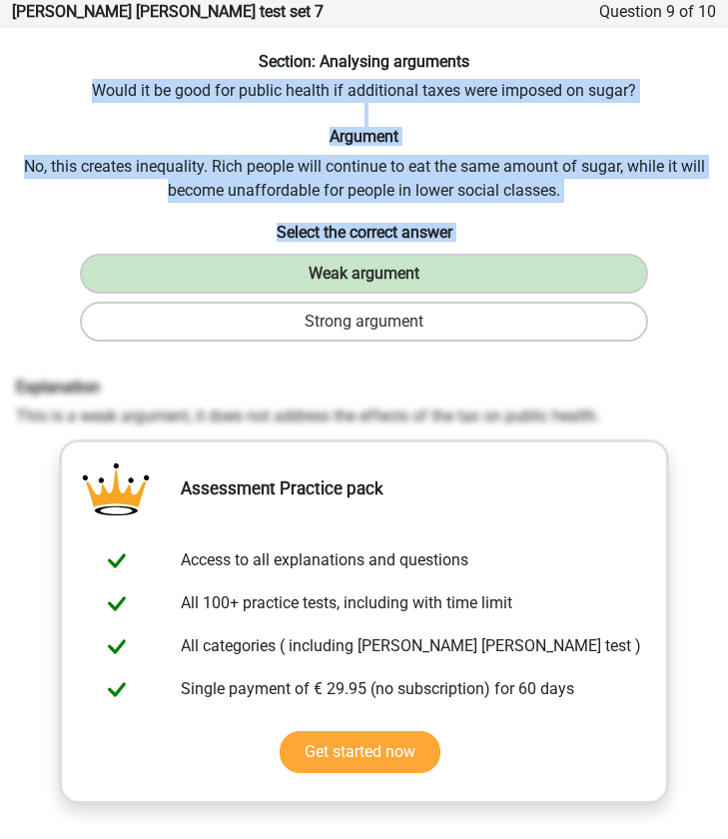
drag, startPoint x: 93, startPoint y: 86, endPoint x: 720, endPoint y: 309, distance: 665.4
click at [723, 314] on div "Section: Analysing arguments Would it be good for public health if additional t…" at bounding box center [364, 549] width 728 height 994
copy div "Would it be good for public health if additional taxes were imposed on sugar? A…"
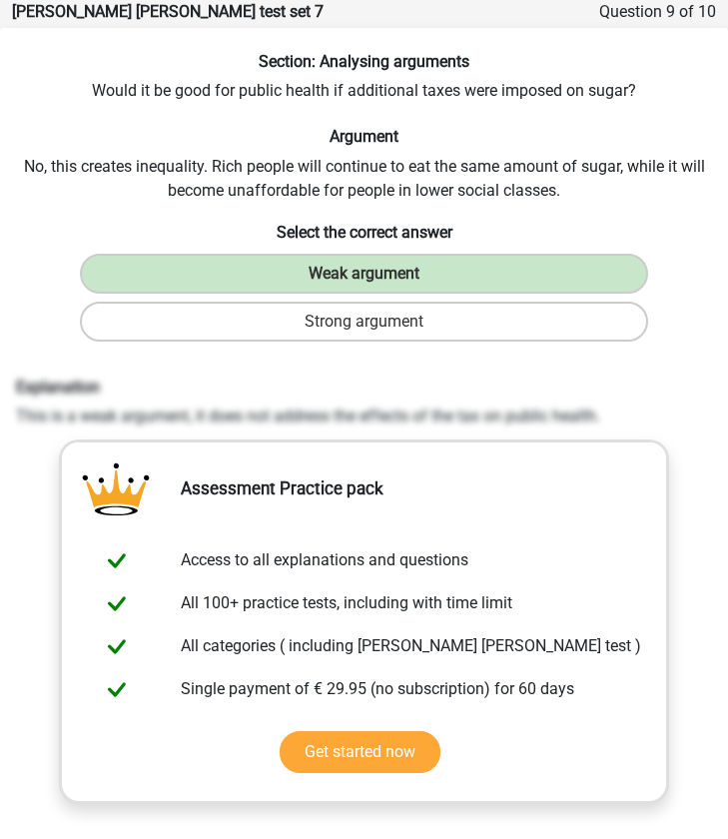
click at [14, 385] on div "Explanation This is a weak argument, it does not address the effects of the tax…" at bounding box center [364, 402] width 726 height 51
drag, startPoint x: 16, startPoint y: 385, endPoint x: 665, endPoint y: 429, distance: 650.5
click at [667, 429] on div "Explanation This is a weak argument, it does not address the effects of the tax…" at bounding box center [364, 678] width 712 height 619
click at [703, 538] on div "Explanation This is a weak argument, it does not address the effects of the tax…" at bounding box center [364, 678] width 712 height 619
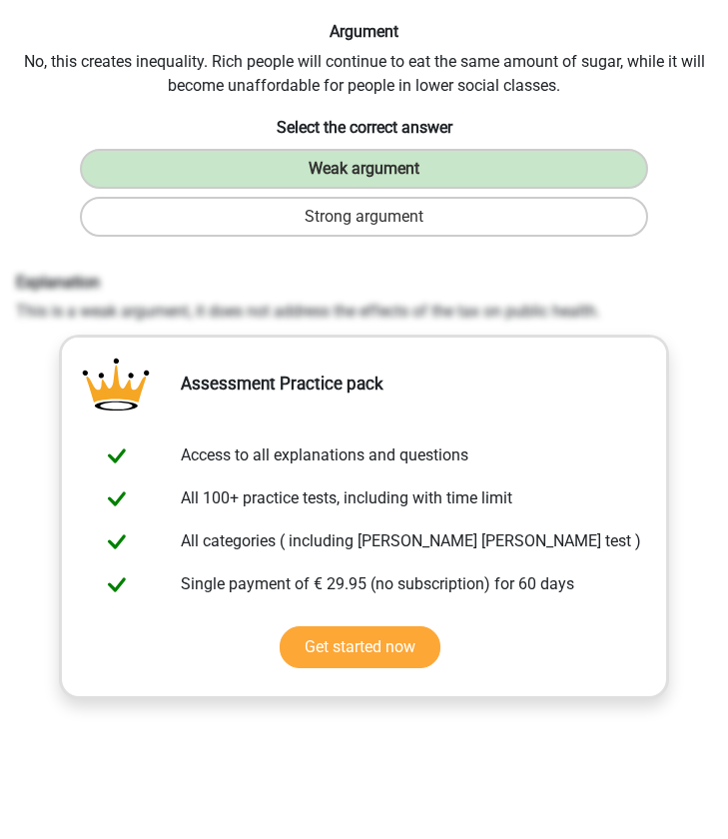
scroll to position [323, 0]
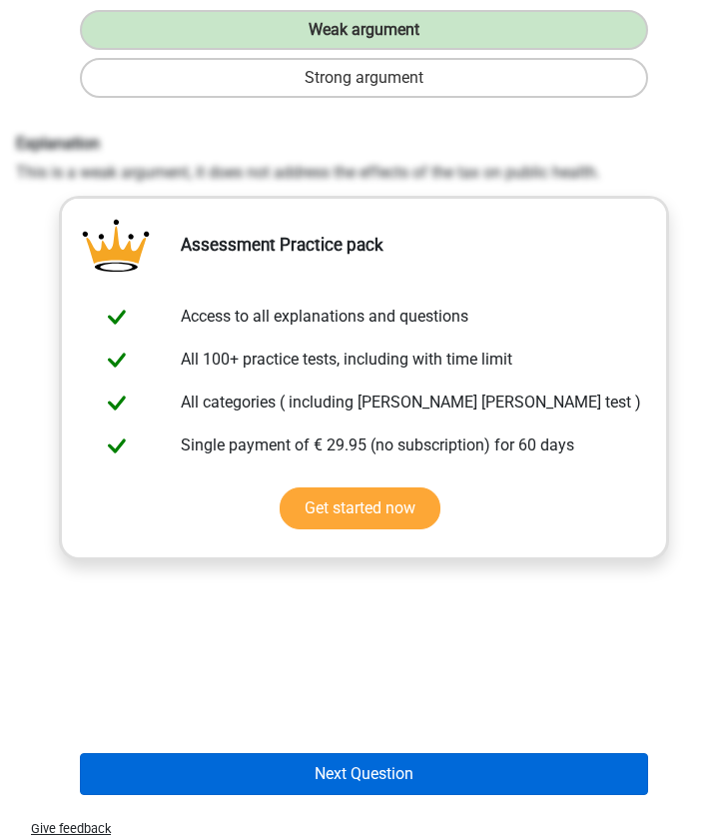
click at [388, 771] on button "Next Question" at bounding box center [364, 774] width 568 height 42
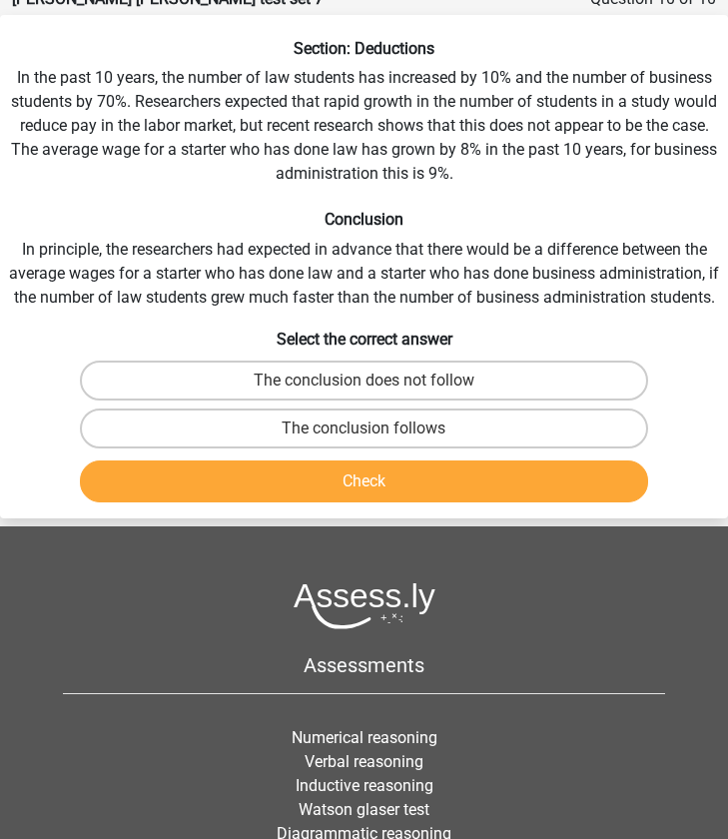
scroll to position [80, 0]
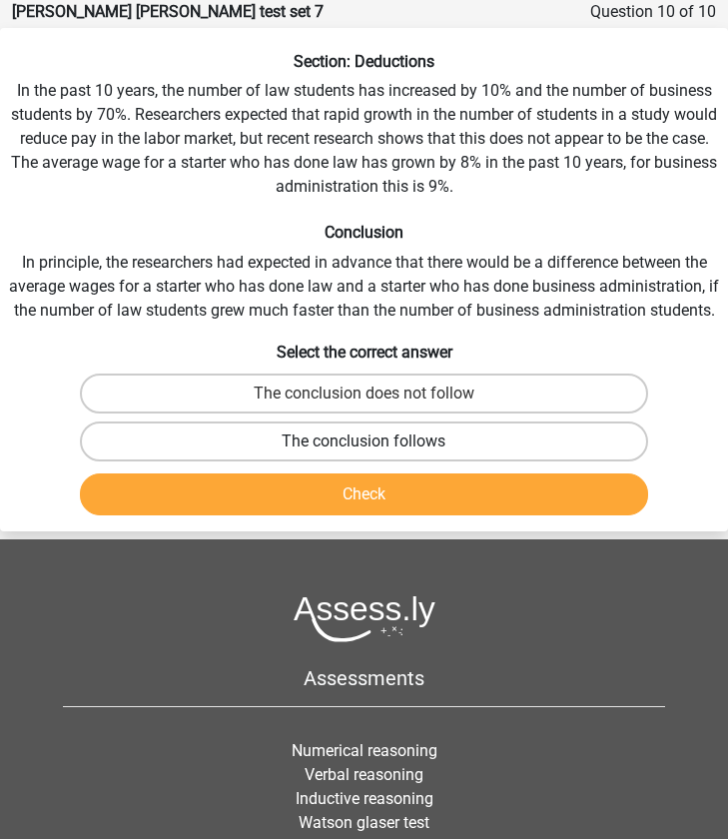
click at [286, 461] on label "The conclusion follows" at bounding box center [364, 441] width 568 height 40
click at [364, 454] on input "The conclusion follows" at bounding box center [370, 447] width 13 height 13
radio input "true"
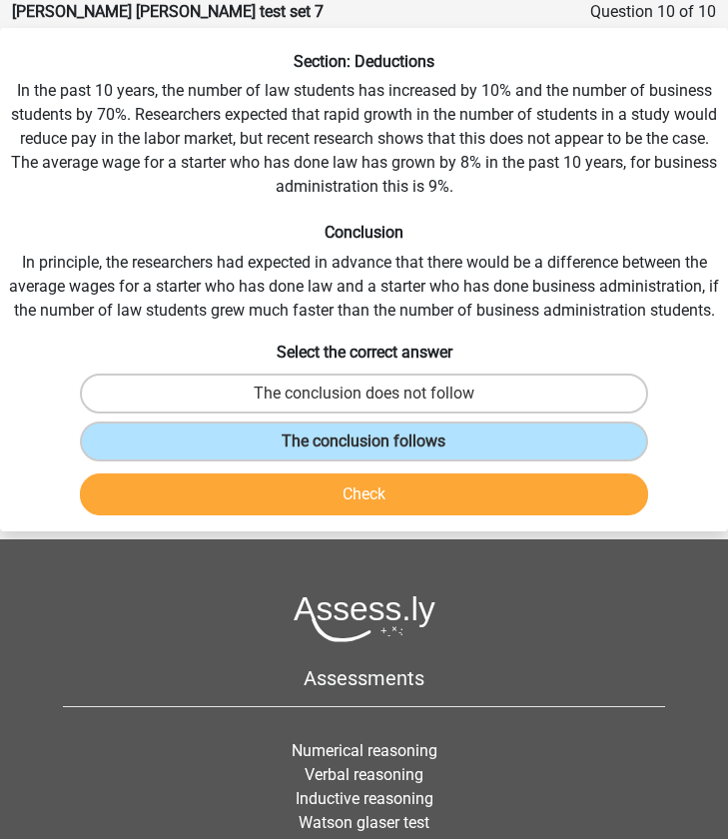
click at [286, 512] on button "Check" at bounding box center [364, 494] width 568 height 42
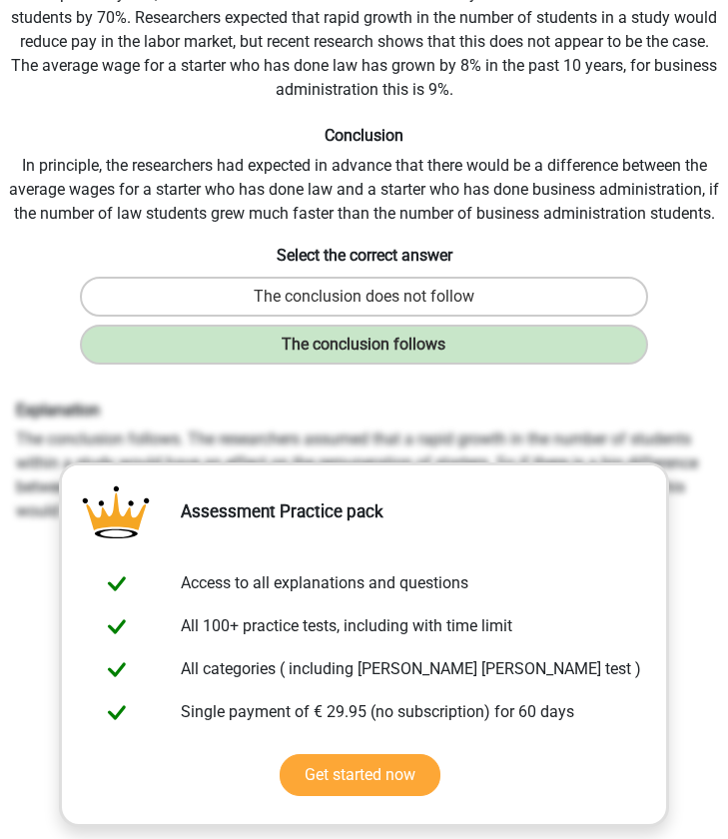
scroll to position [190, 0]
